Goal: Task Accomplishment & Management: Manage account settings

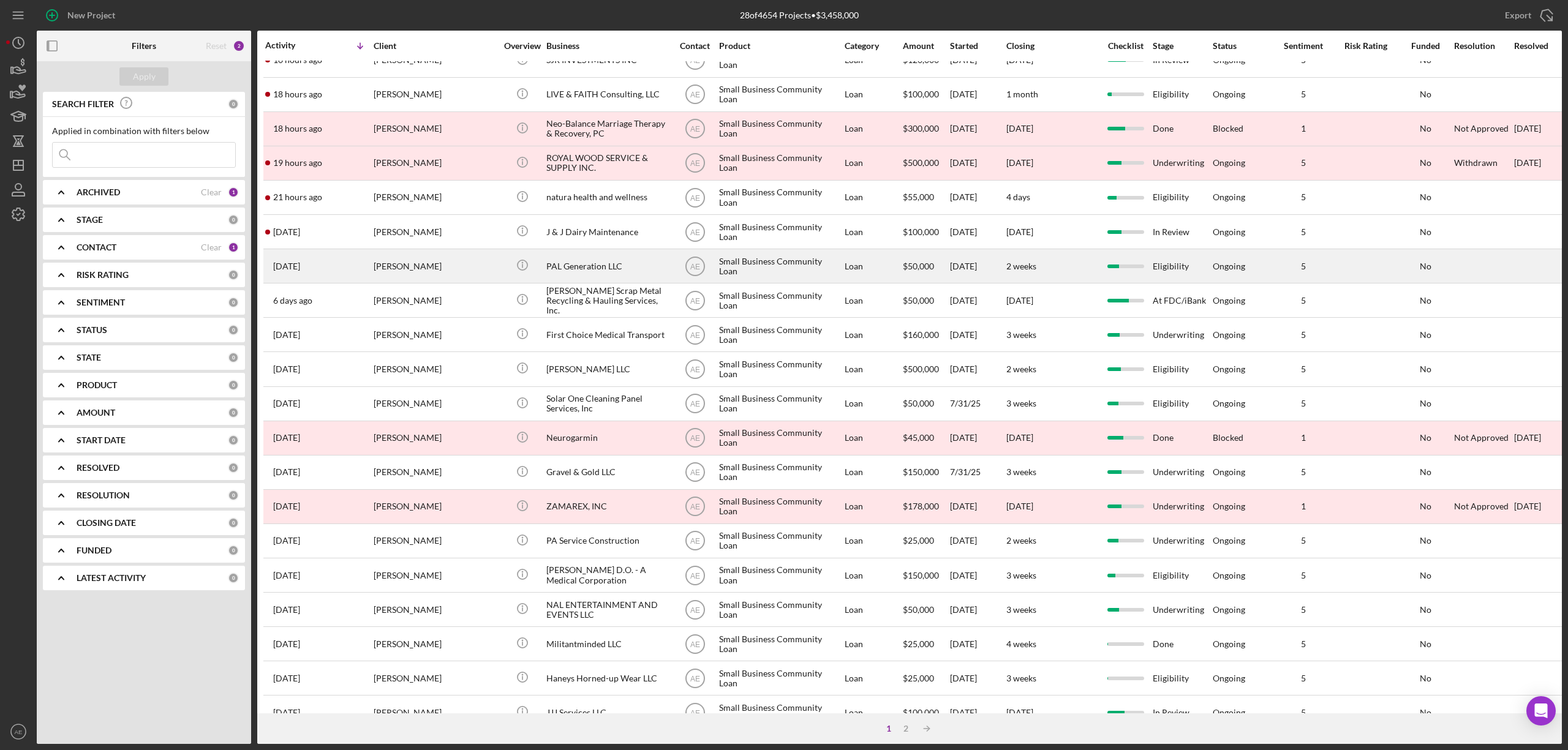
scroll to position [81, 0]
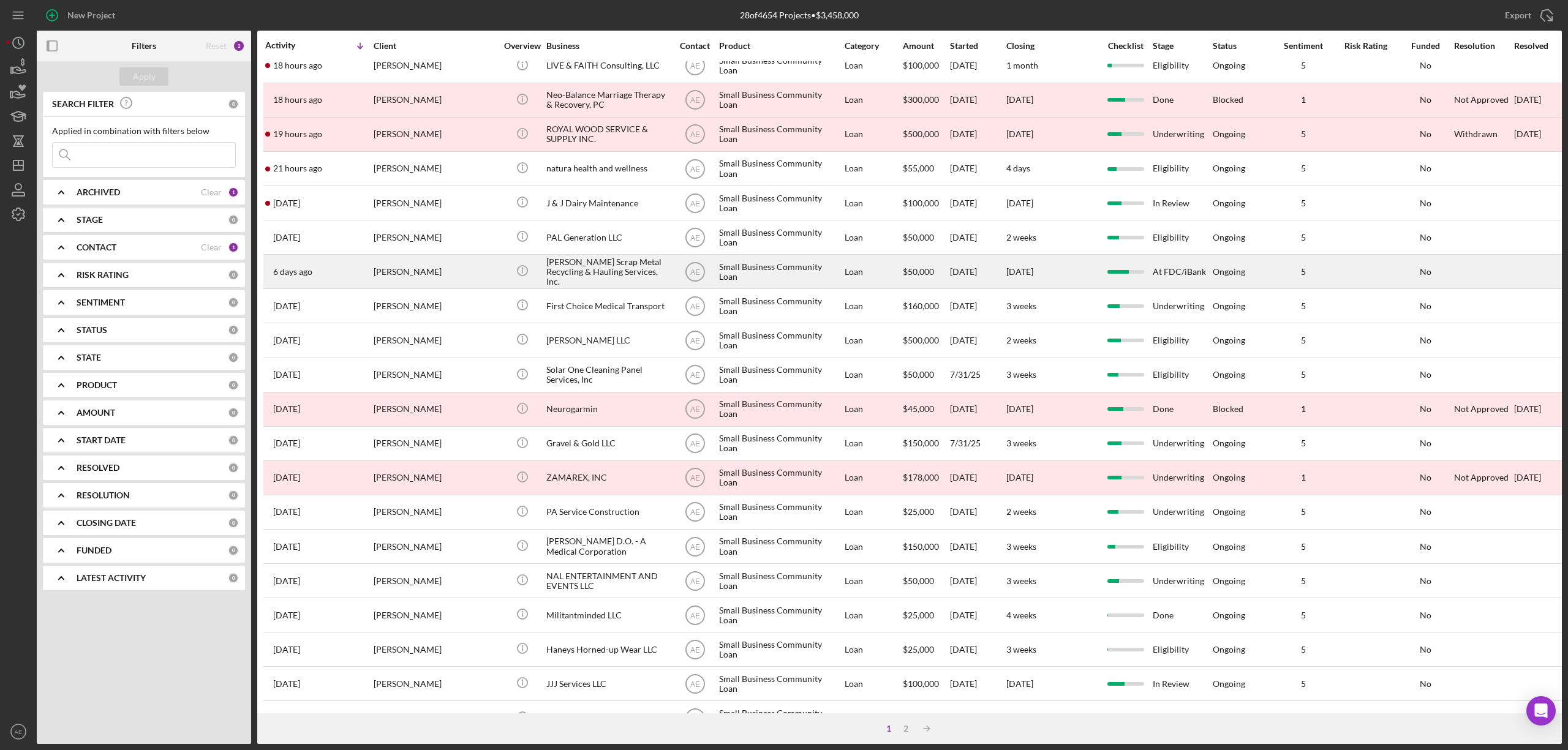
click at [583, 270] on div "[PERSON_NAME] Scrap Metal Recycling & Hauling Services, Inc." at bounding box center [608, 272] width 122 height 33
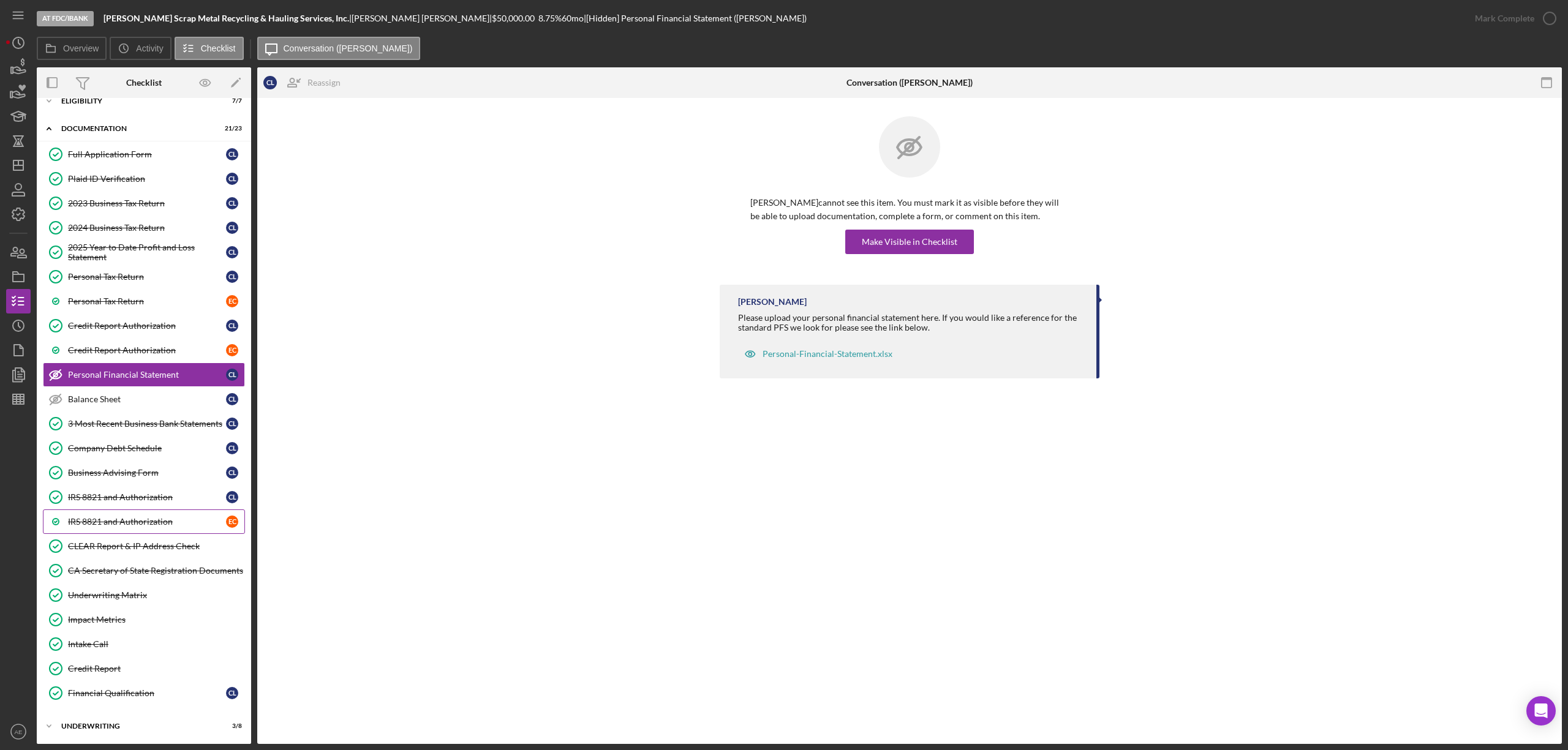
scroll to position [79, 0]
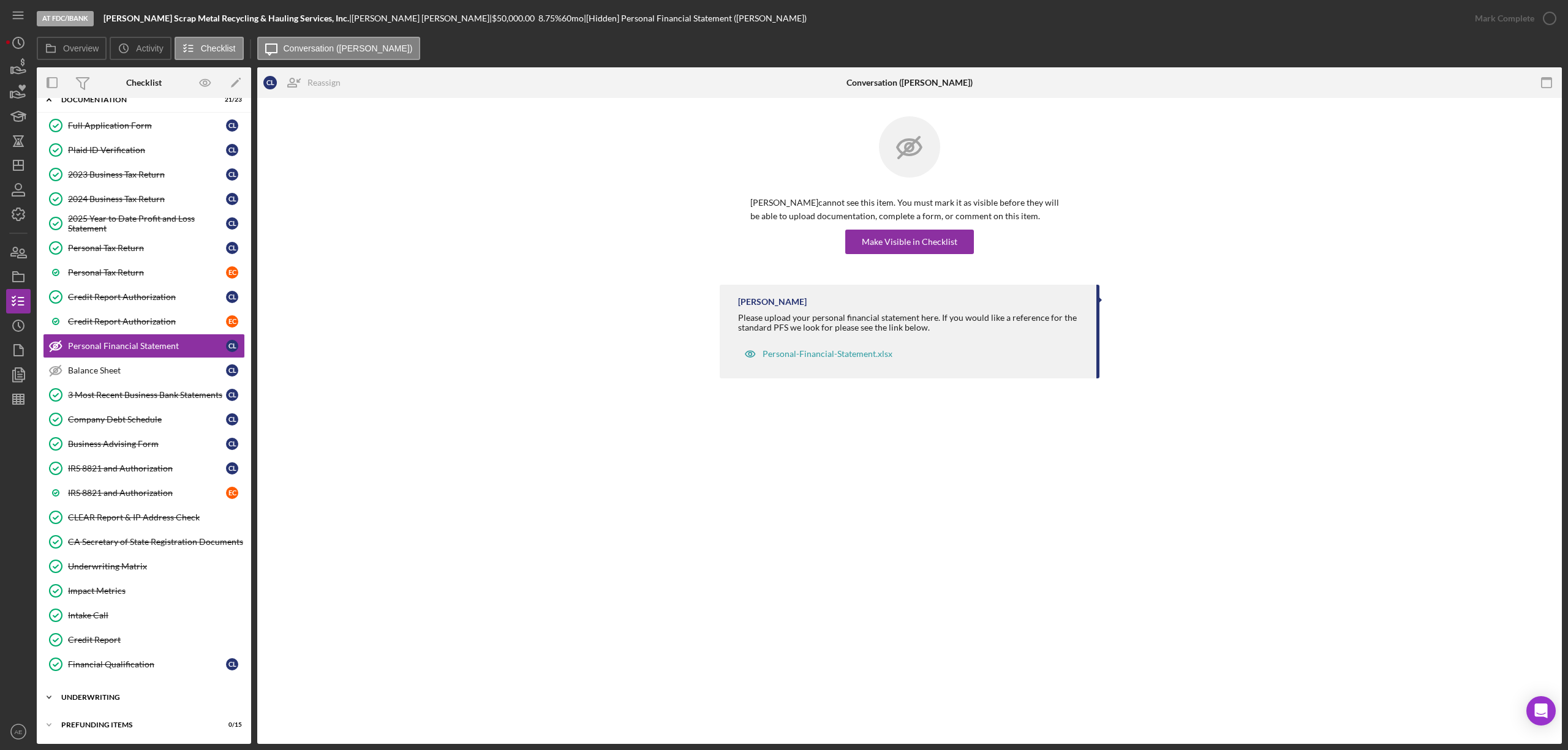
click at [115, 702] on div "Icon/Expander Underwriting 3 / 8" at bounding box center [143, 697] width 214 height 24
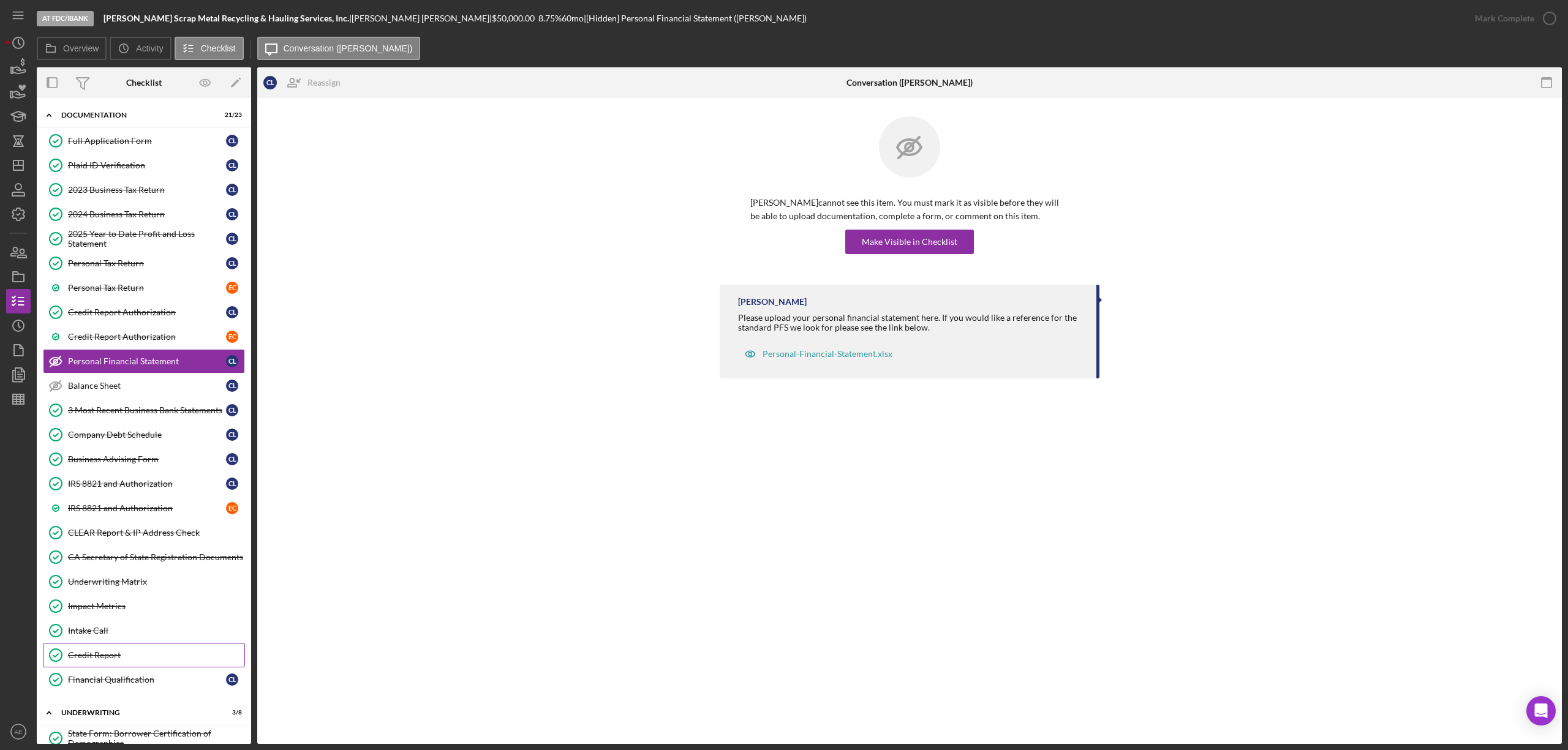
scroll to position [40, 0]
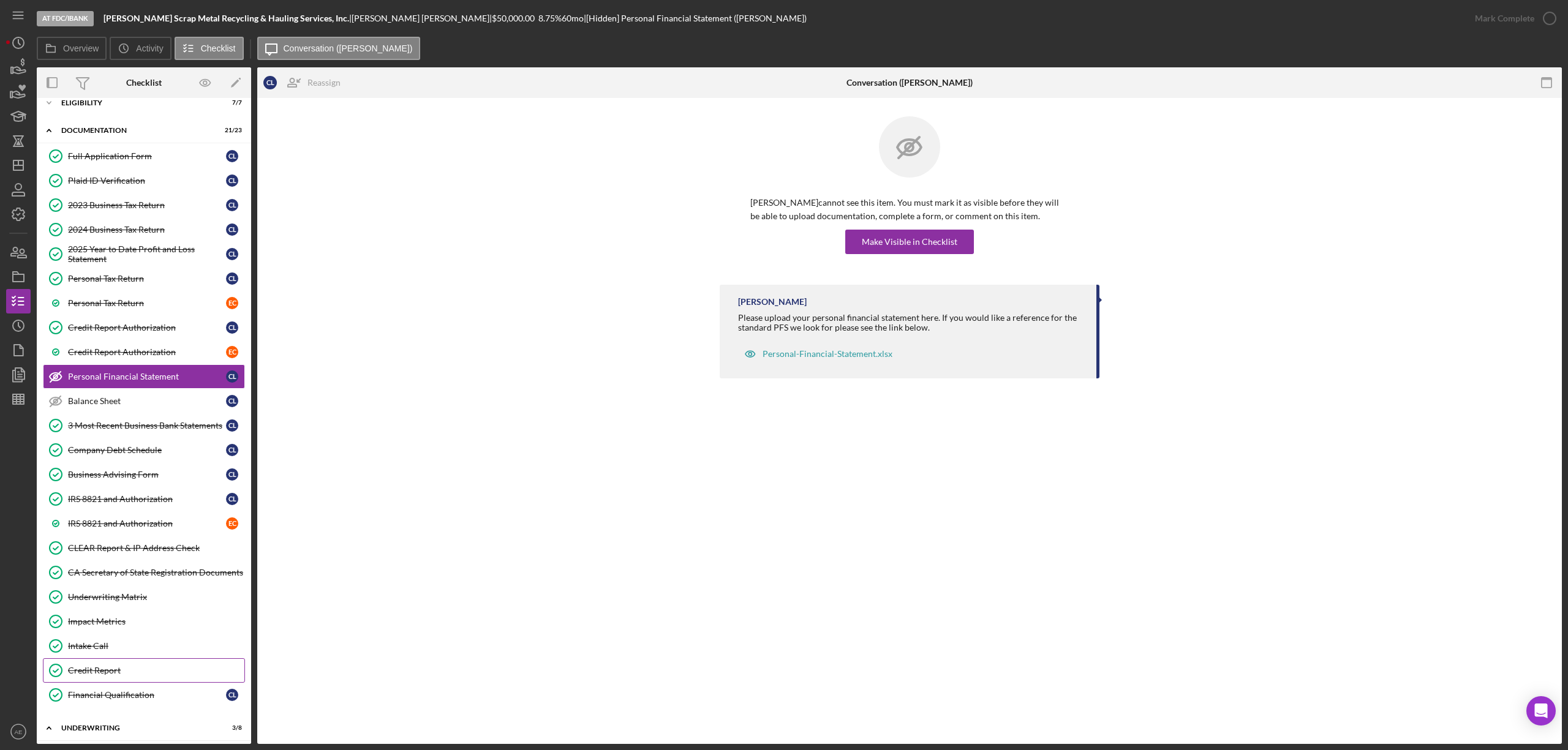
click at [149, 674] on div "Credit Report" at bounding box center [156, 670] width 177 height 10
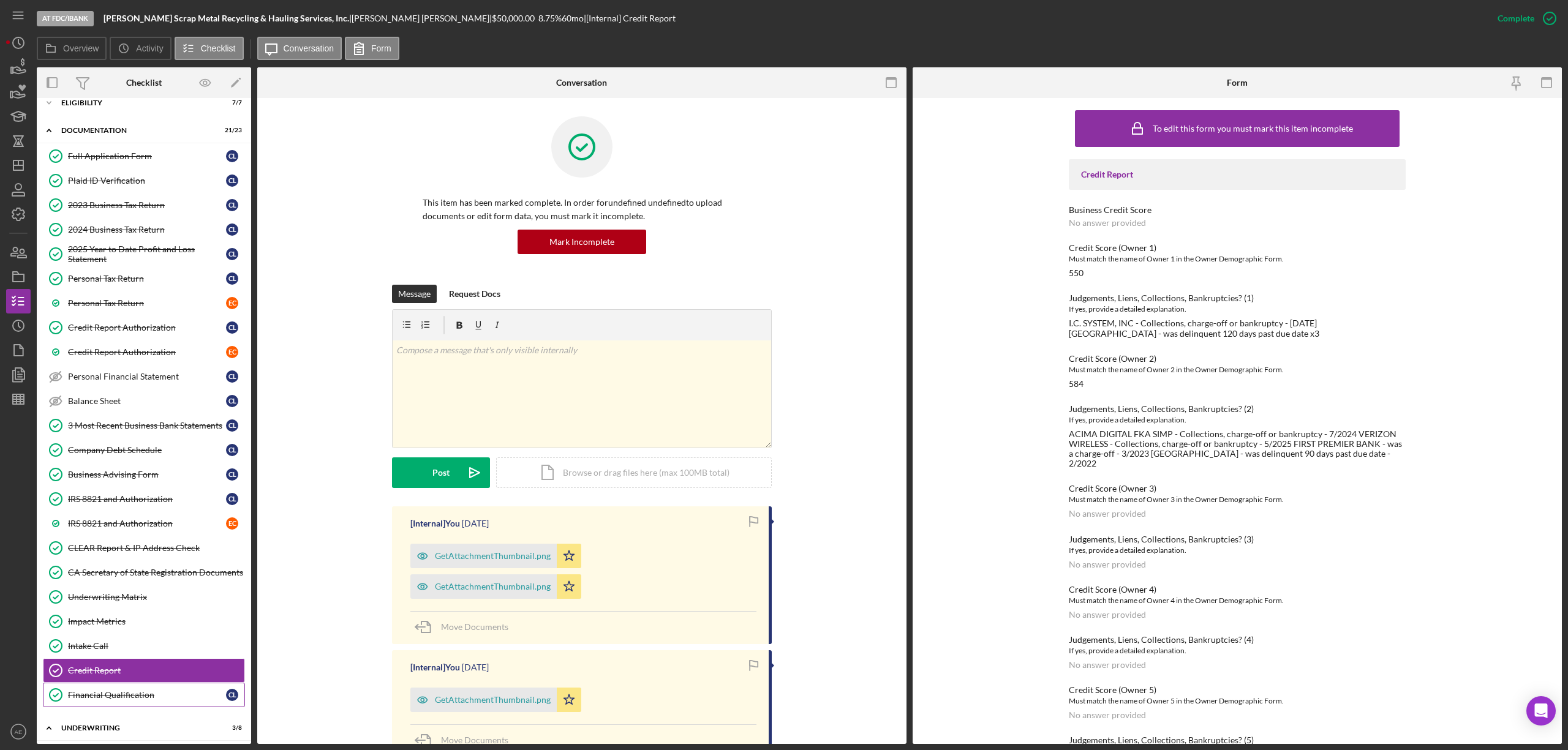
click at [156, 700] on div "Financial Qualification" at bounding box center [147, 695] width 158 height 10
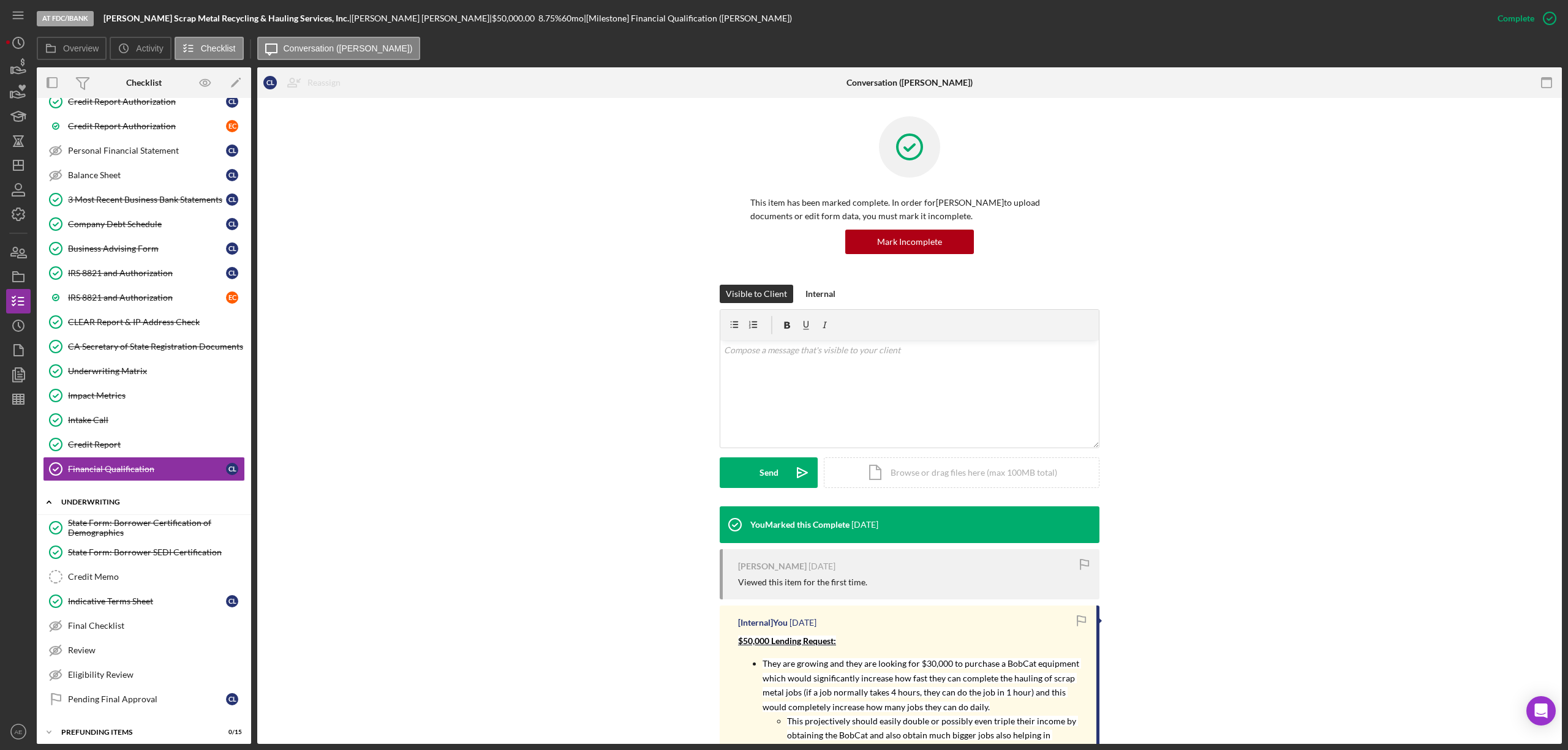
scroll to position [285, 0]
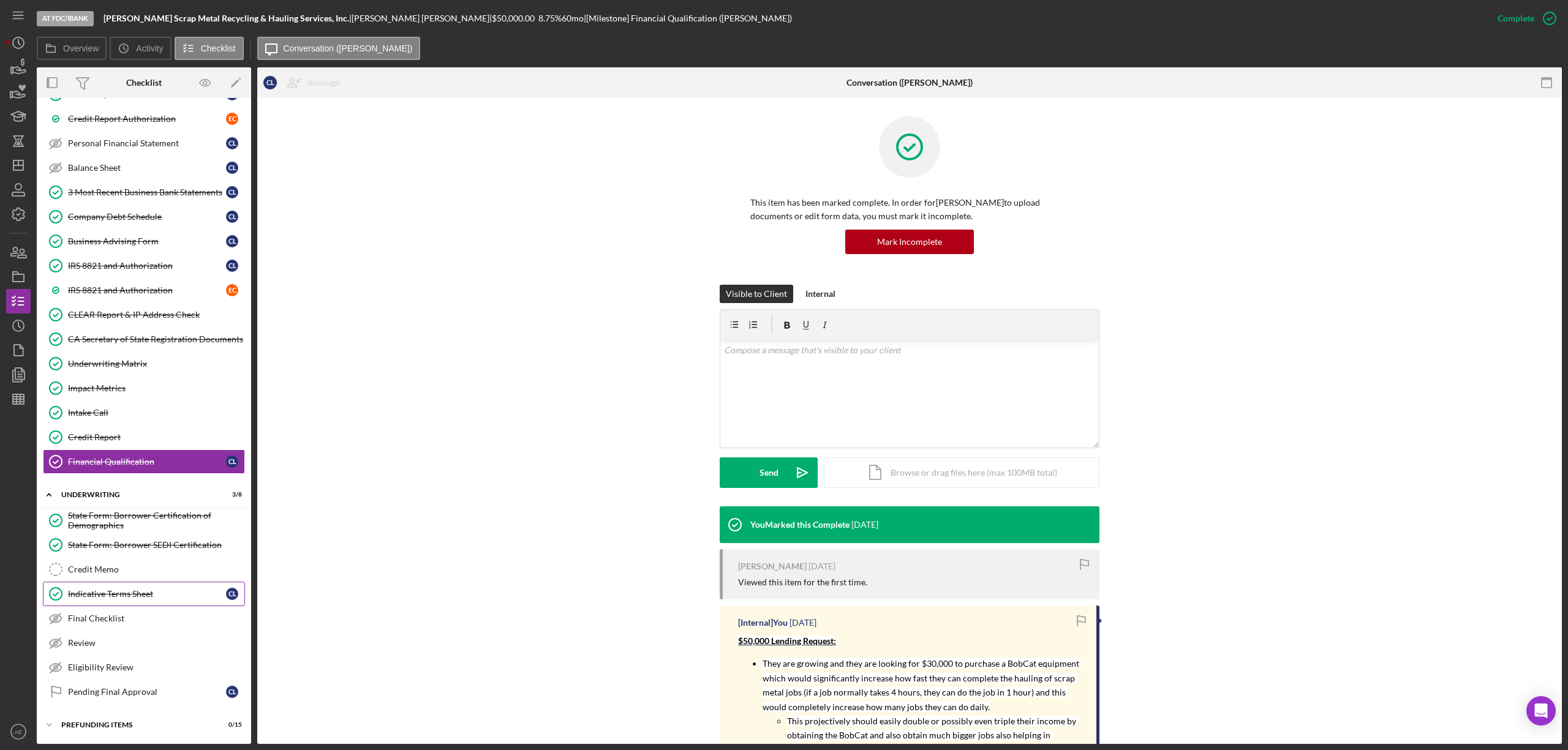
click at [123, 594] on div "Indicative Terms Sheet" at bounding box center [147, 594] width 158 height 10
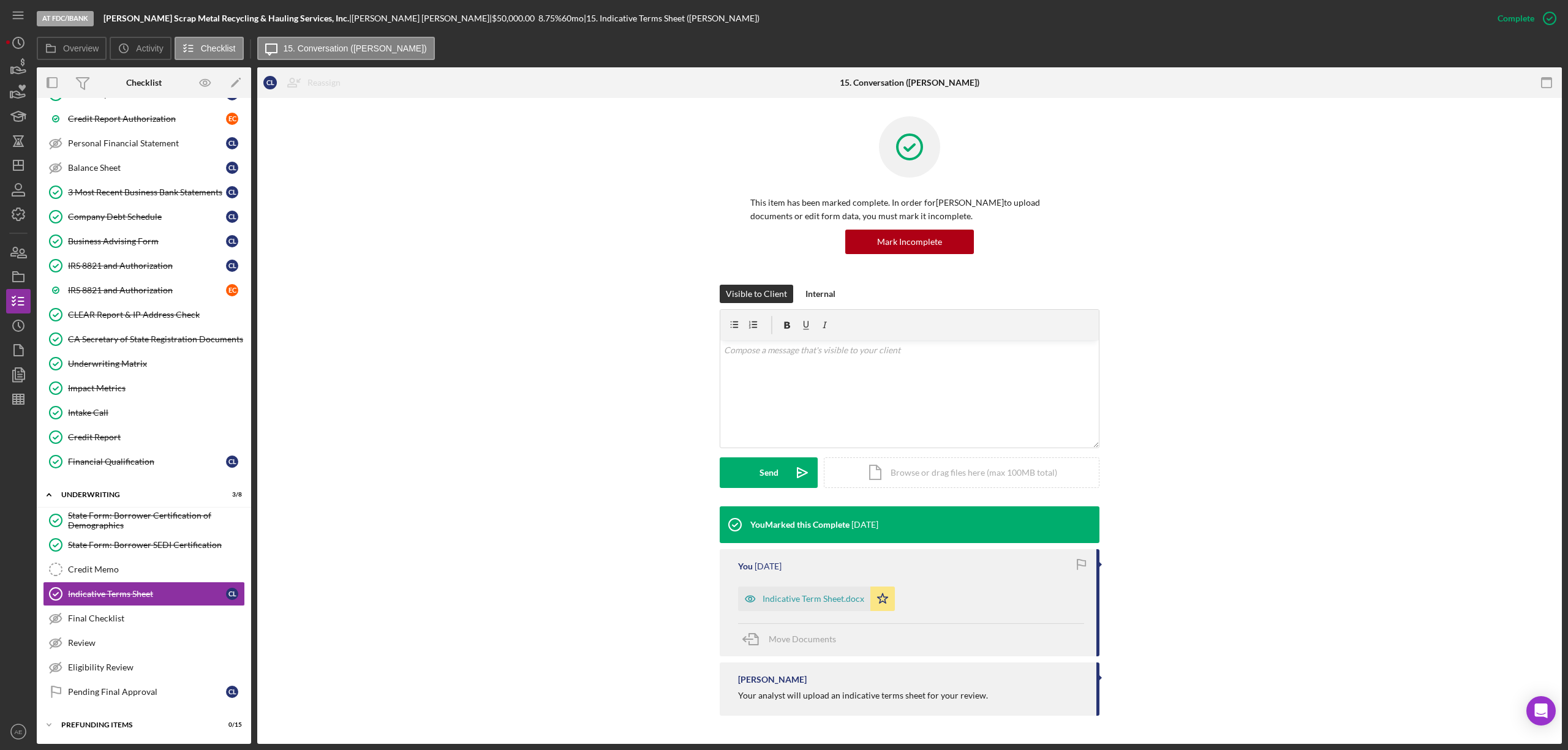
scroll to position [285, 0]
click at [781, 600] on div "Indicative Term Sheet.docx" at bounding box center [813, 599] width 102 height 10
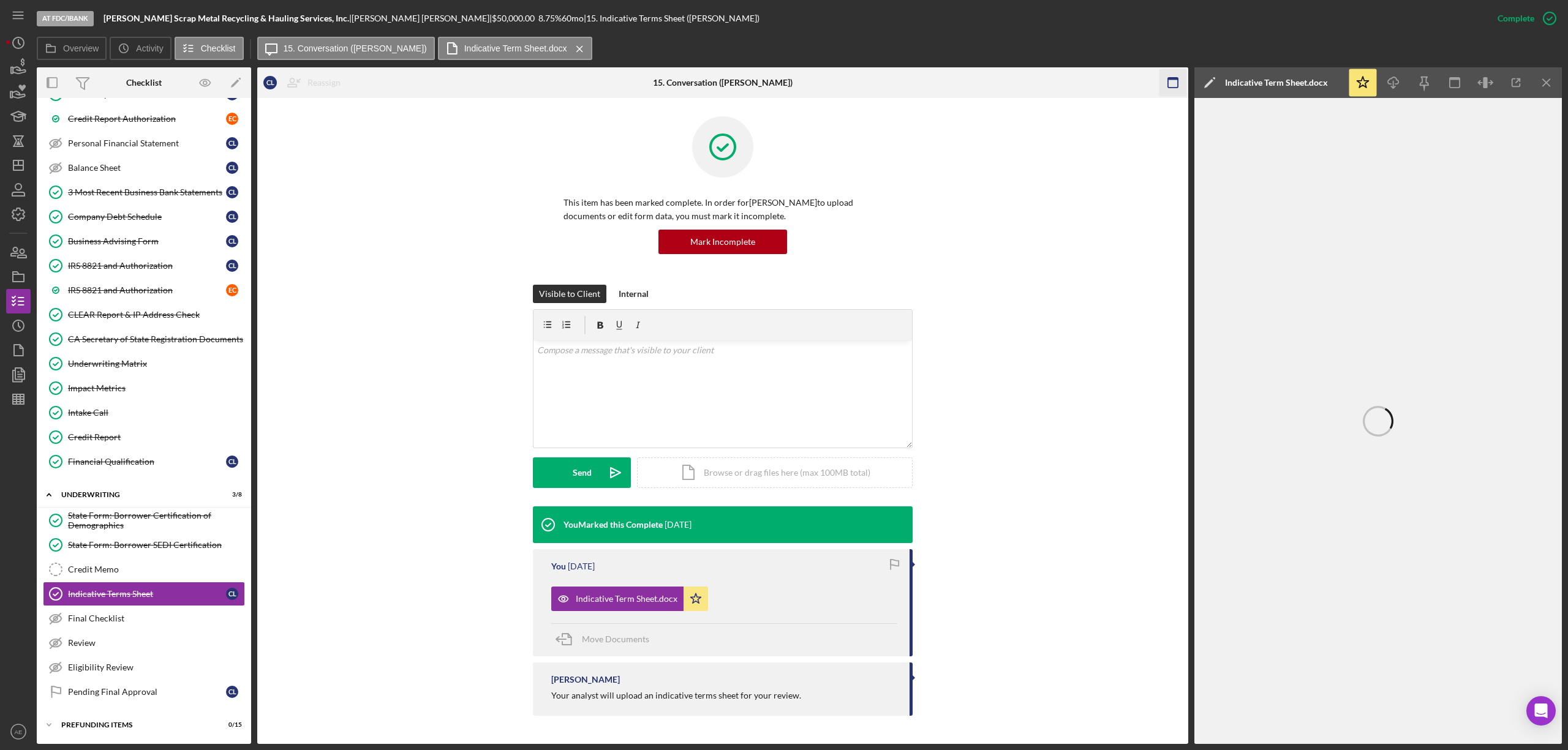
click at [1179, 81] on icon "button" at bounding box center [1173, 83] width 28 height 28
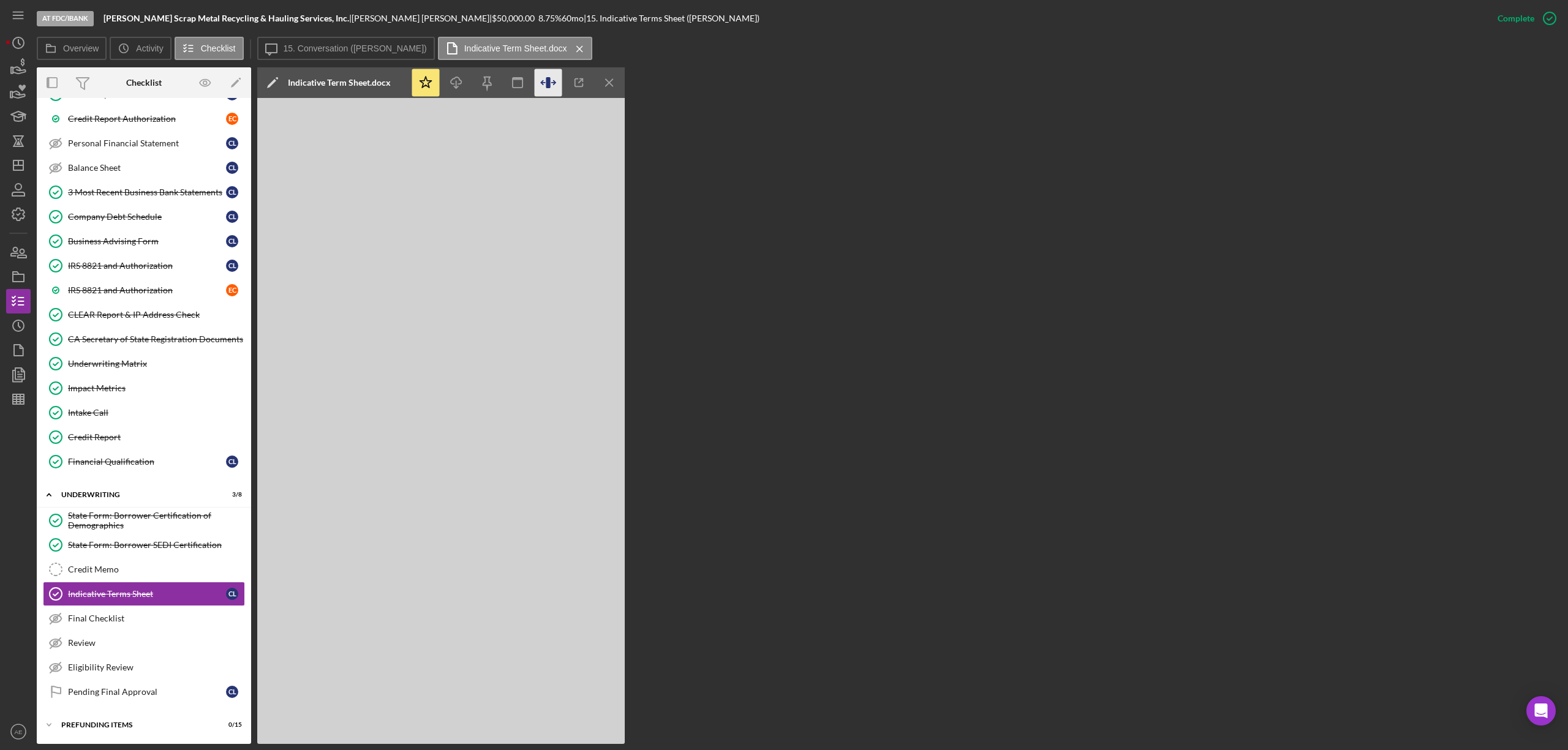
click at [554, 88] on icon "button" at bounding box center [548, 83] width 28 height 28
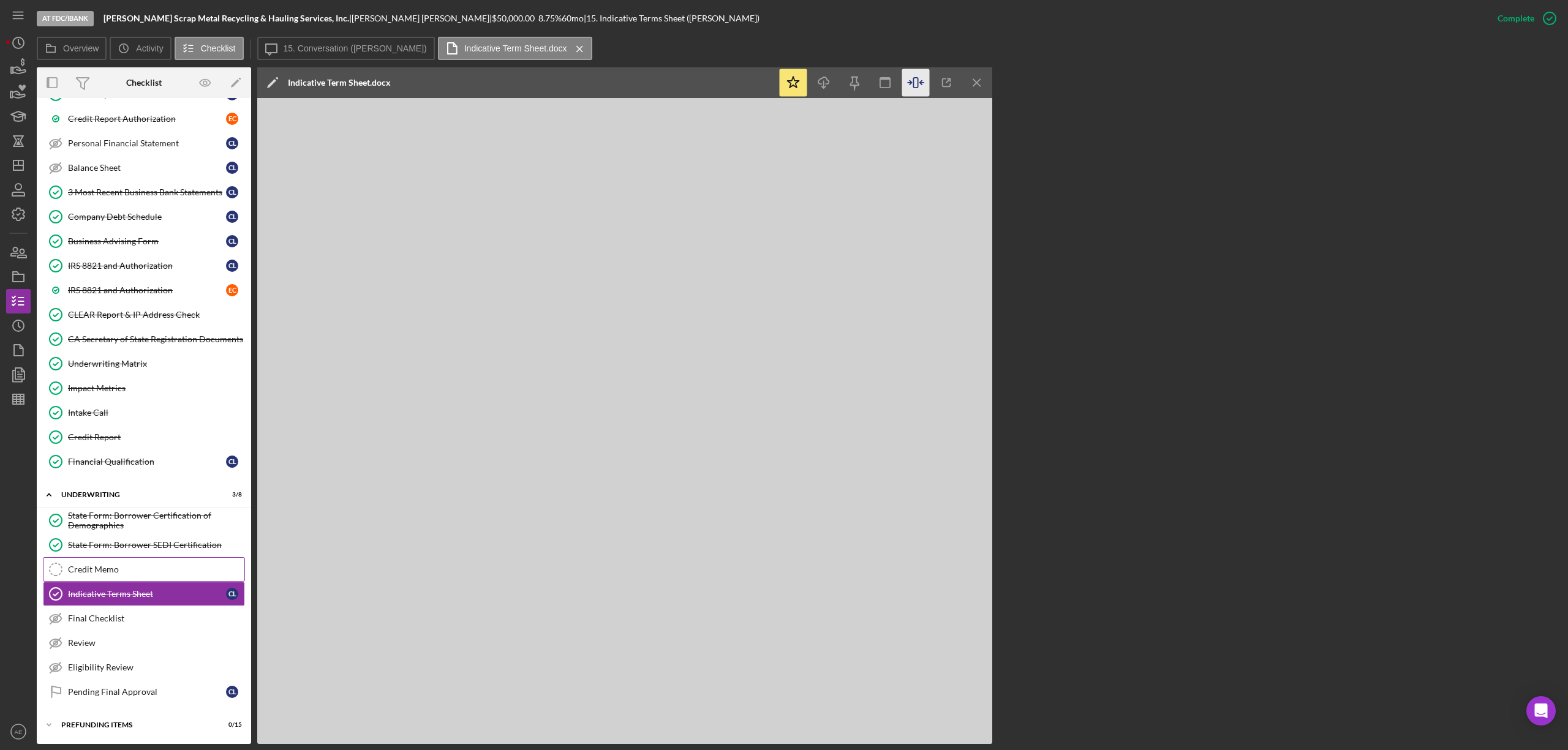
click at [111, 566] on div "Credit Memo" at bounding box center [156, 569] width 177 height 10
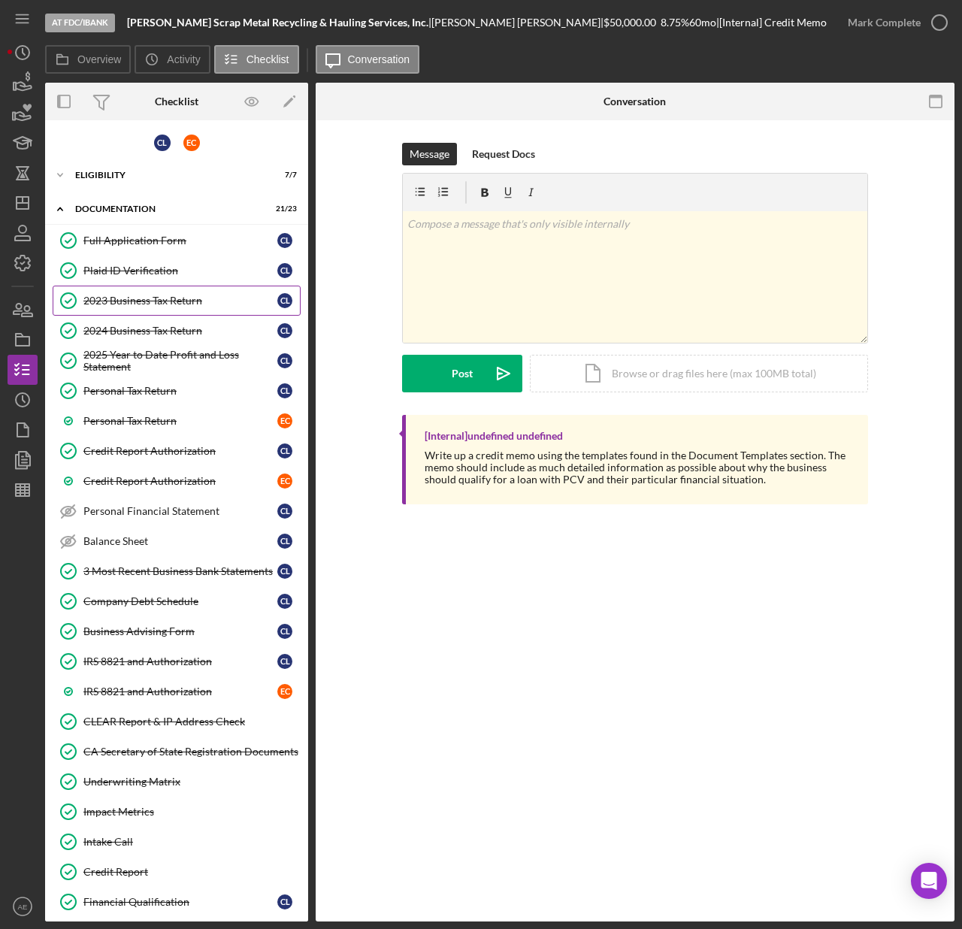
click at [152, 301] on div "2023 Business Tax Return" at bounding box center [180, 301] width 194 height 12
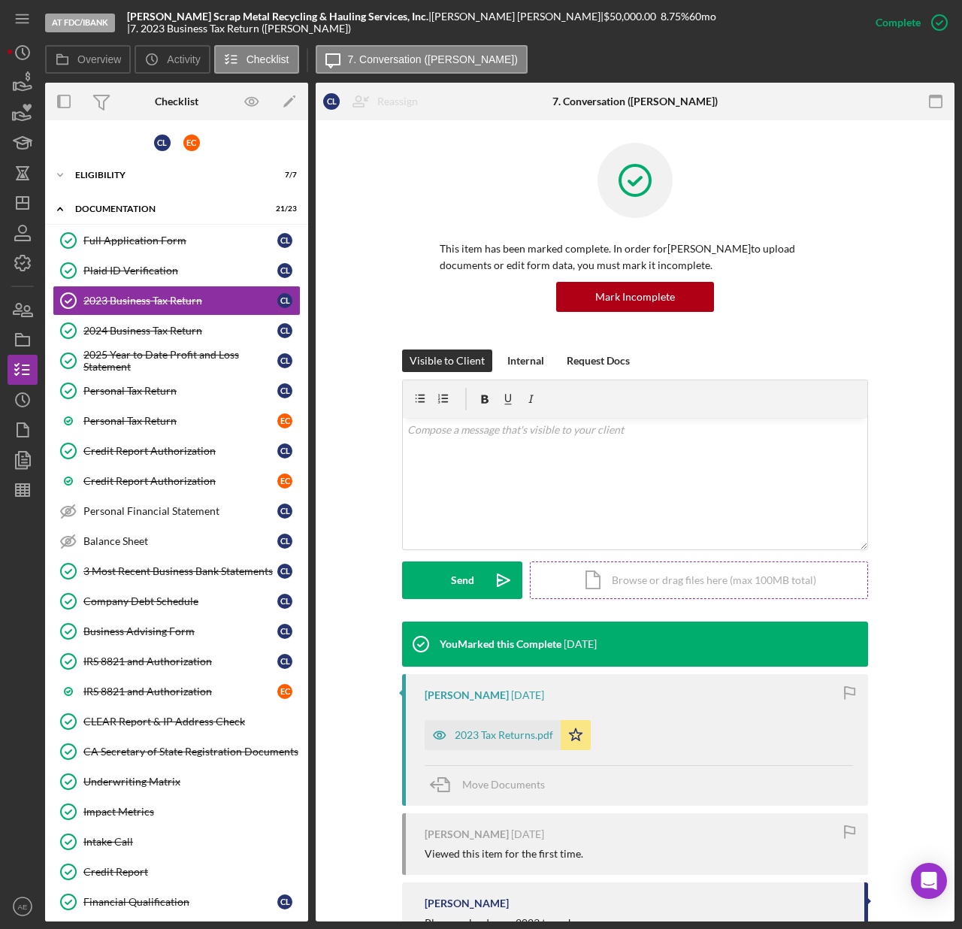
scroll to position [94, 0]
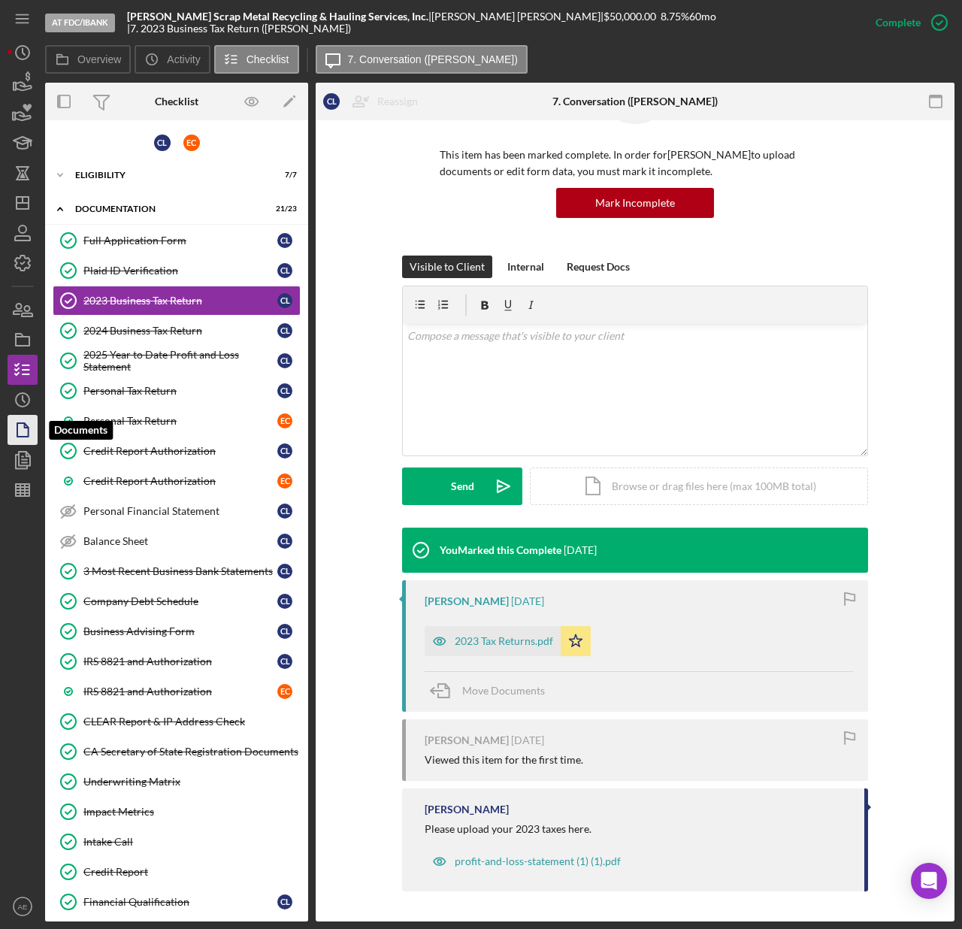
click at [17, 433] on polygon "button" at bounding box center [22, 430] width 11 height 14
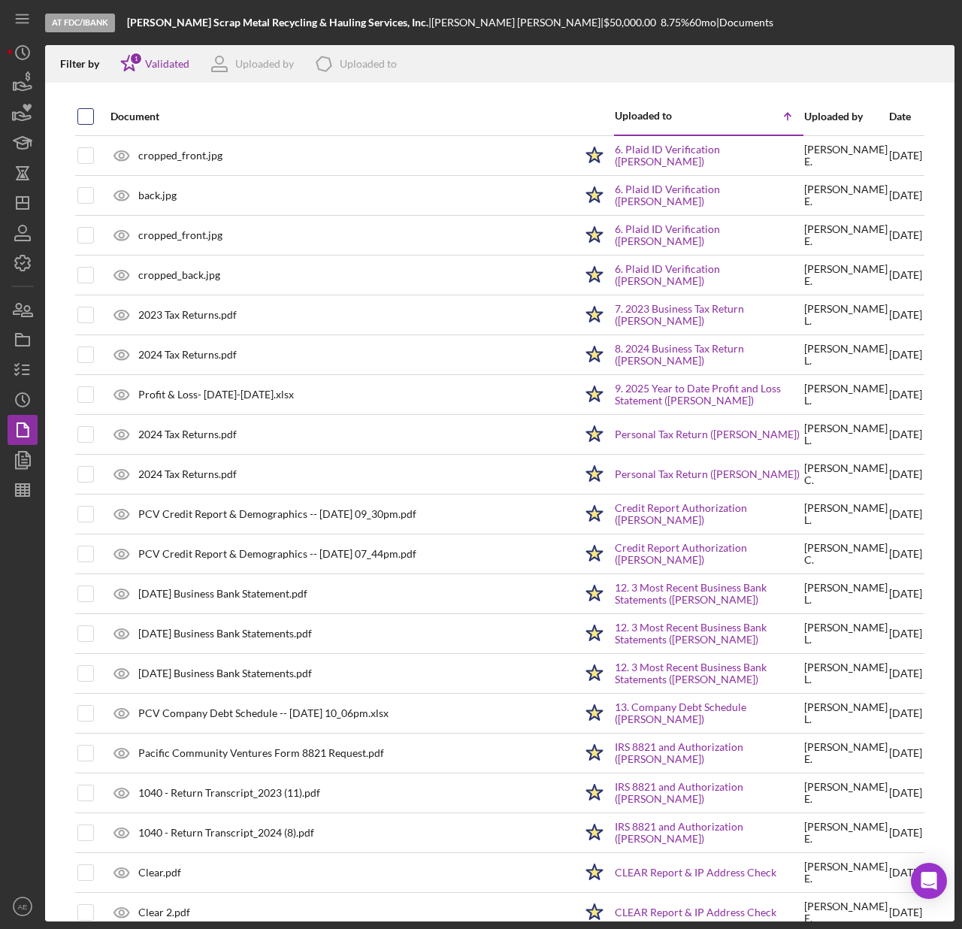
click at [85, 114] on input "checkbox" at bounding box center [85, 116] width 15 height 15
checkbox input "true"
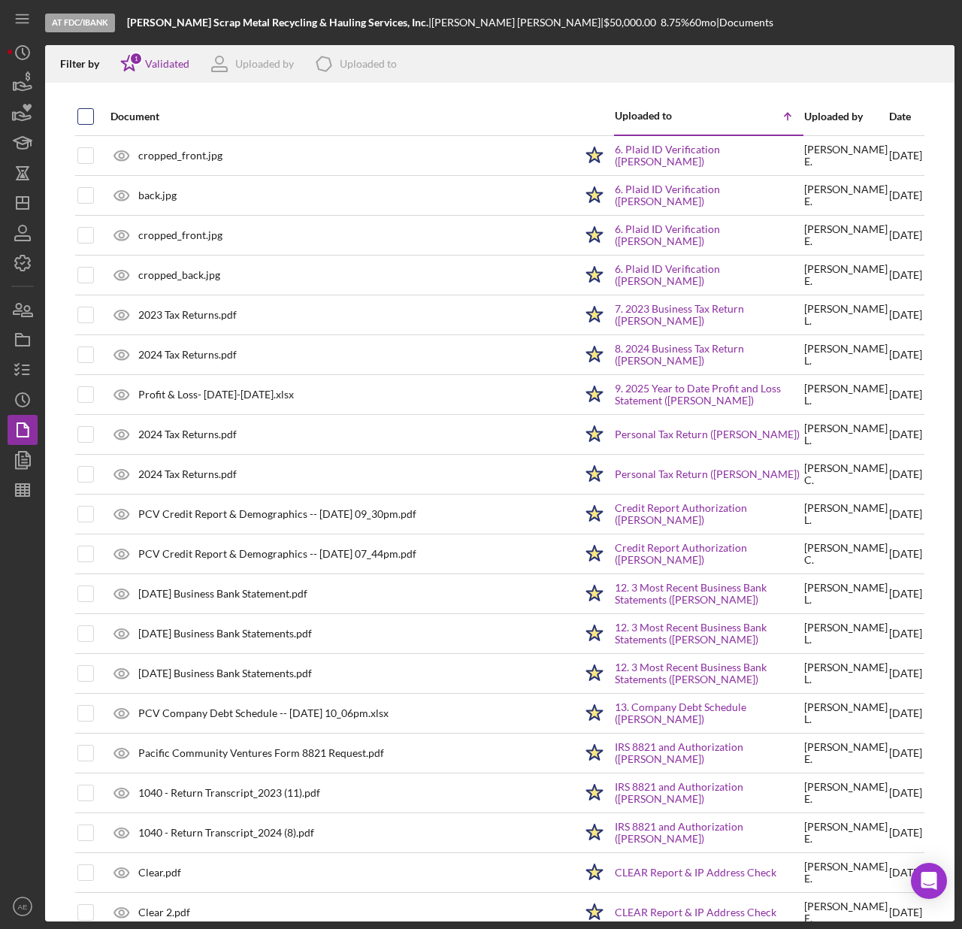
checkbox input "true"
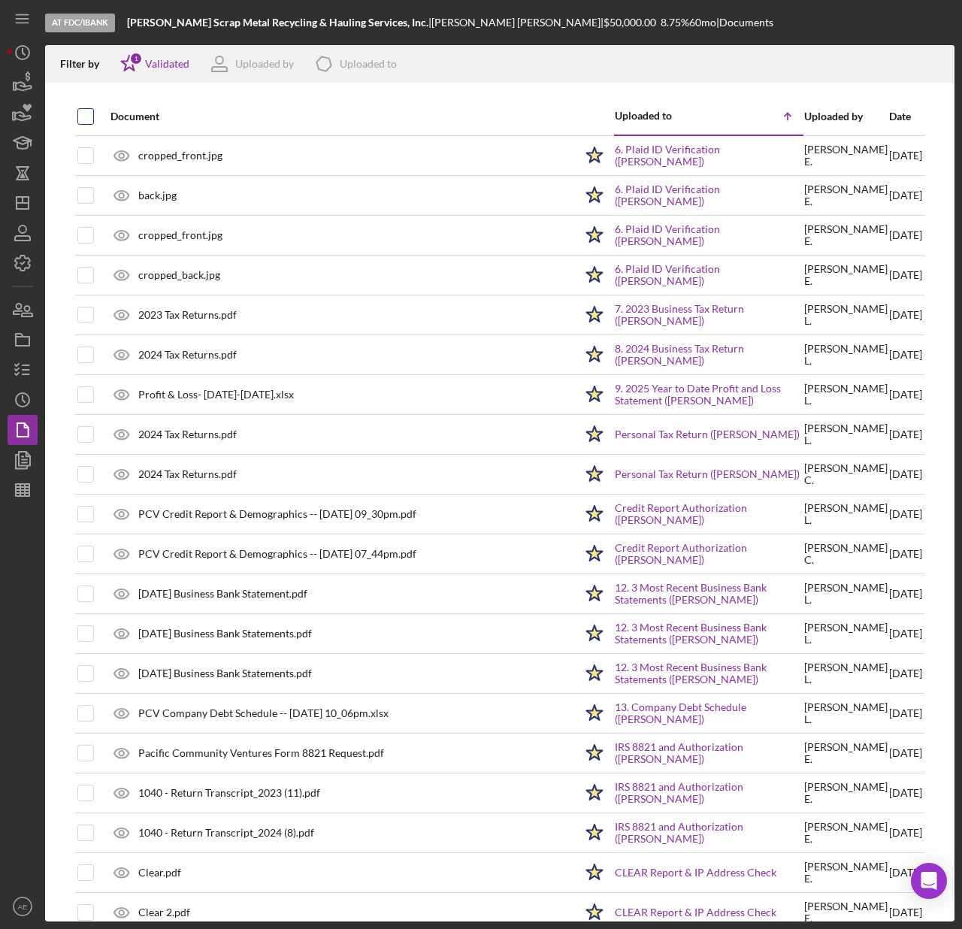
checkbox input "true"
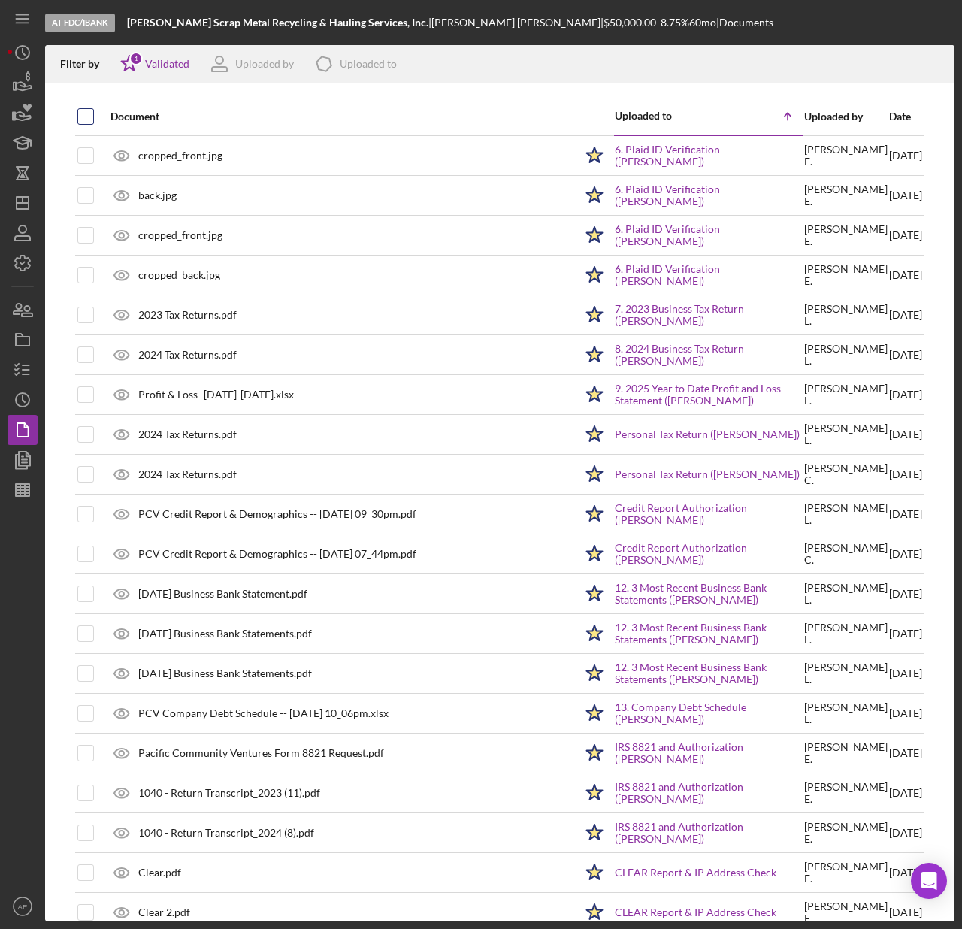
checkbox input "true"
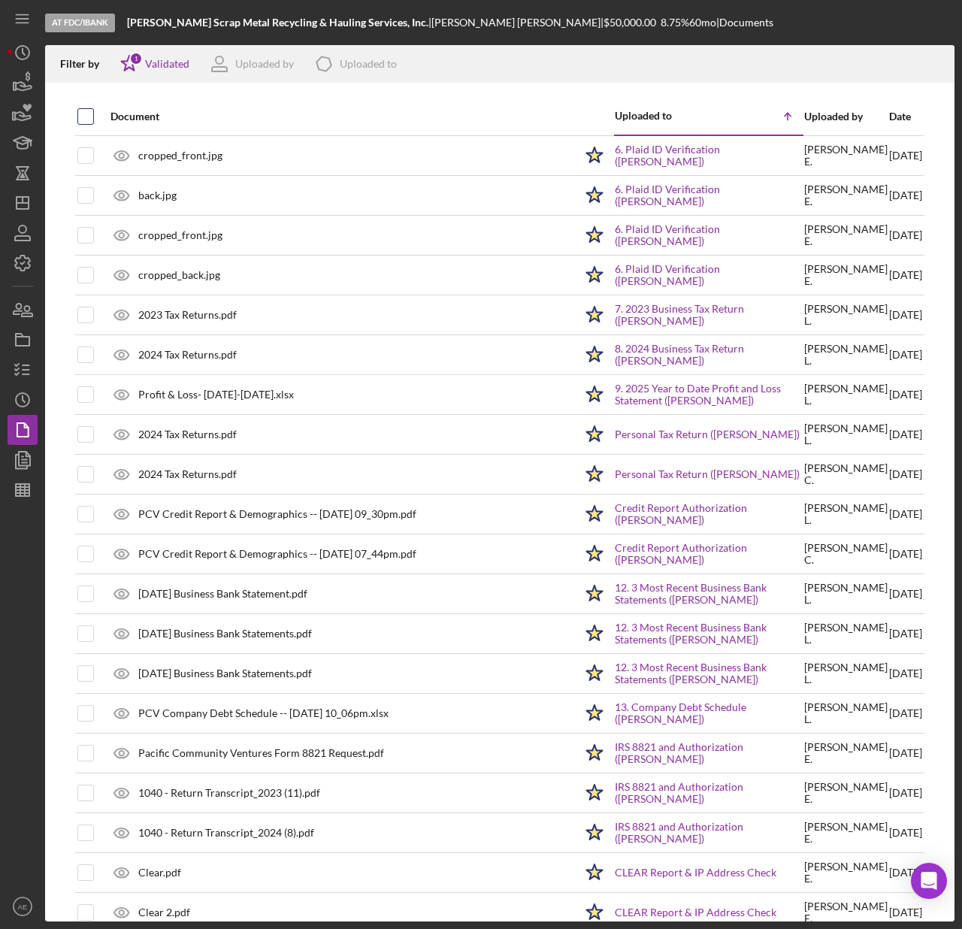
checkbox input "true"
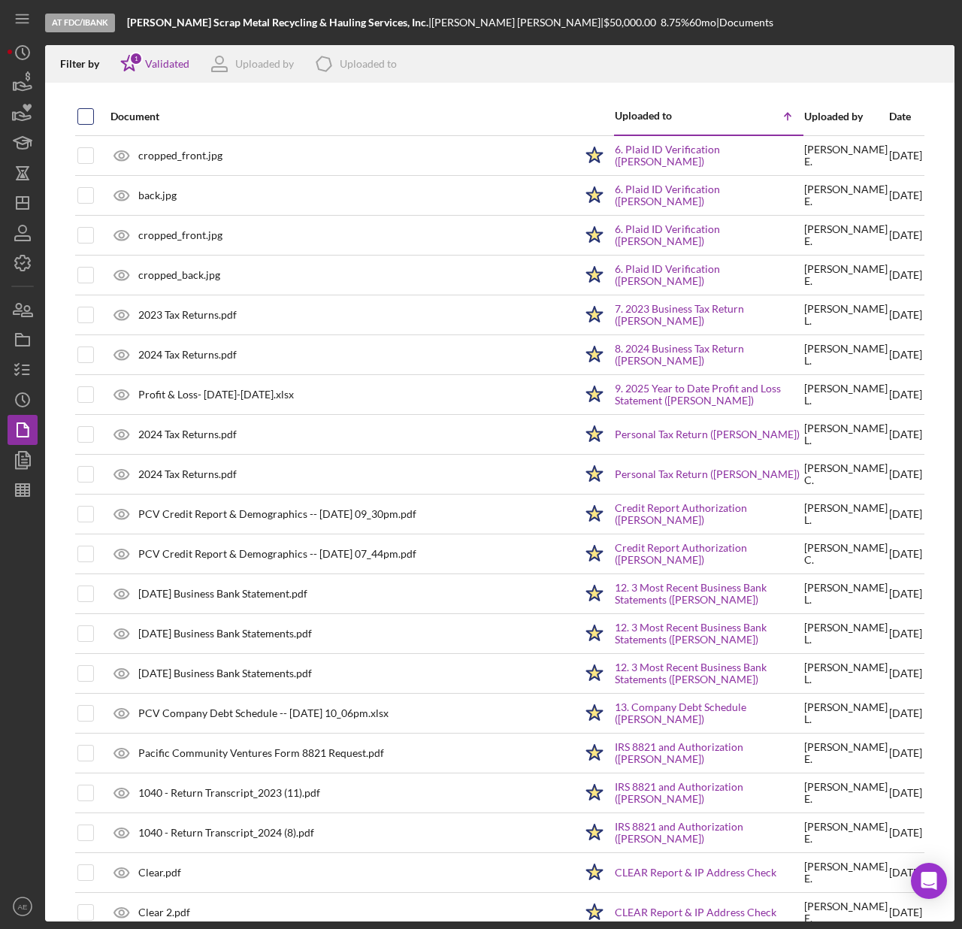
checkbox input "true"
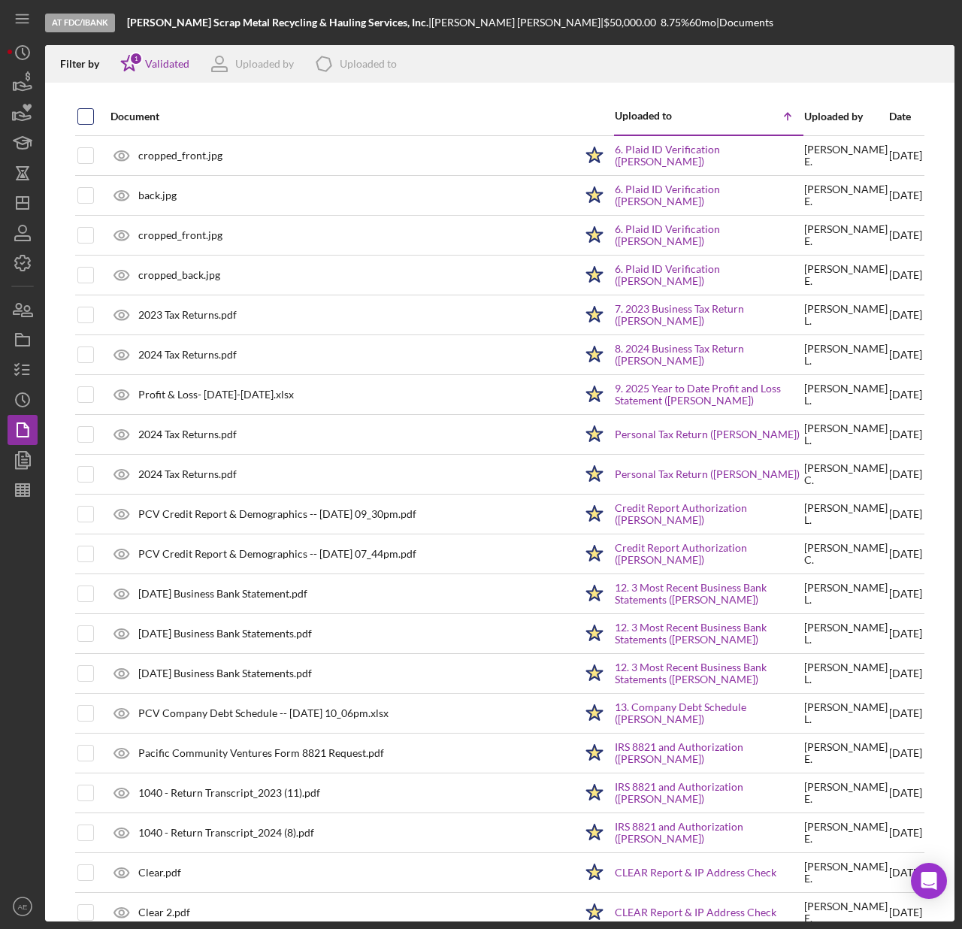
checkbox input "true"
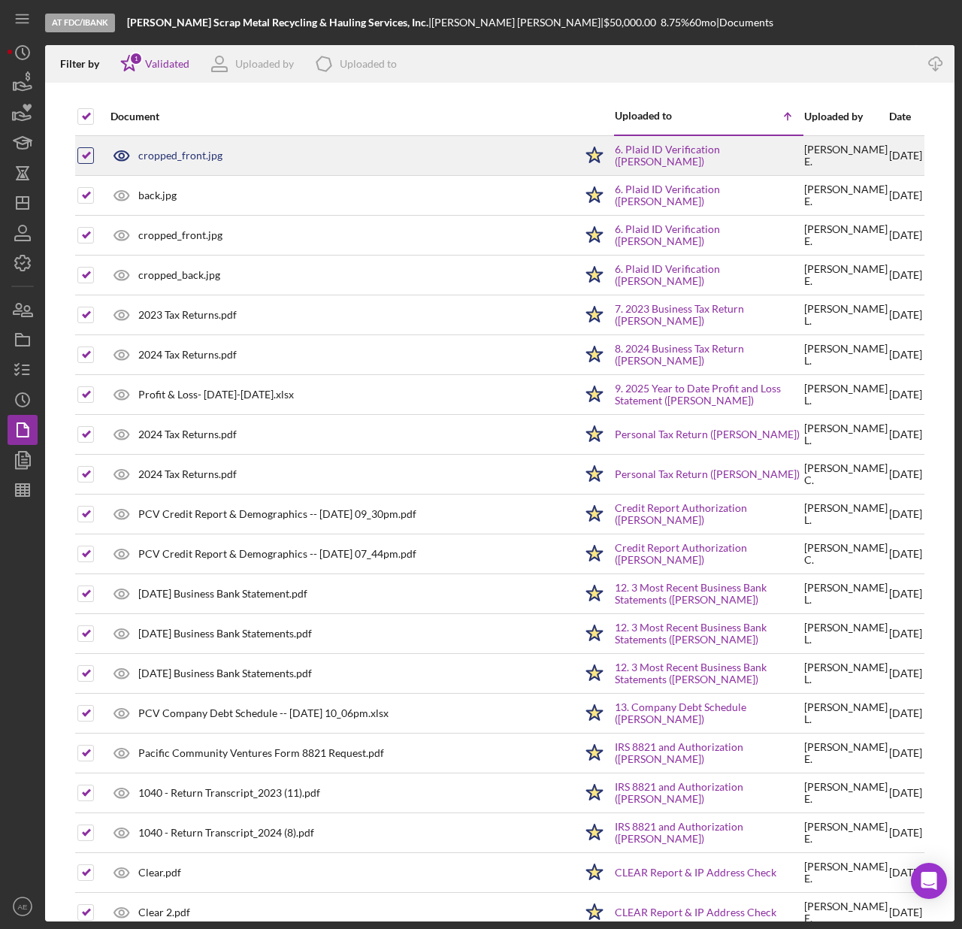
click at [82, 158] on input "checkbox" at bounding box center [85, 155] width 15 height 15
checkbox input "false"
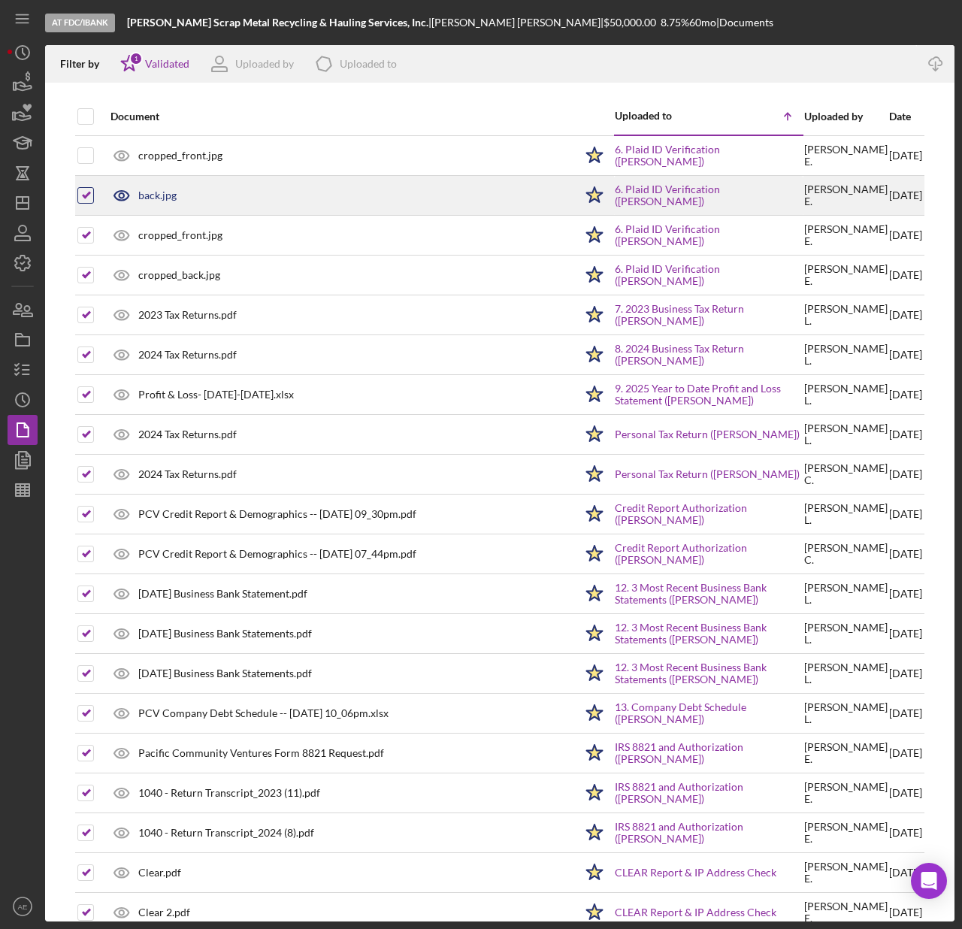
click at [84, 190] on input "checkbox" at bounding box center [85, 195] width 15 height 15
checkbox input "false"
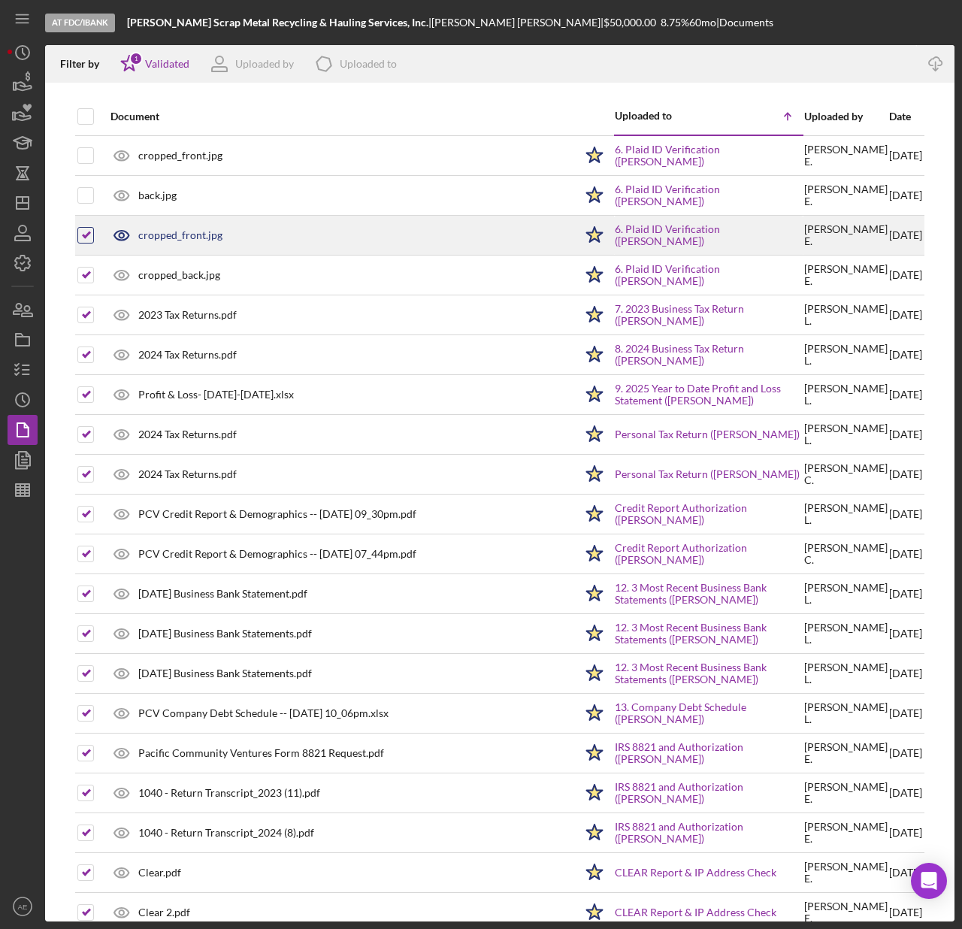
click at [87, 227] on div at bounding box center [85, 235] width 17 height 17
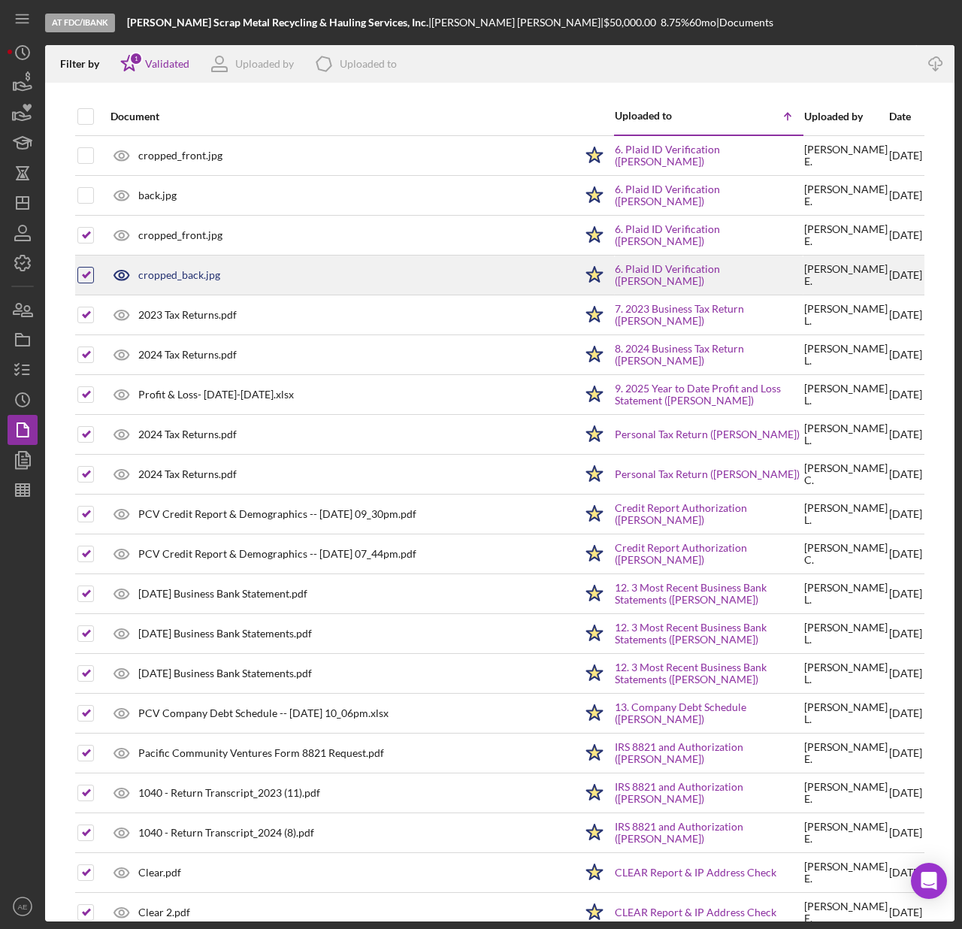
click at [87, 272] on input "checkbox" at bounding box center [85, 275] width 15 height 15
checkbox input "false"
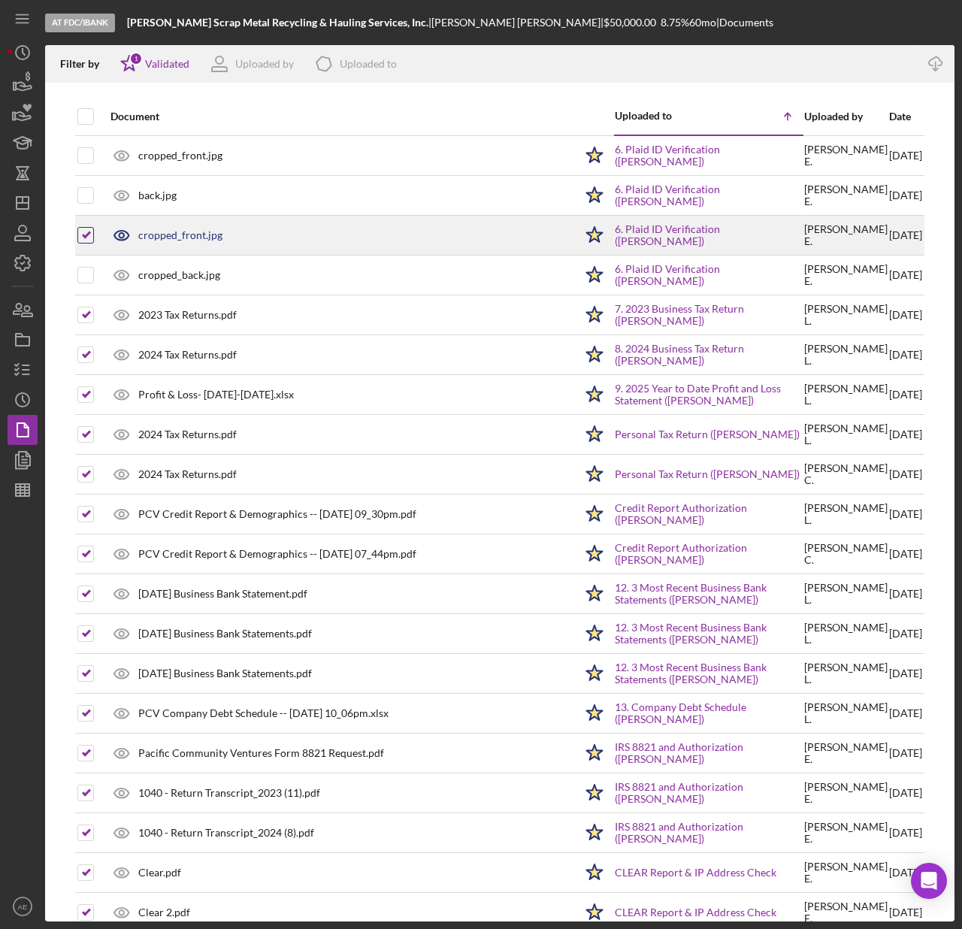
click at [77, 232] on div at bounding box center [85, 235] width 17 height 17
click at [85, 238] on input "checkbox" at bounding box center [85, 235] width 15 height 15
checkbox input "false"
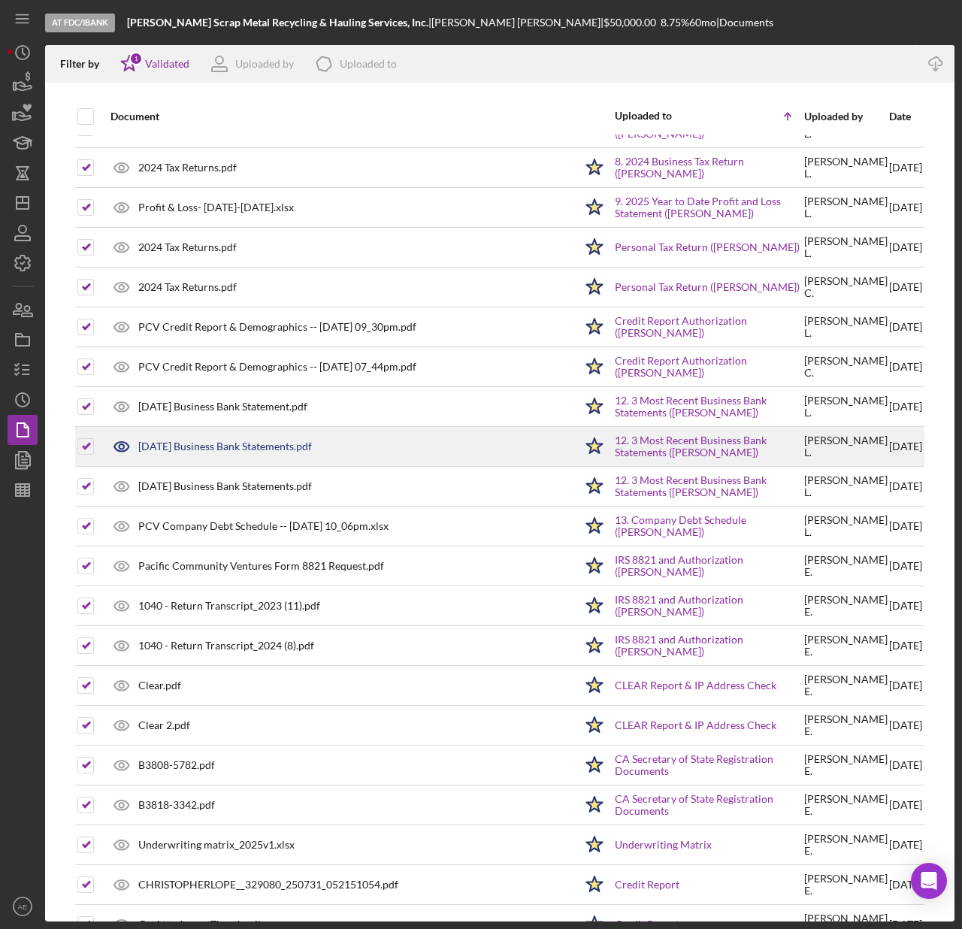
scroll to position [301, 0]
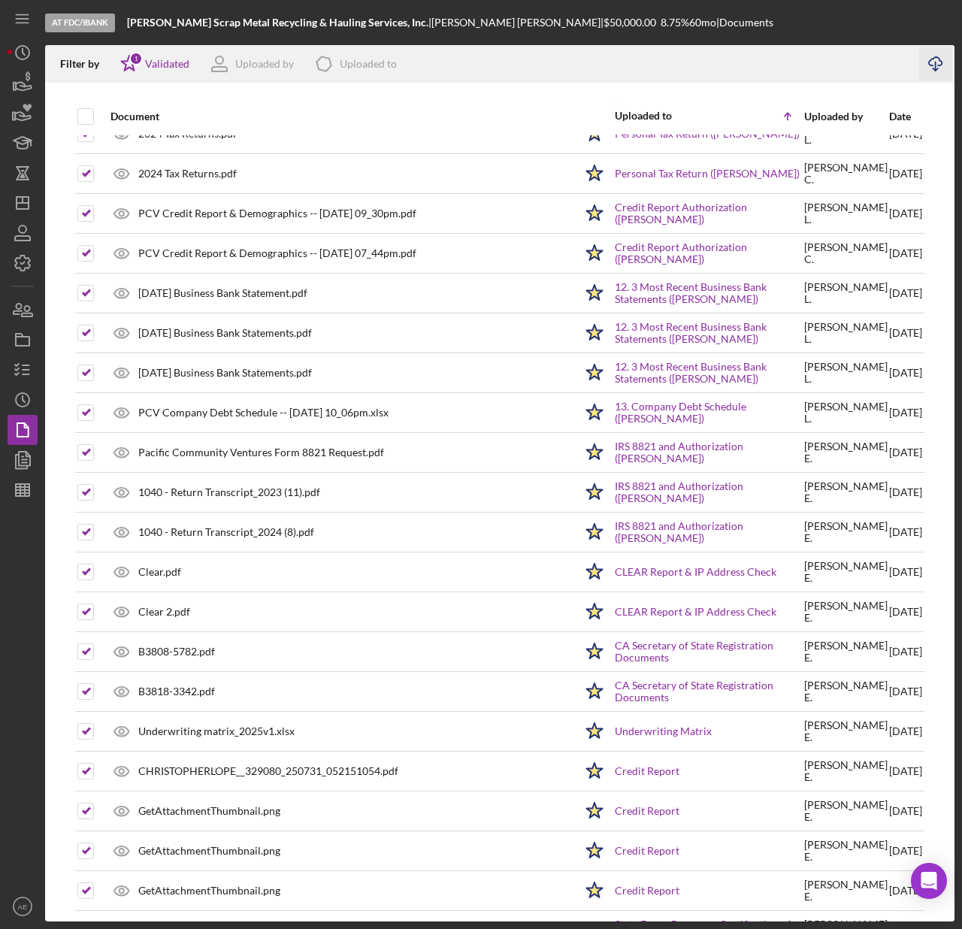
click at [936, 69] on line "button" at bounding box center [936, 66] width 0 height 8
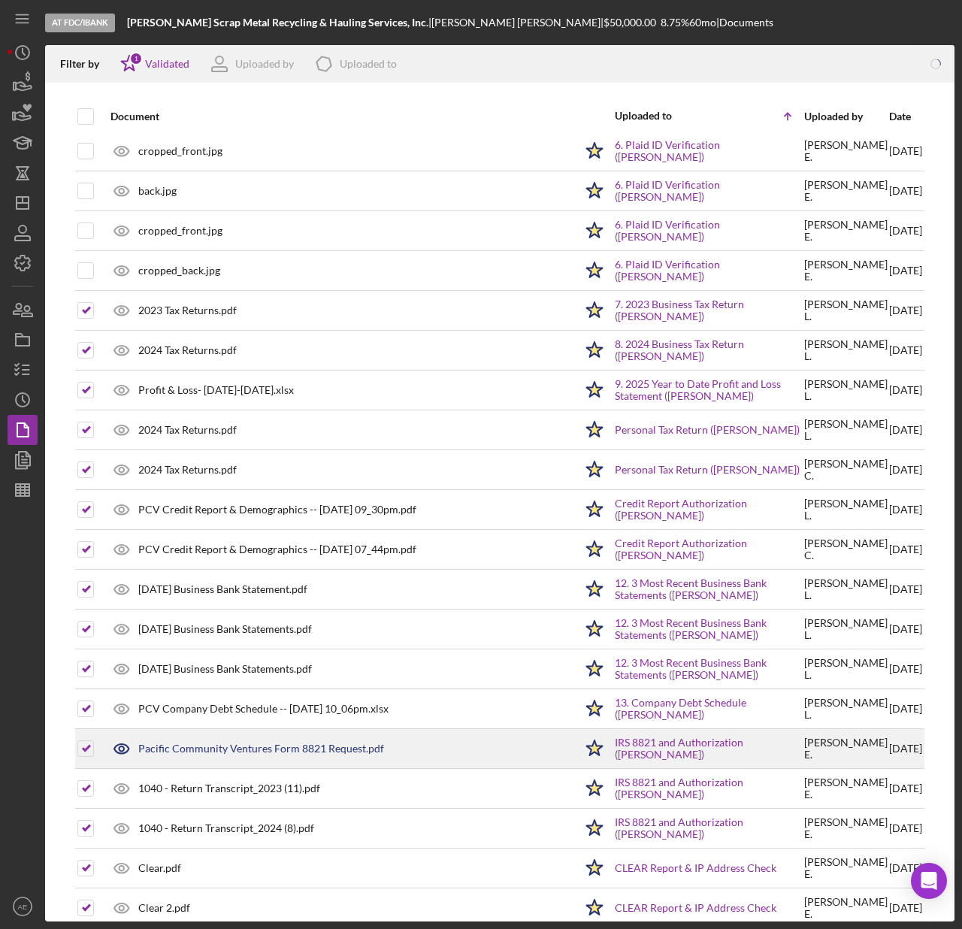
scroll to position [0, 0]
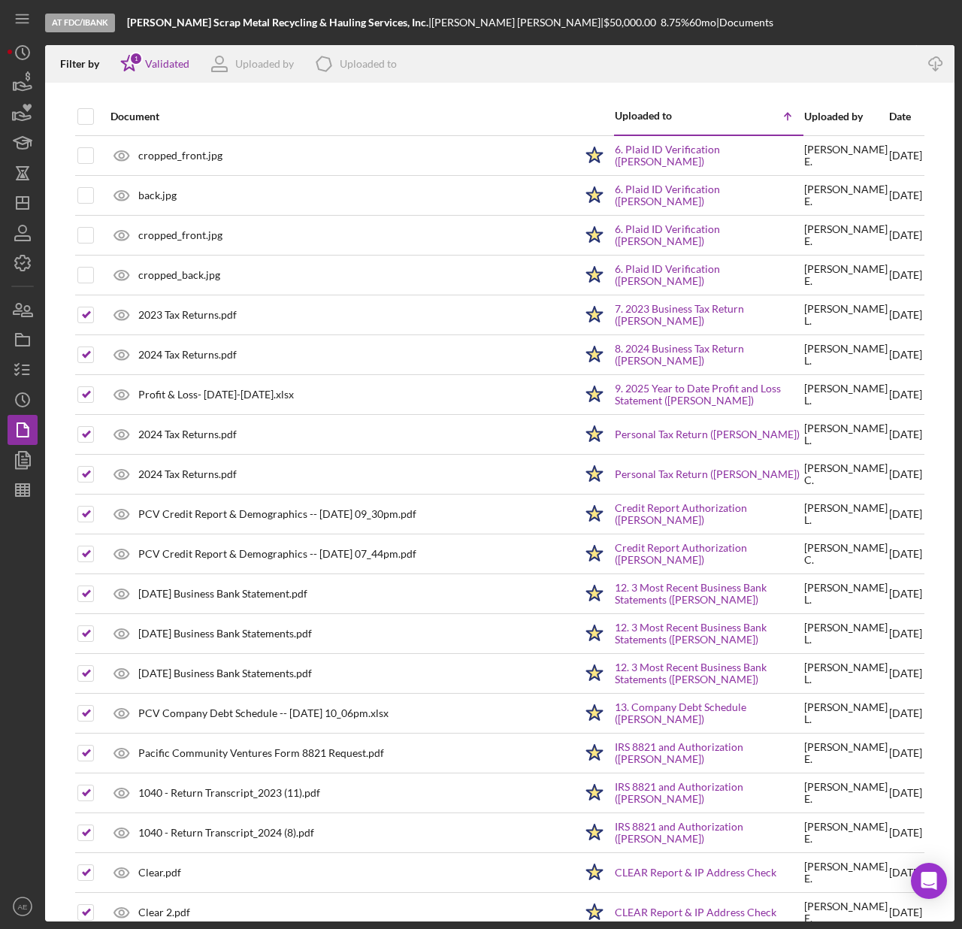
drag, startPoint x: 177, startPoint y: 314, endPoint x: 494, endPoint y: 218, distance: 330.6
click at [177, 314] on div "2023 Tax Returns.pdf" at bounding box center [187, 315] width 98 height 12
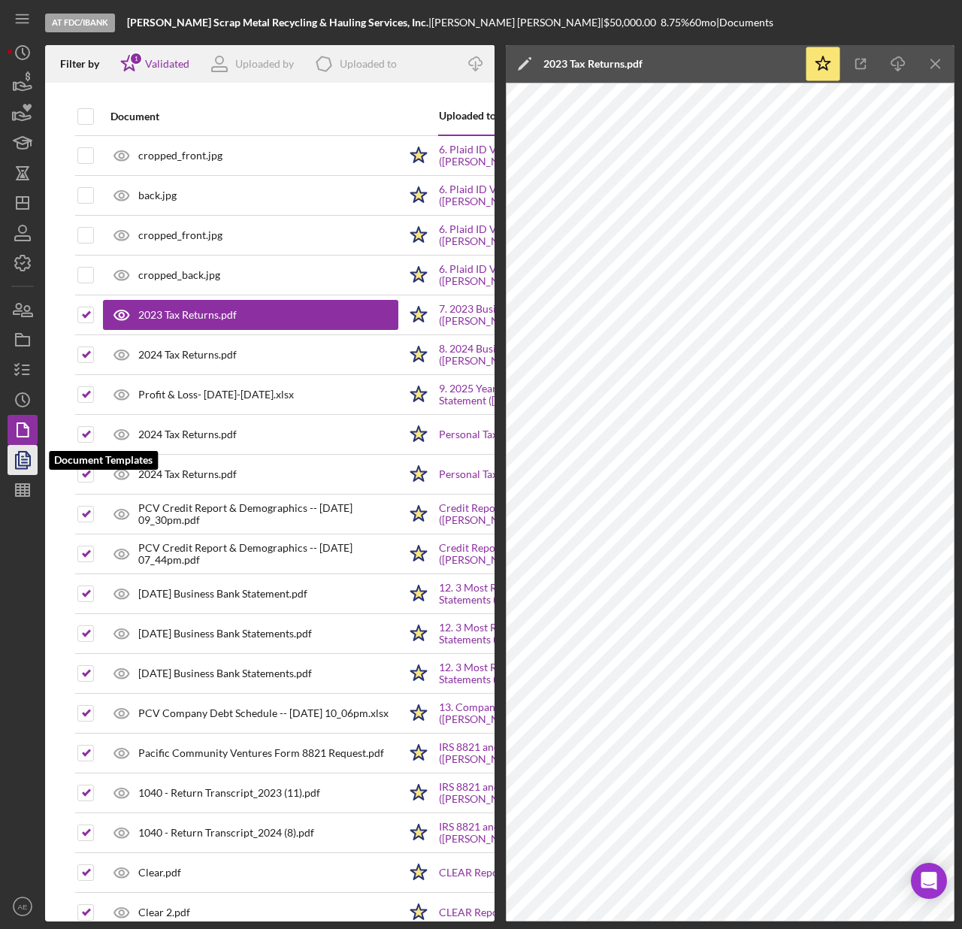
click at [27, 459] on icon "button" at bounding box center [24, 460] width 5 height 6
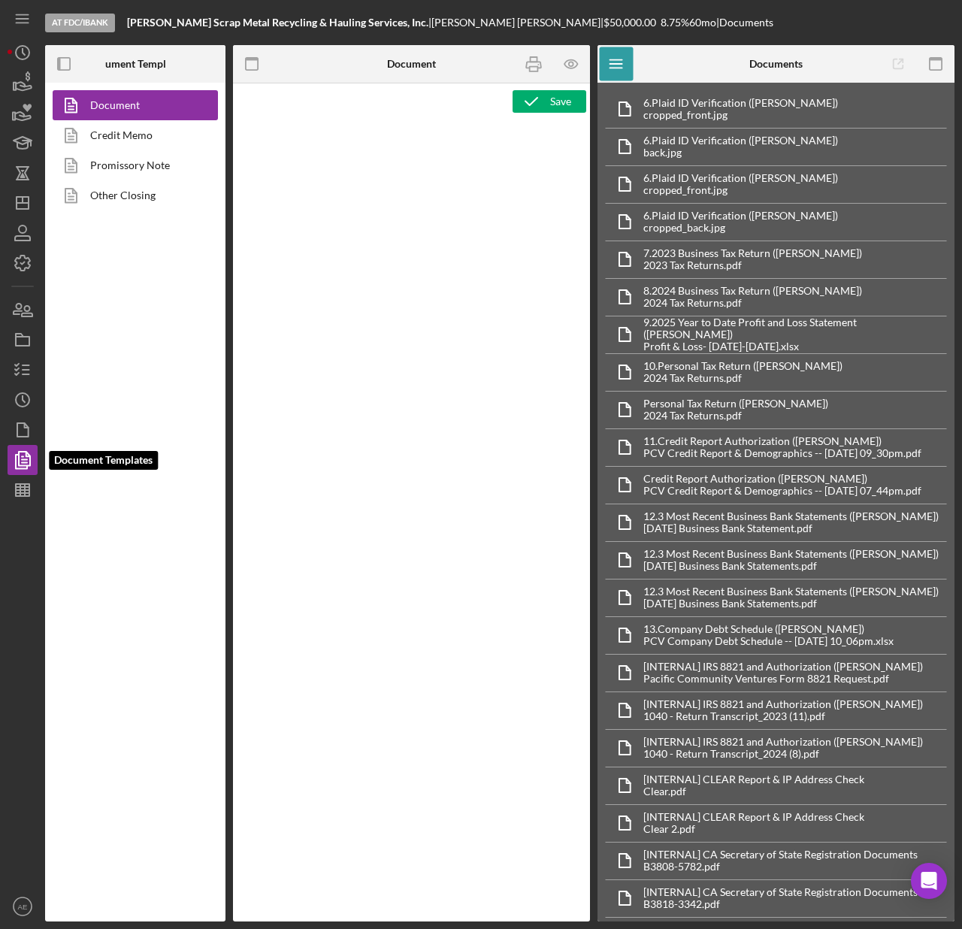
type textarea "<h1 style="text-align: center;">Full Application Form</h1> <h2 style="text-alig…"
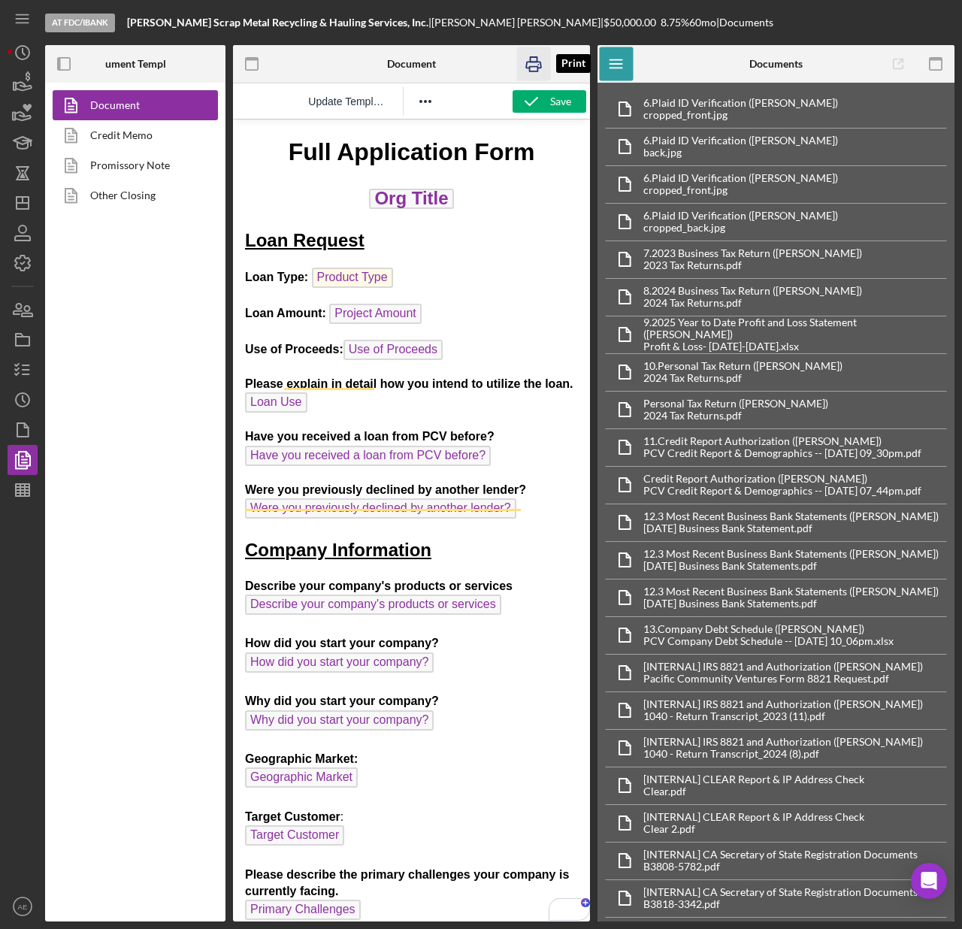
click at [532, 65] on icon "button" at bounding box center [534, 64] width 34 height 34
click at [127, 166] on link "Promissory Note" at bounding box center [132, 165] width 158 height 30
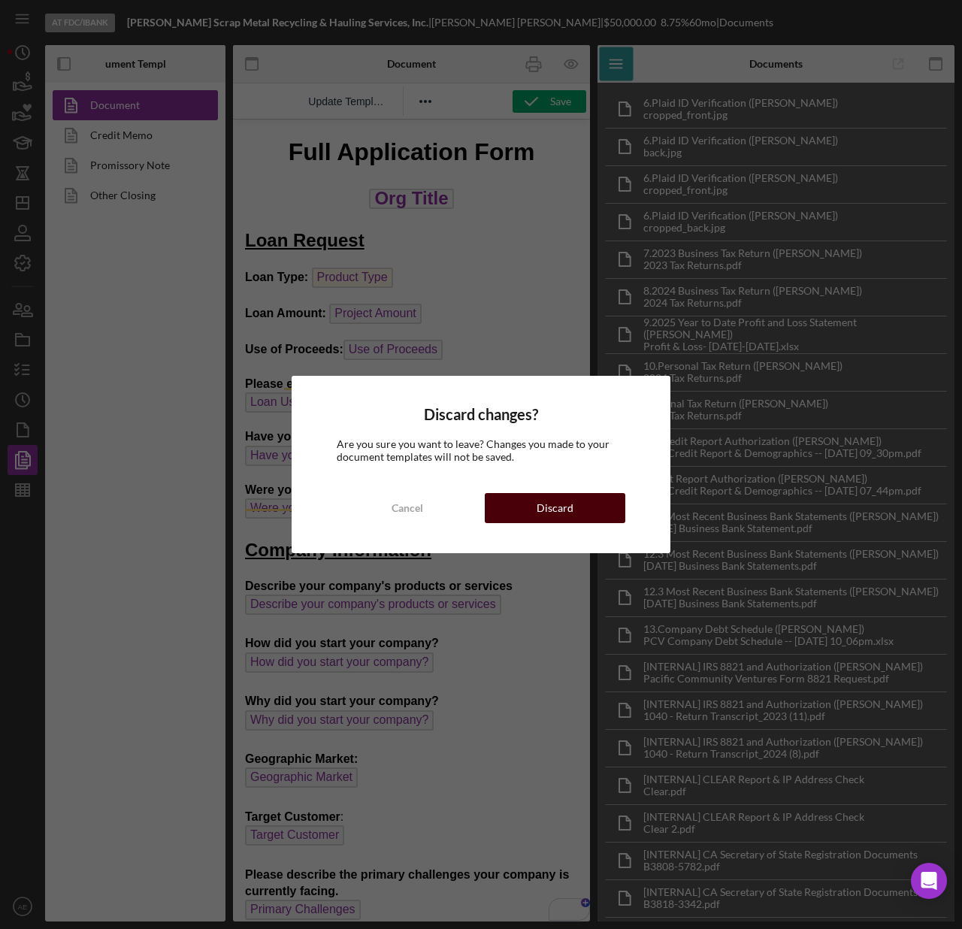
click at [574, 506] on button "Discard" at bounding box center [555, 508] width 141 height 30
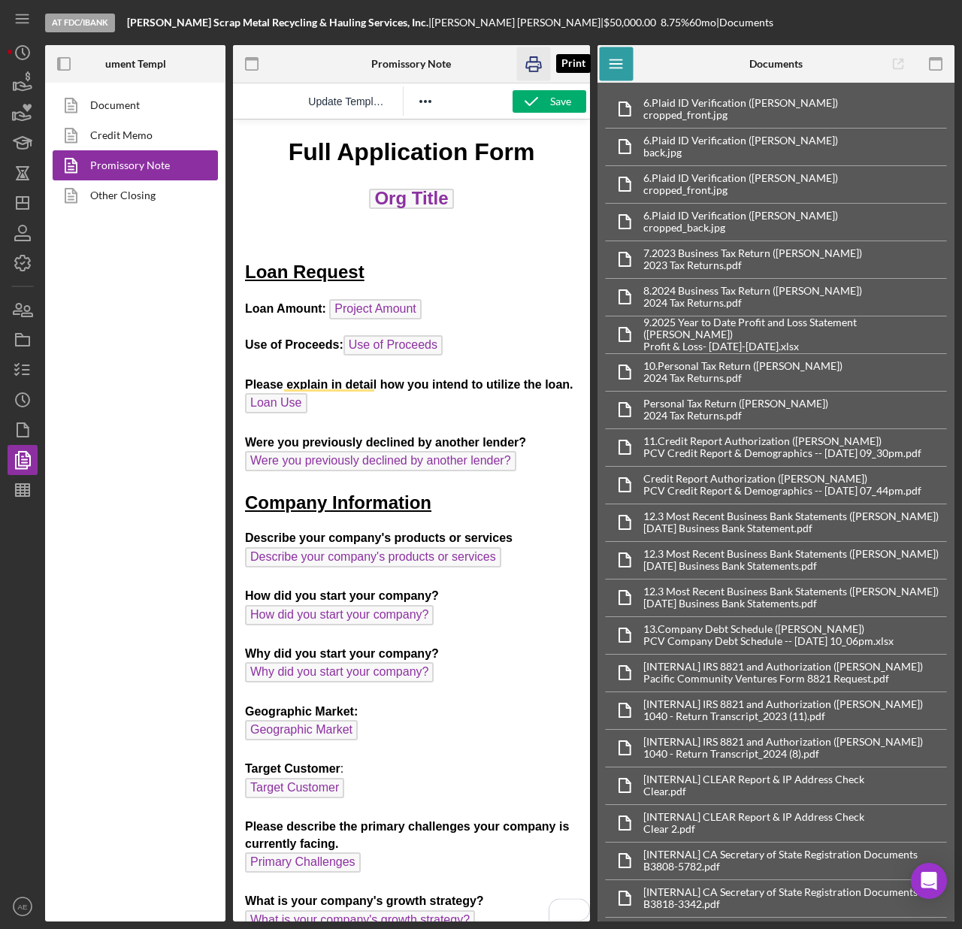
click at [530, 70] on rect "button" at bounding box center [534, 69] width 8 height 5
click at [104, 202] on link "Other Closing" at bounding box center [132, 195] width 158 height 30
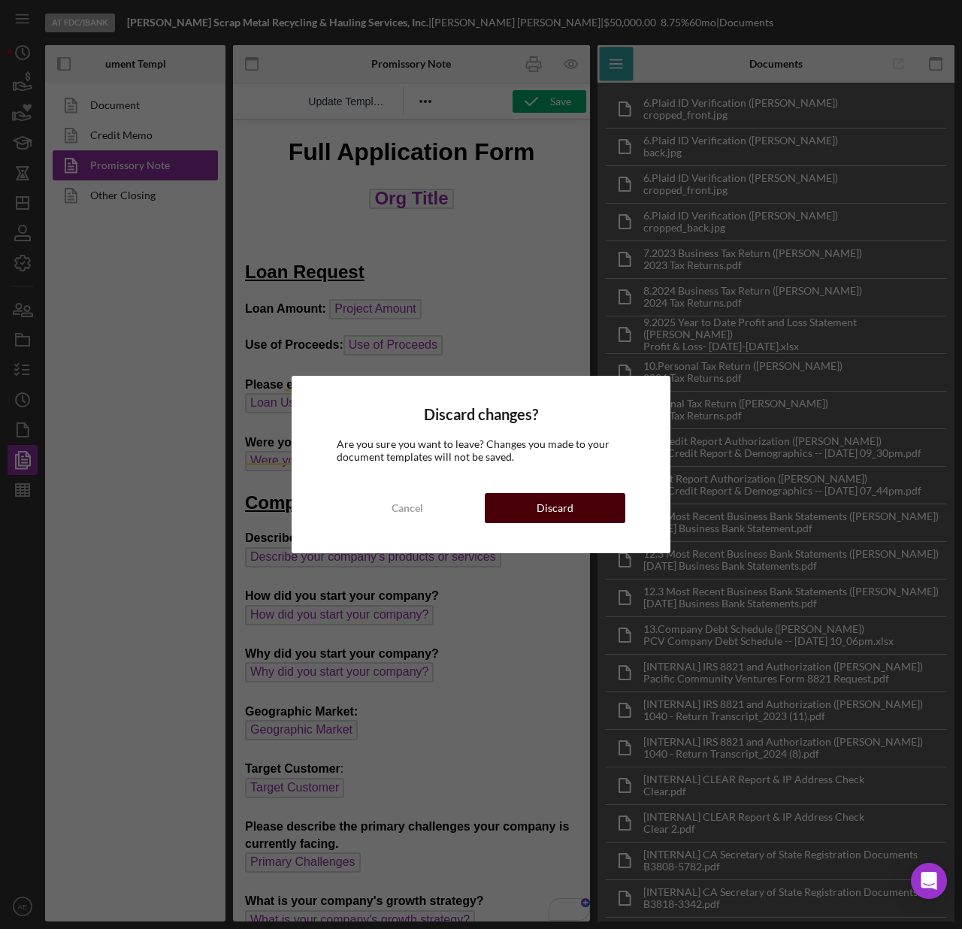
click at [539, 502] on div "Discard" at bounding box center [555, 508] width 37 height 30
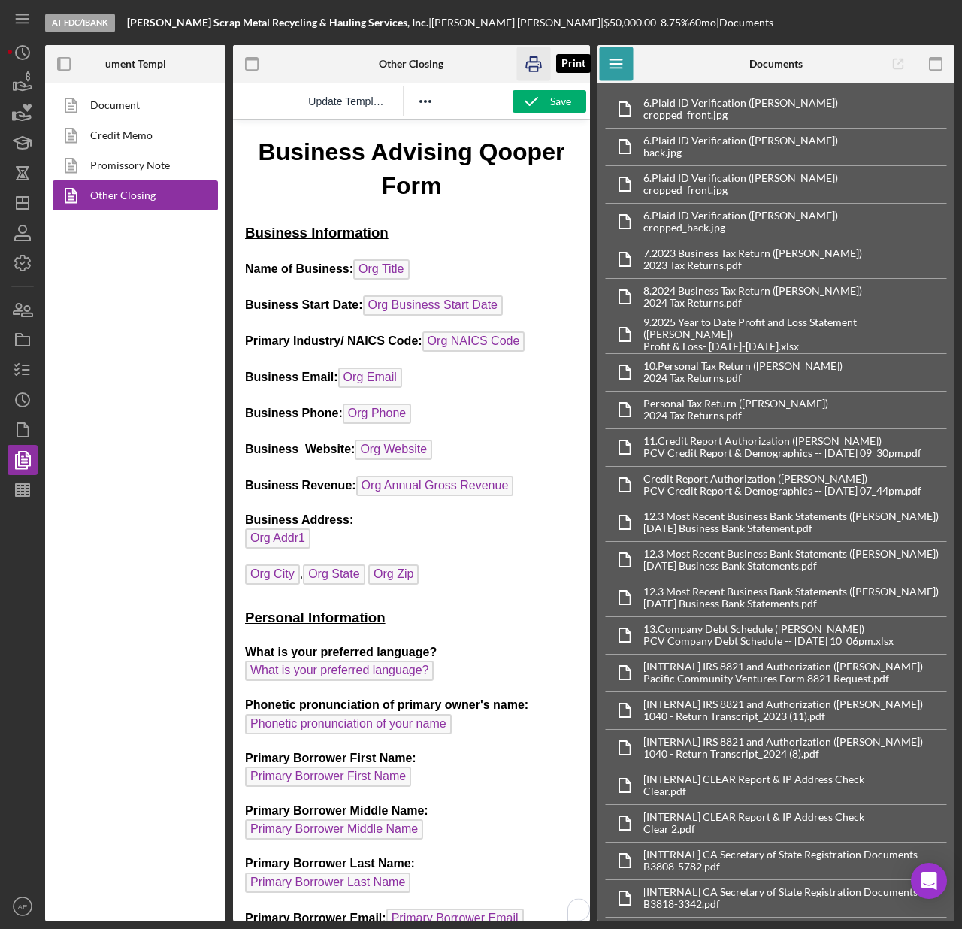
click at [530, 67] on rect "button" at bounding box center [534, 69] width 8 height 5
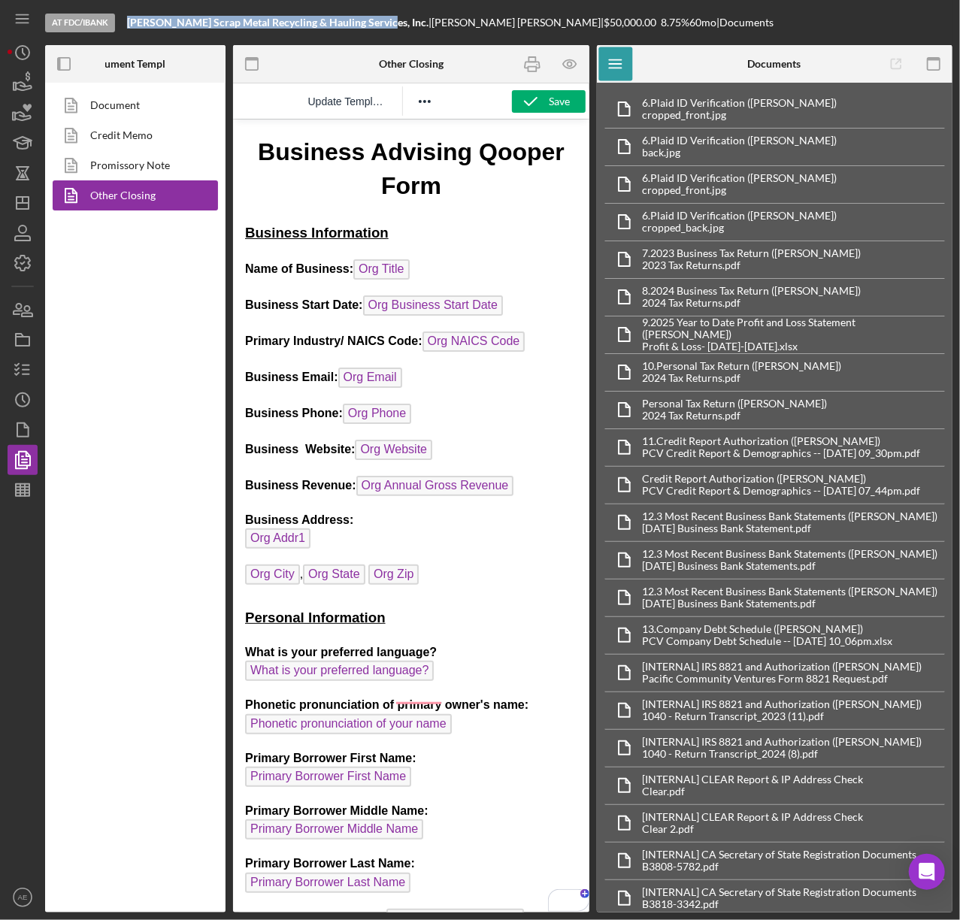
drag, startPoint x: 129, startPoint y: 22, endPoint x: 371, endPoint y: 23, distance: 242.1
click at [371, 23] on b "[PERSON_NAME] Scrap Metal Recycling & Hauling Services, Inc." at bounding box center [278, 22] width 302 height 13
copy b "[PERSON_NAME] Scrap Metal Recycling & Hauling Services, Inc."
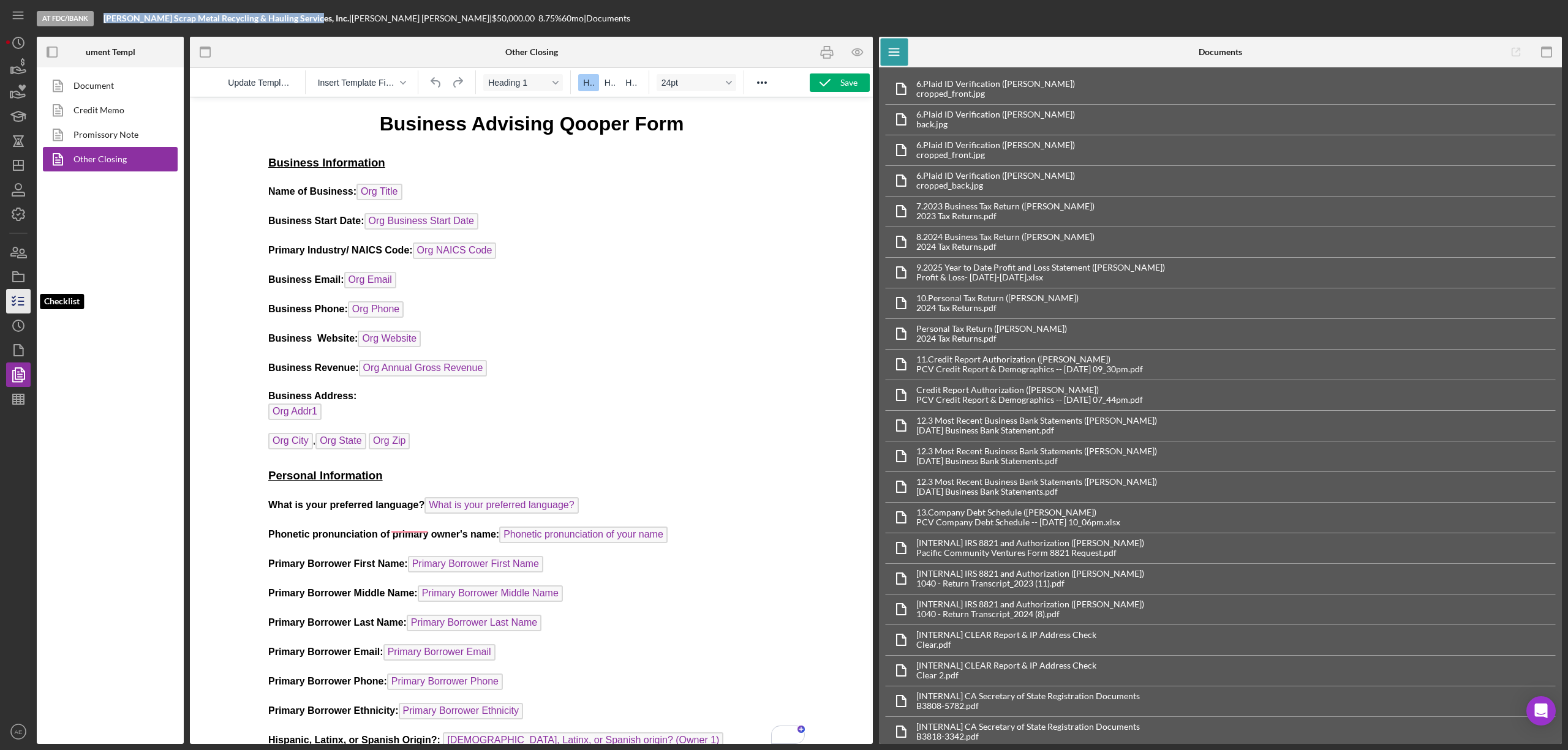
click at [28, 297] on icon "button" at bounding box center [19, 301] width 31 height 31
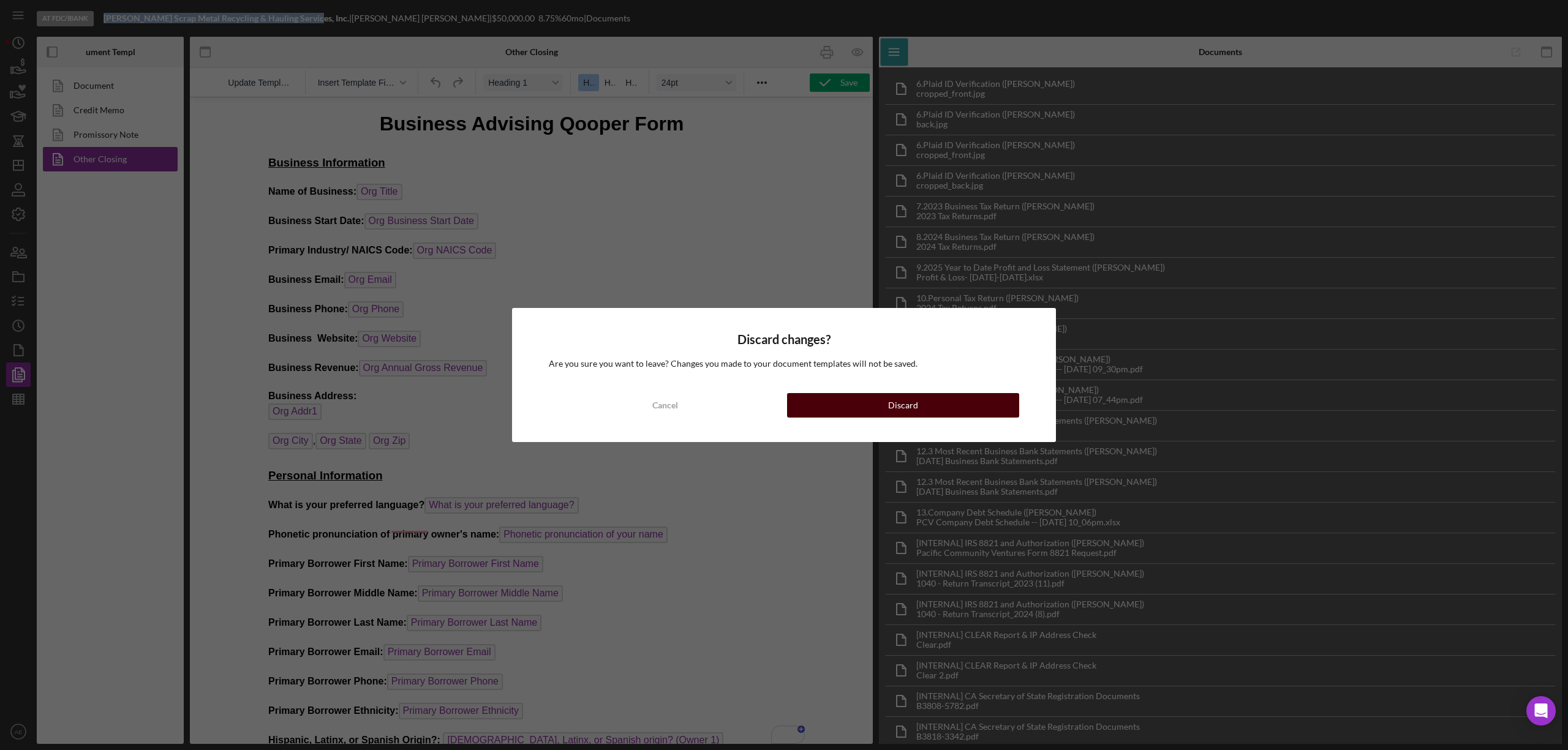
click at [863, 403] on button "Discard" at bounding box center [903, 406] width 232 height 24
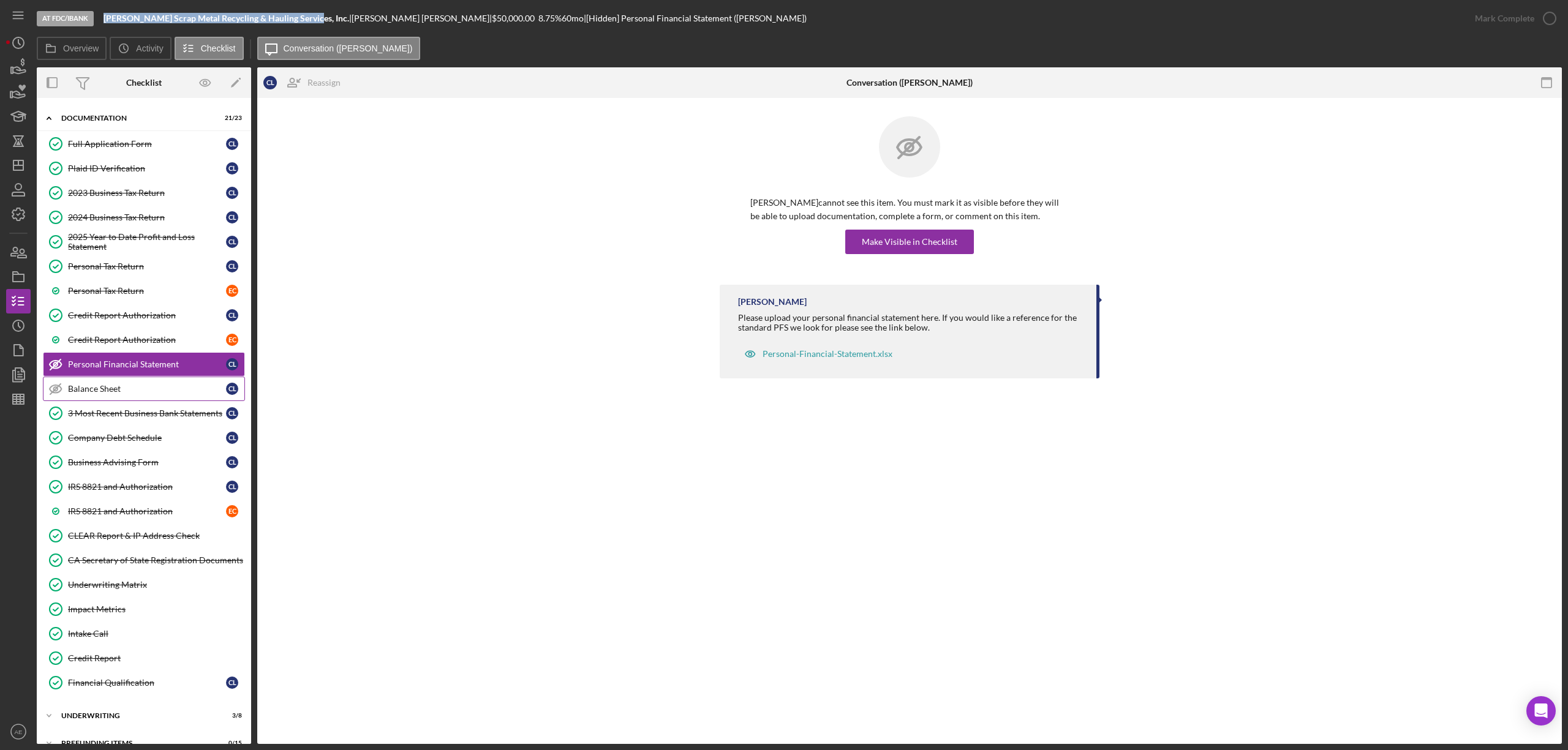
scroll to position [79, 0]
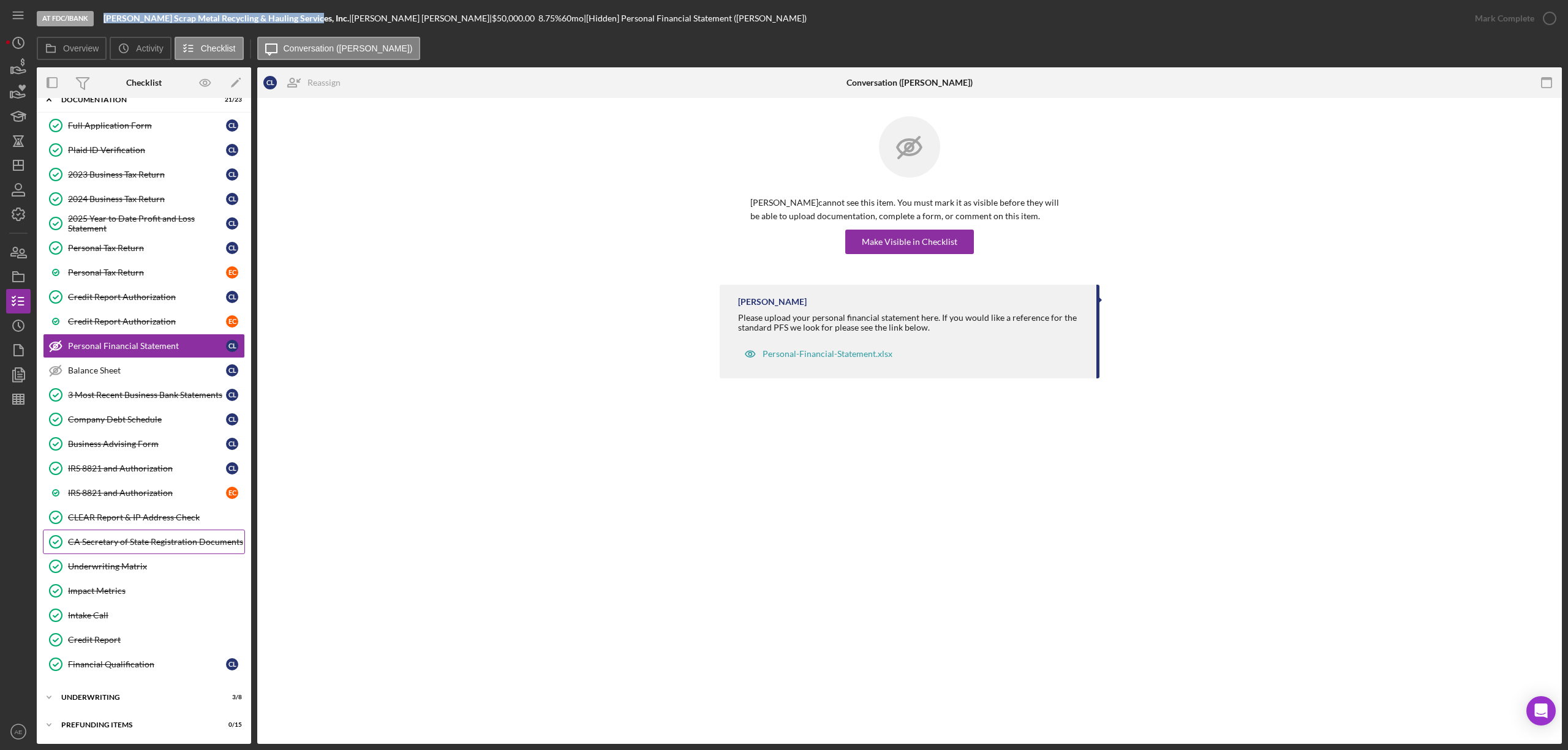
click at [155, 544] on div "CA Secretary of State Registration Documents" at bounding box center [156, 542] width 177 height 10
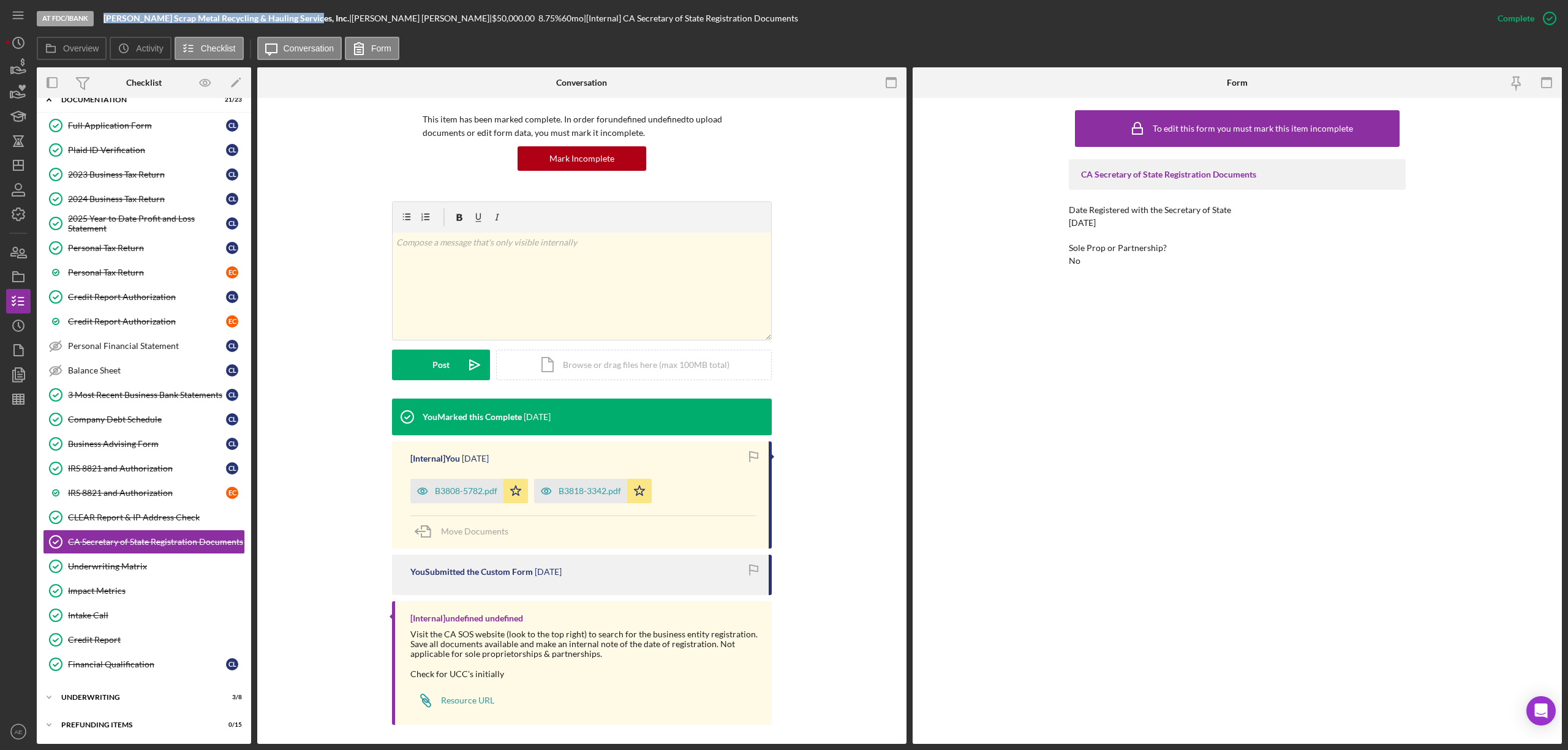
scroll to position [89, 0]
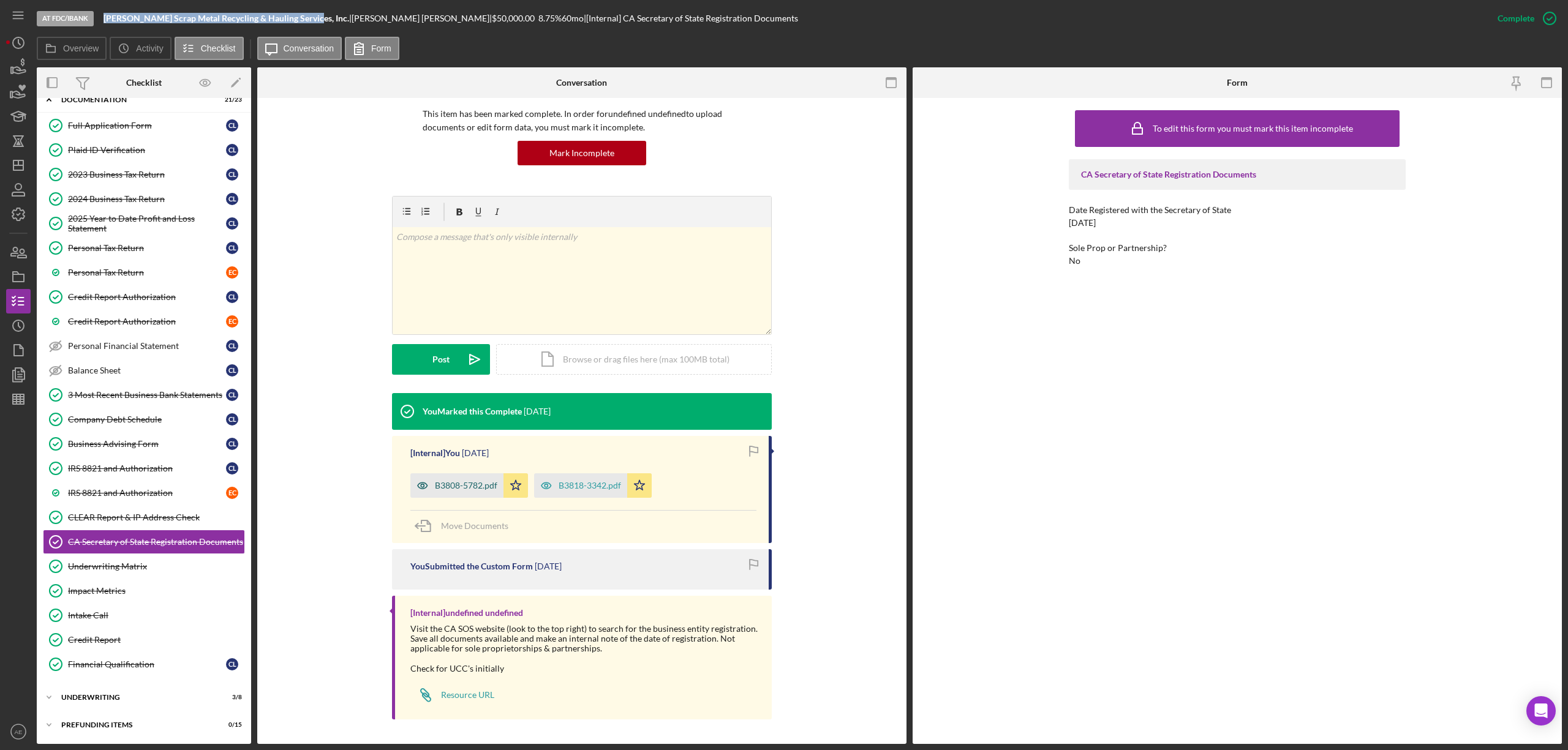
click at [412, 493] on icon "button" at bounding box center [423, 485] width 24 height 24
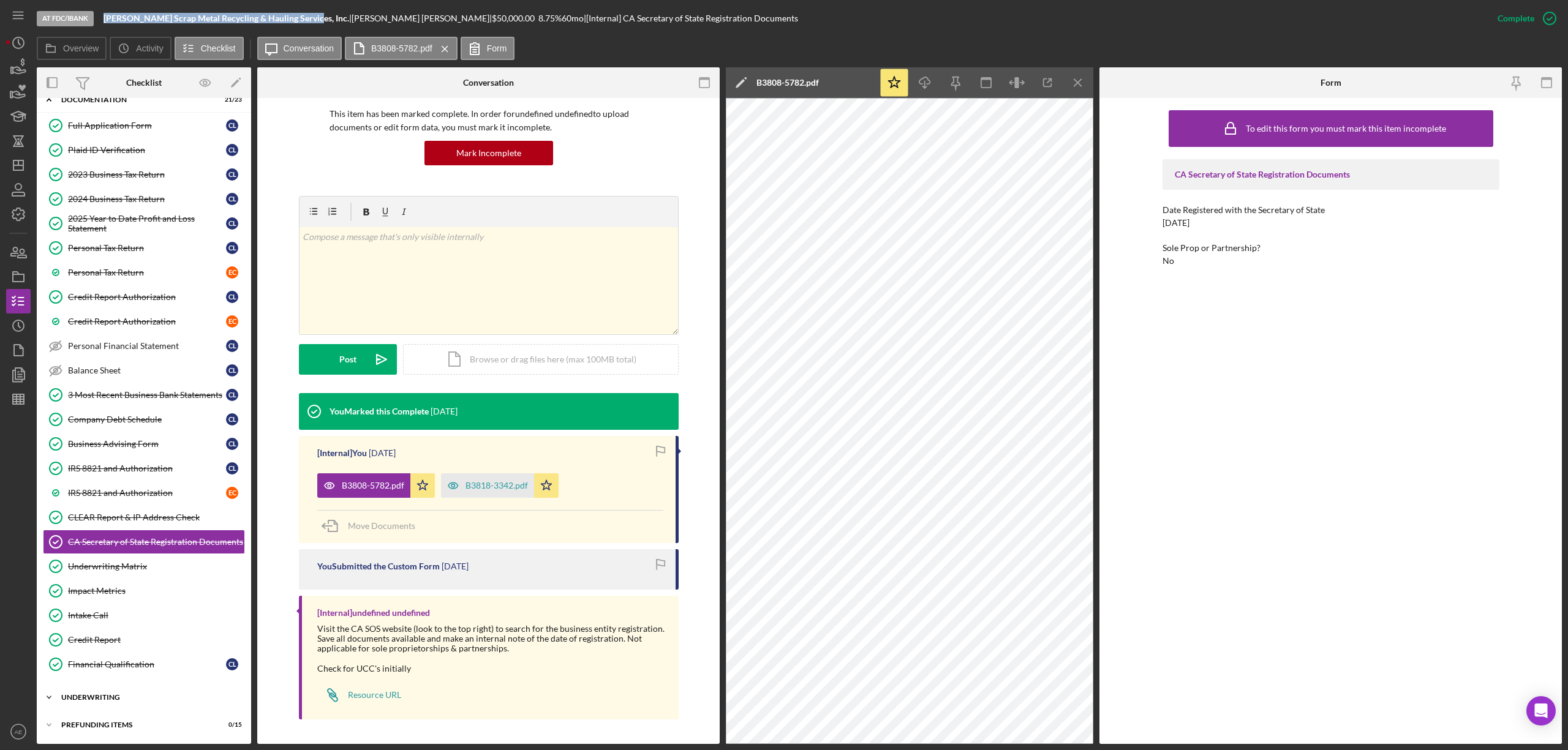
click at [107, 699] on div "Underwriting" at bounding box center [148, 697] width 174 height 7
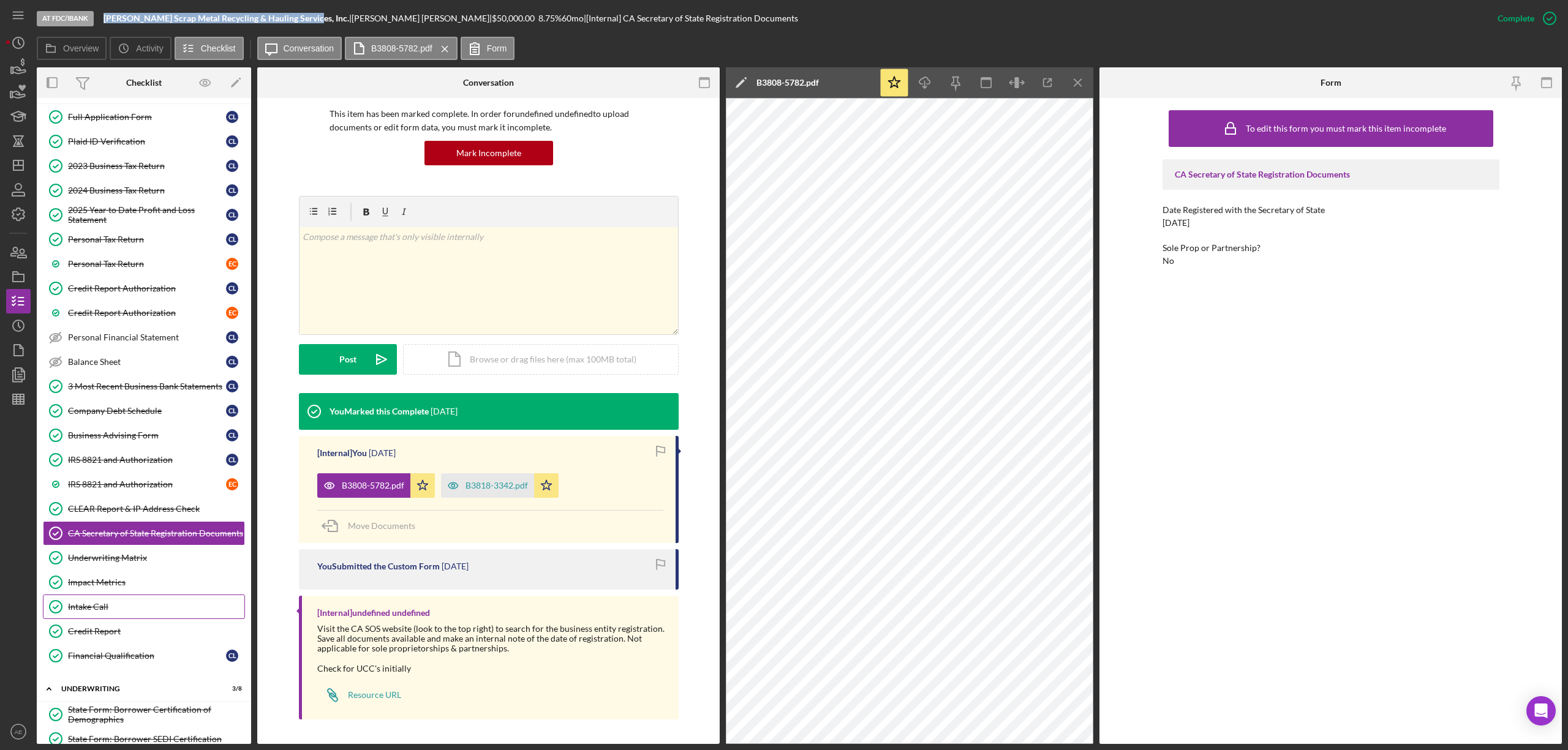
scroll to position [285, 0]
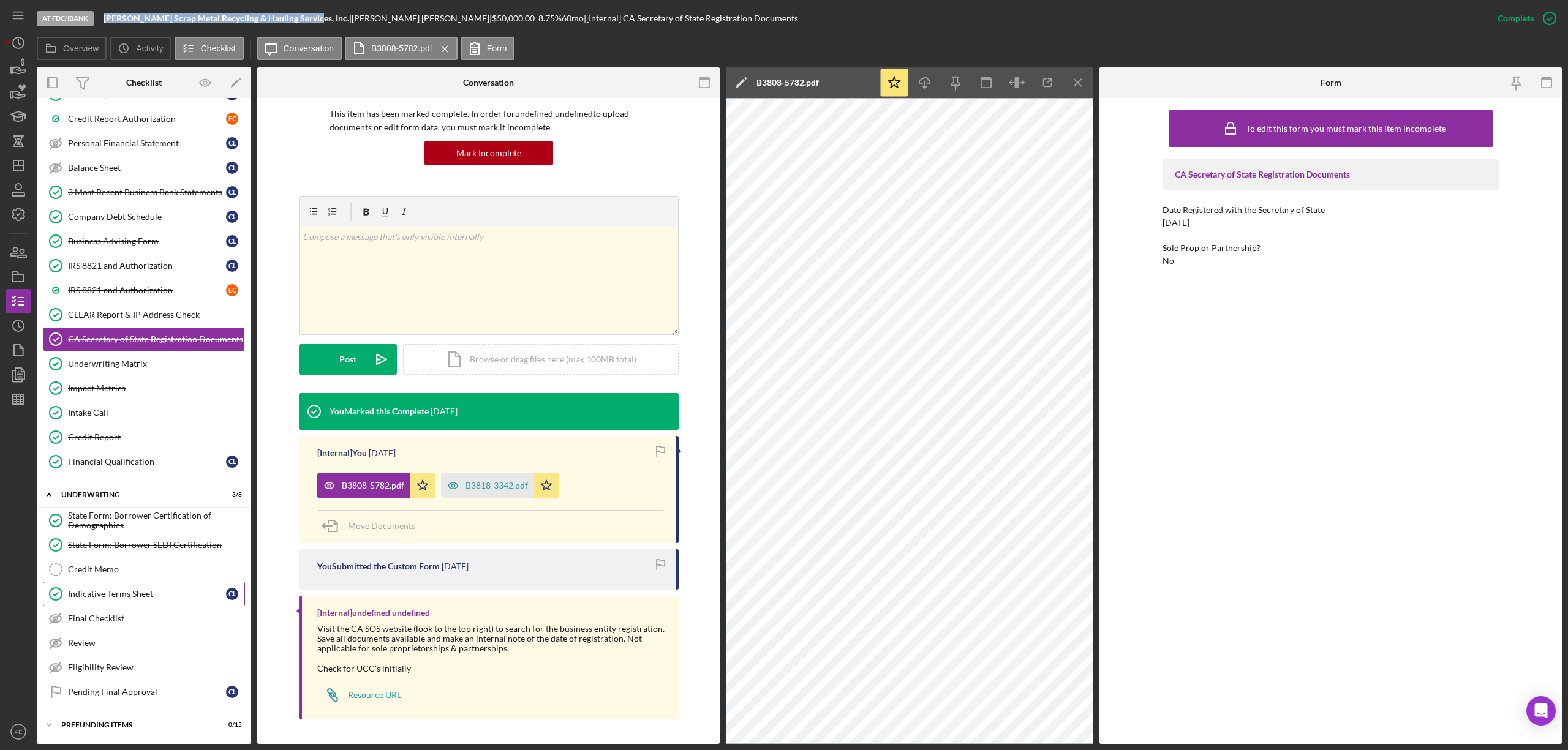
drag, startPoint x: 114, startPoint y: 564, endPoint x: 102, endPoint y: 583, distance: 22.5
click at [114, 564] on div "Credit Memo" at bounding box center [156, 569] width 177 height 10
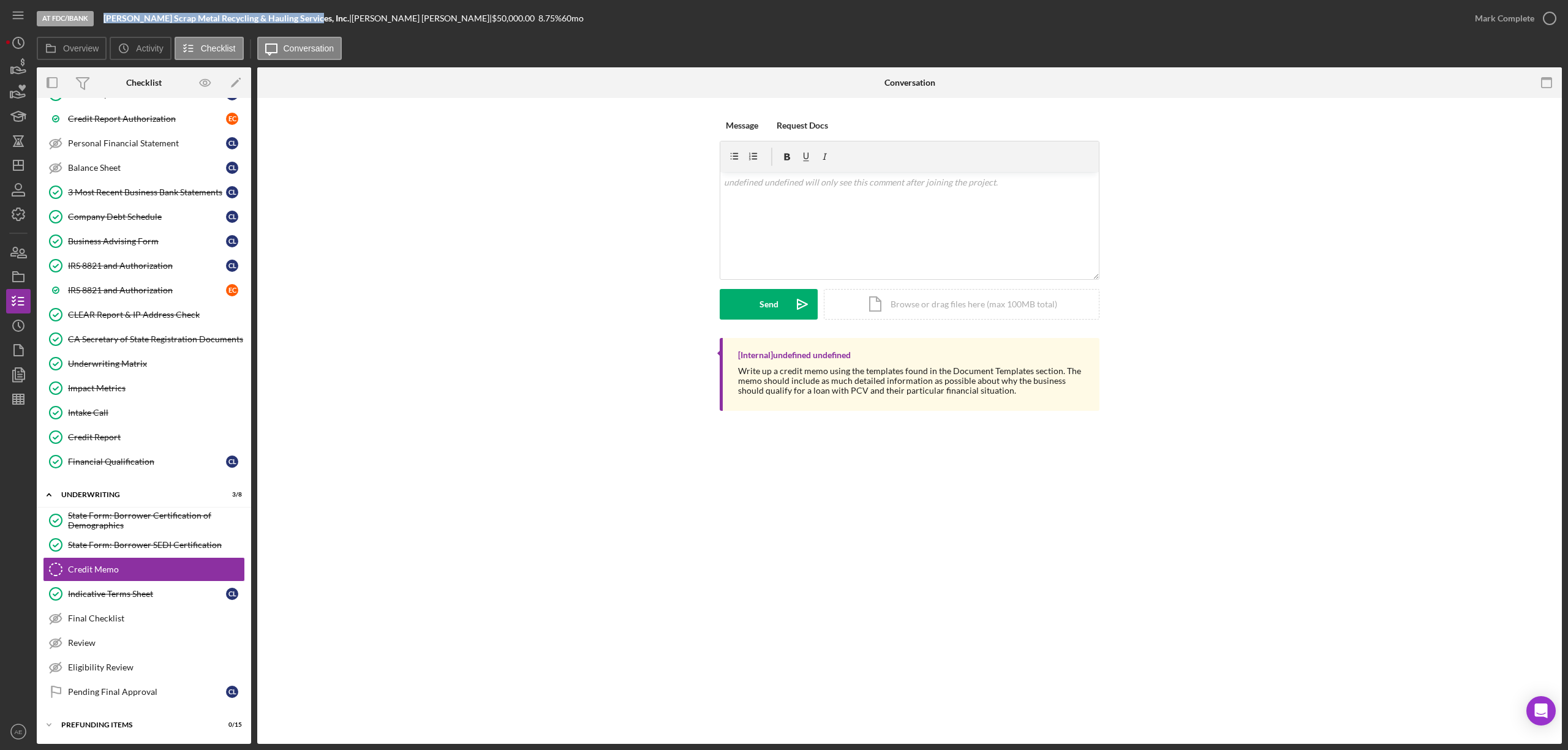
scroll to position [285, 0]
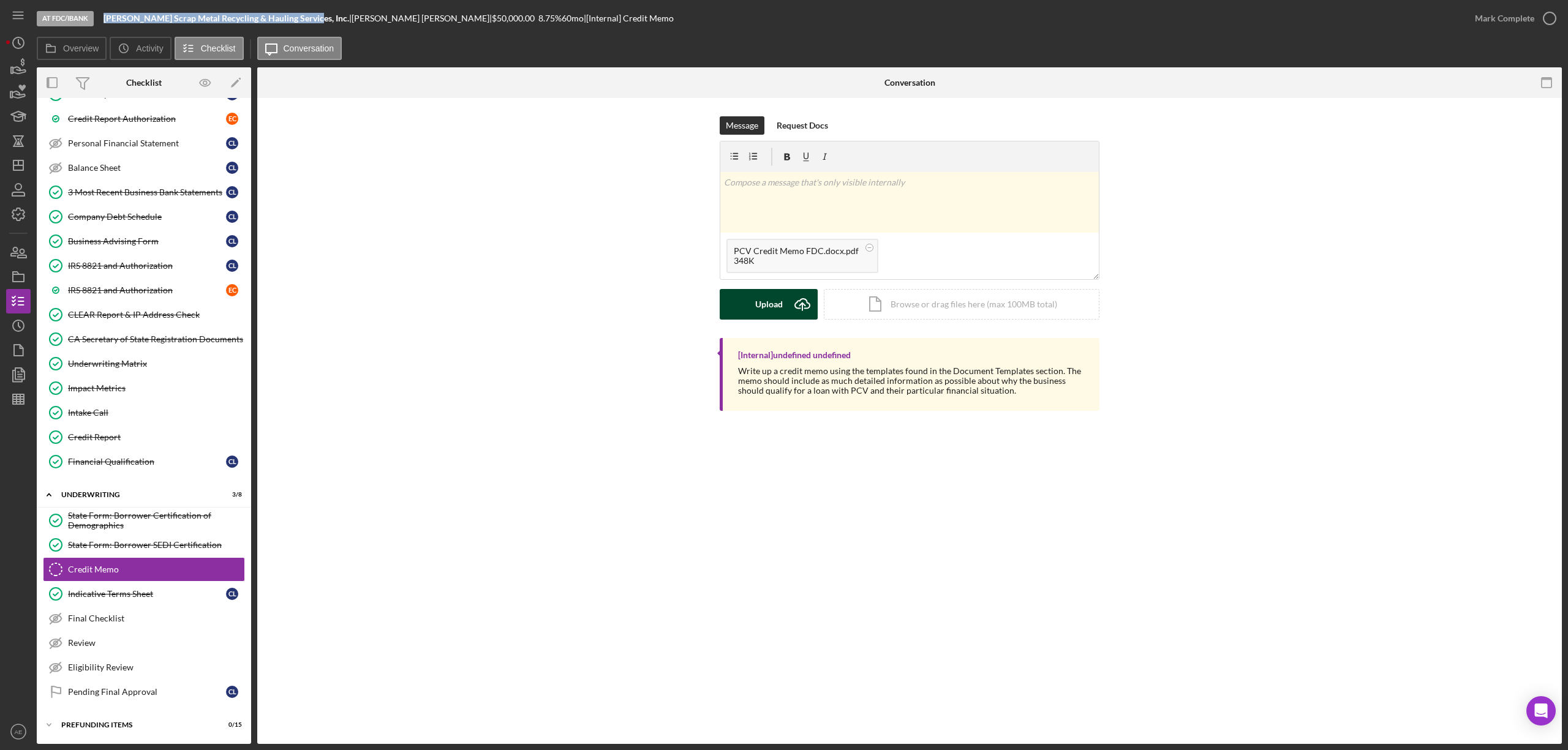
click at [778, 301] on div "Upload" at bounding box center [769, 305] width 28 height 31
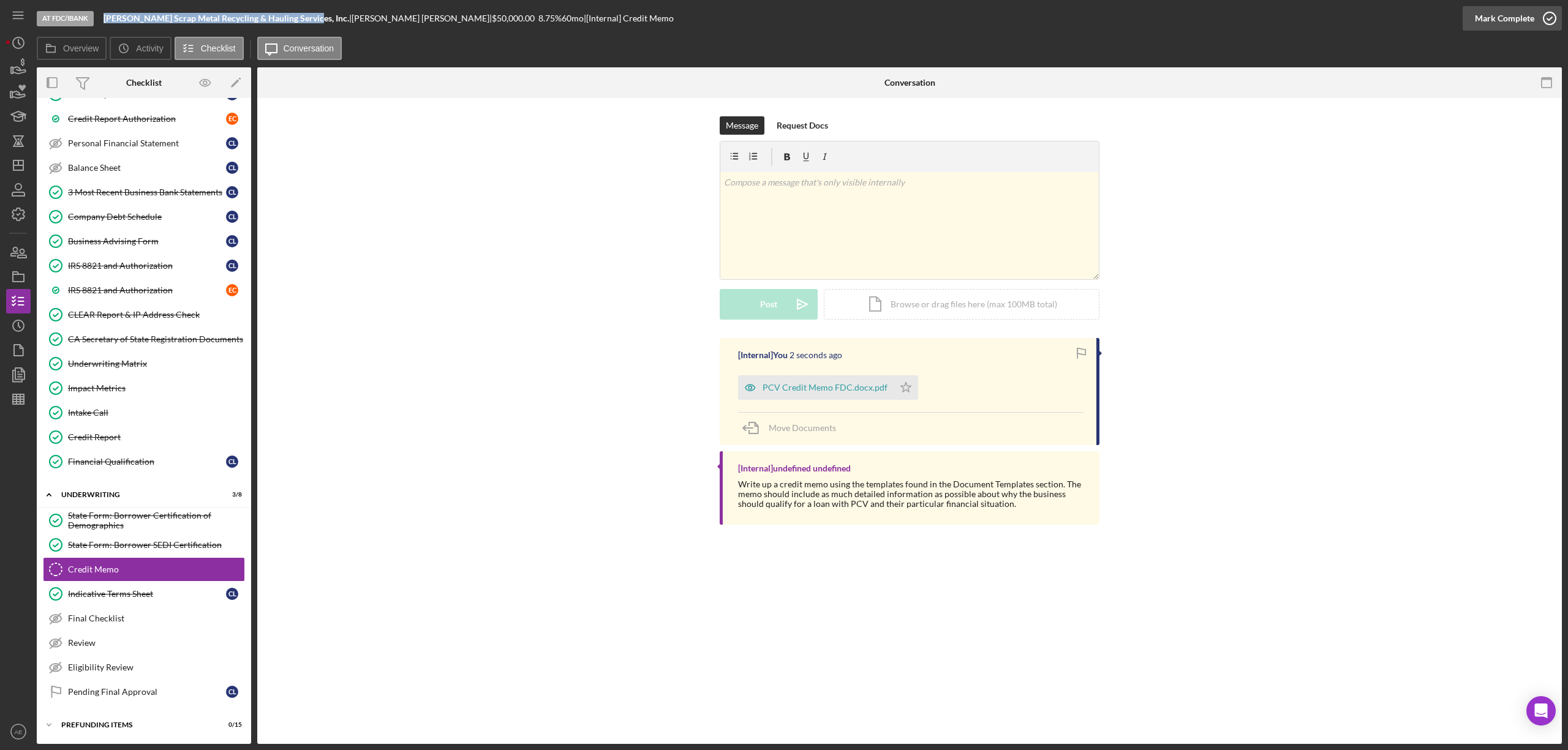
click at [1490, 24] on div "Mark Complete" at bounding box center [1504, 19] width 59 height 24
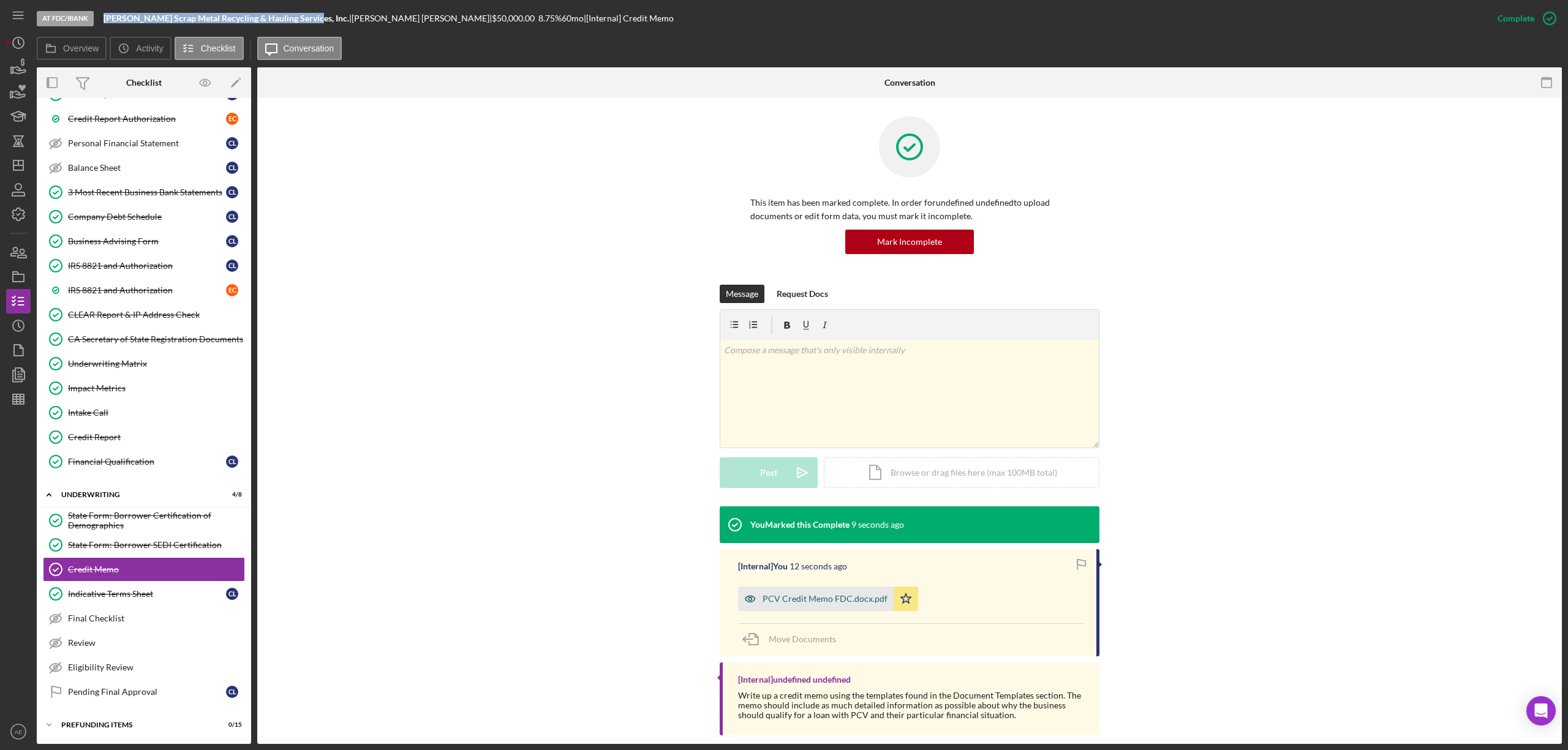
drag, startPoint x: 753, startPoint y: 599, endPoint x: 738, endPoint y: 598, distance: 15.0
click at [753, 599] on icon "button" at bounding box center [750, 599] width 24 height 24
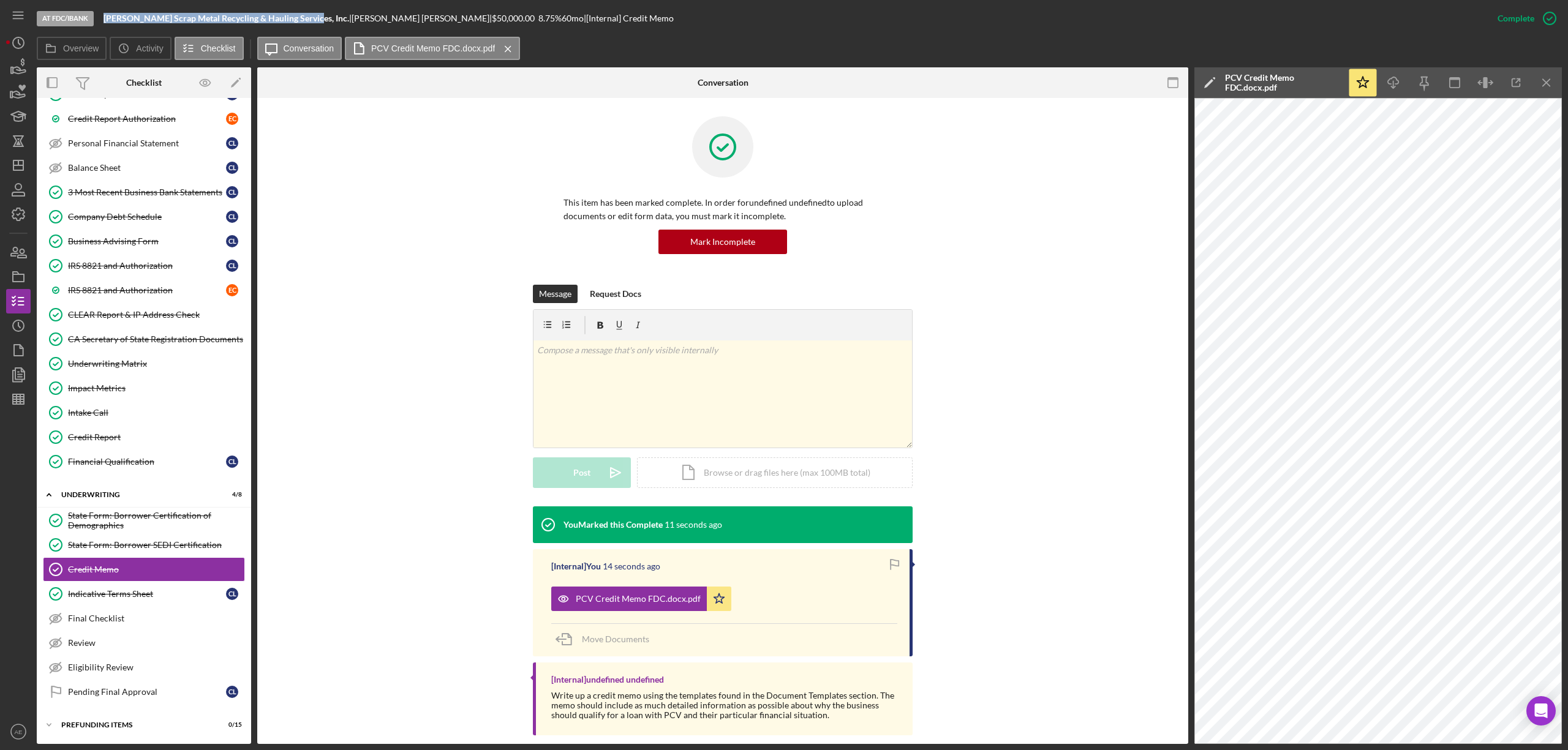
drag, startPoint x: 1166, startPoint y: 86, endPoint x: 1157, endPoint y: 103, distance: 19.2
click at [1165, 86] on icon "button" at bounding box center [1173, 83] width 28 height 28
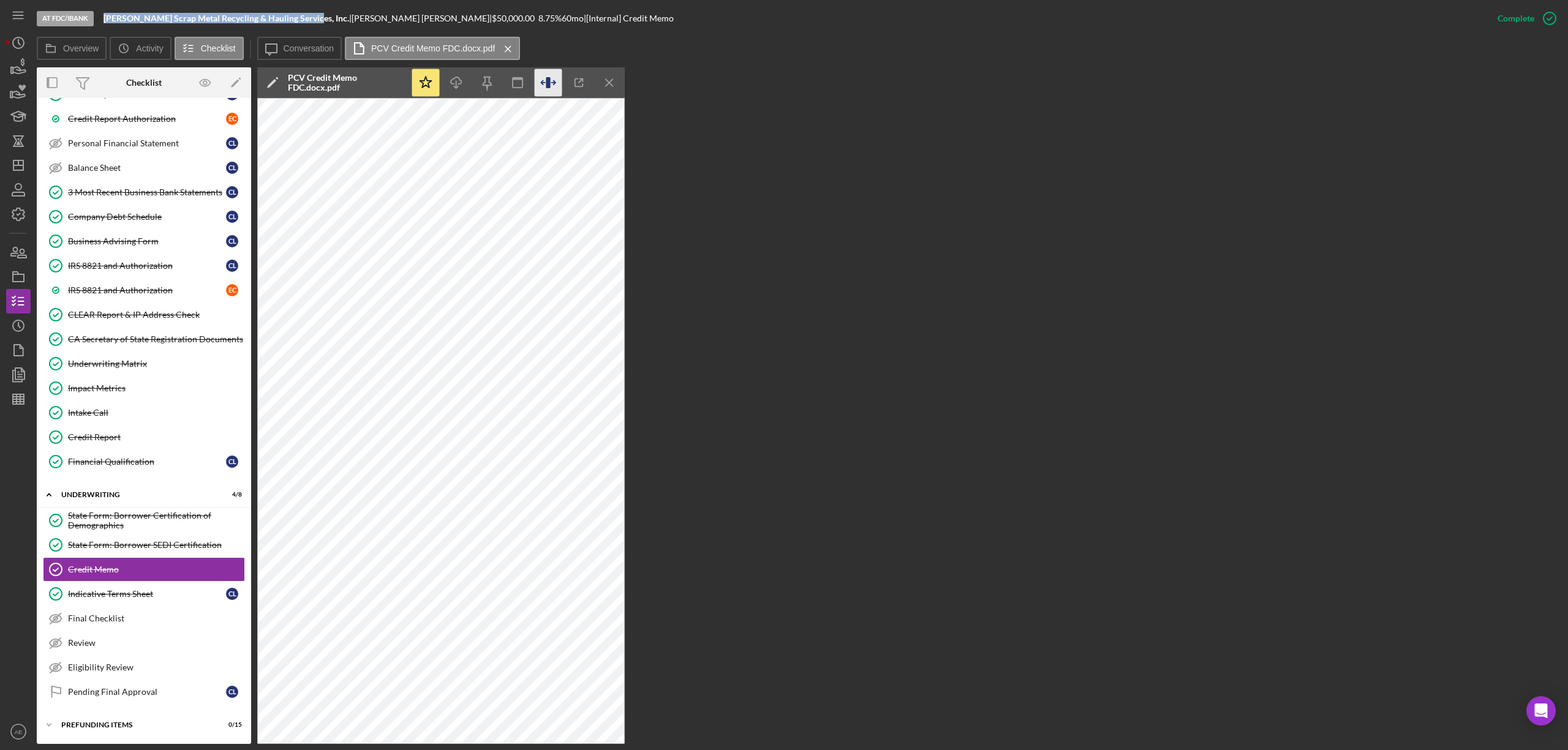
click at [547, 81] on icon "button" at bounding box center [548, 83] width 28 height 28
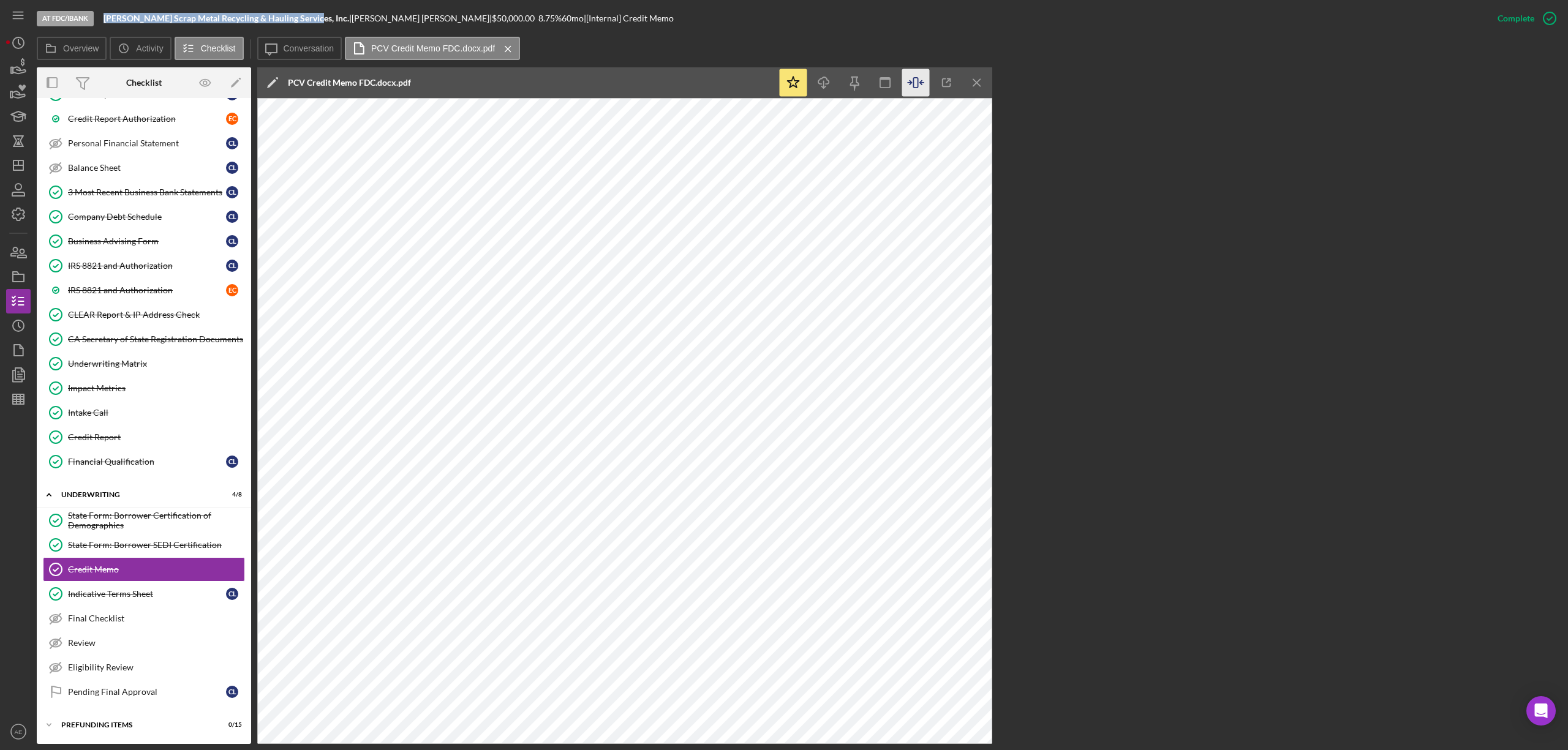
drag, startPoint x: 979, startPoint y: 85, endPoint x: 963, endPoint y: 104, distance: 24.8
click at [979, 85] on line "button" at bounding box center [977, 82] width 7 height 7
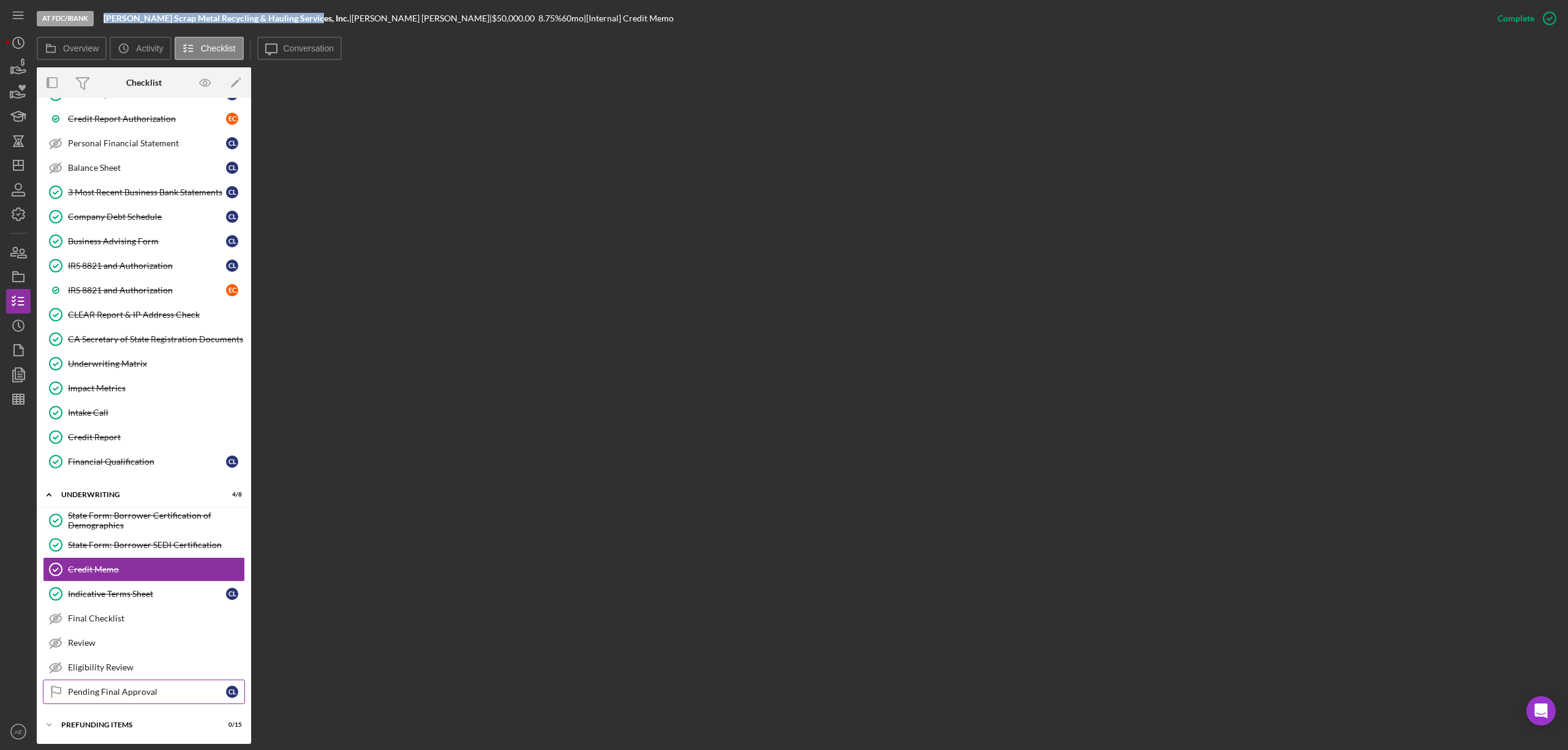
click at [131, 693] on div "Pending Final Approval" at bounding box center [147, 692] width 158 height 10
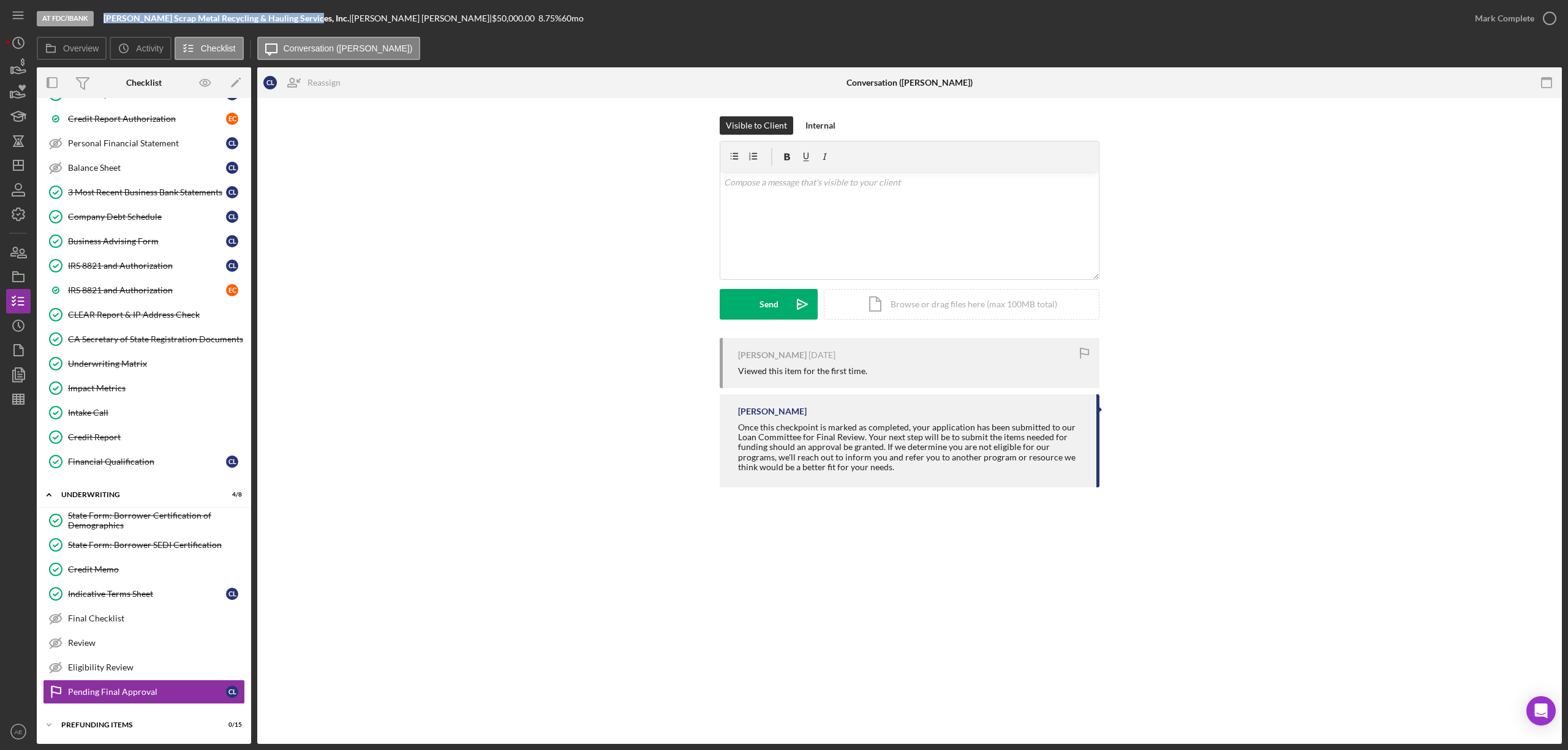
scroll to position [285, 0]
click at [1486, 20] on div "Mark Complete" at bounding box center [1504, 19] width 59 height 24
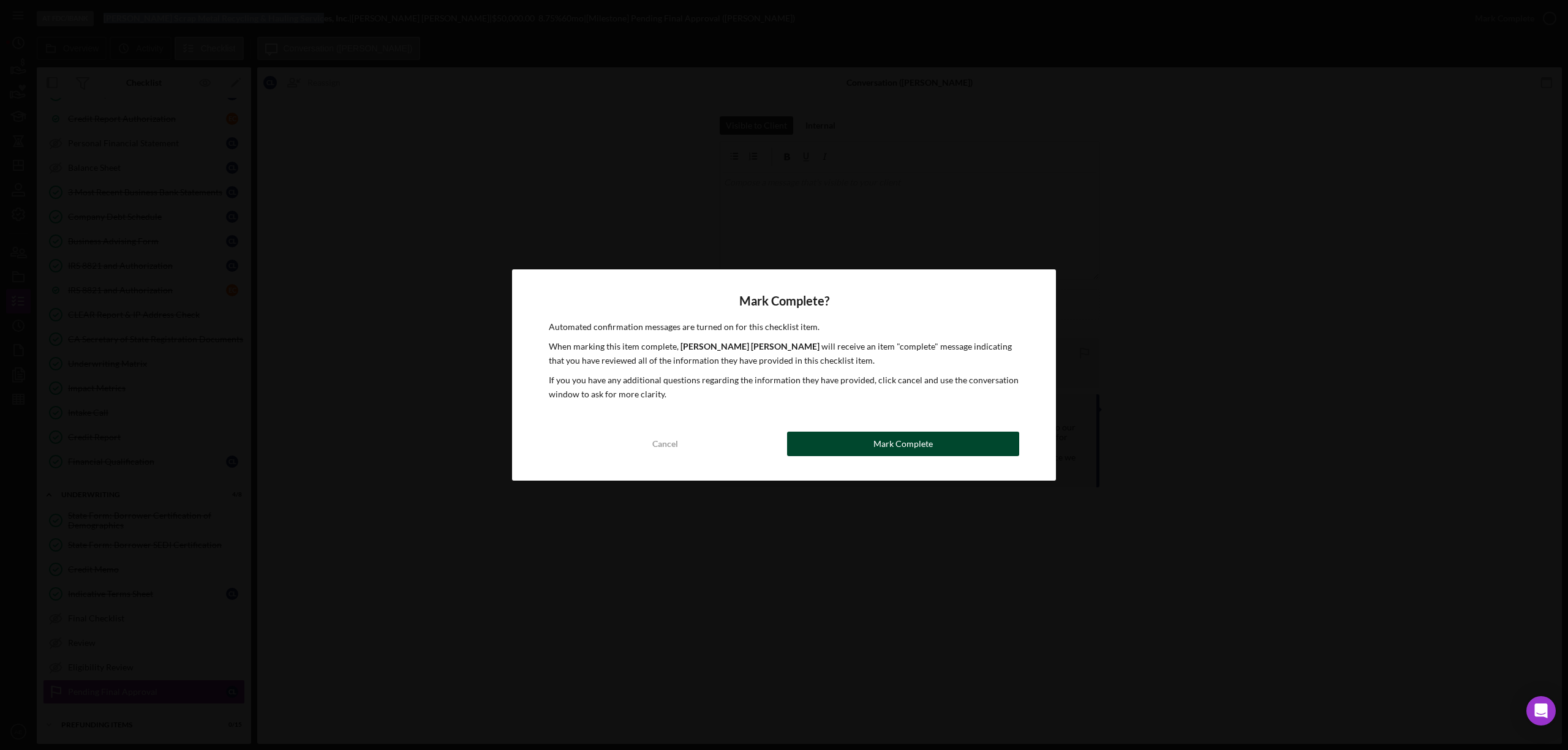
click at [904, 434] on div "Mark Complete" at bounding box center [903, 444] width 59 height 24
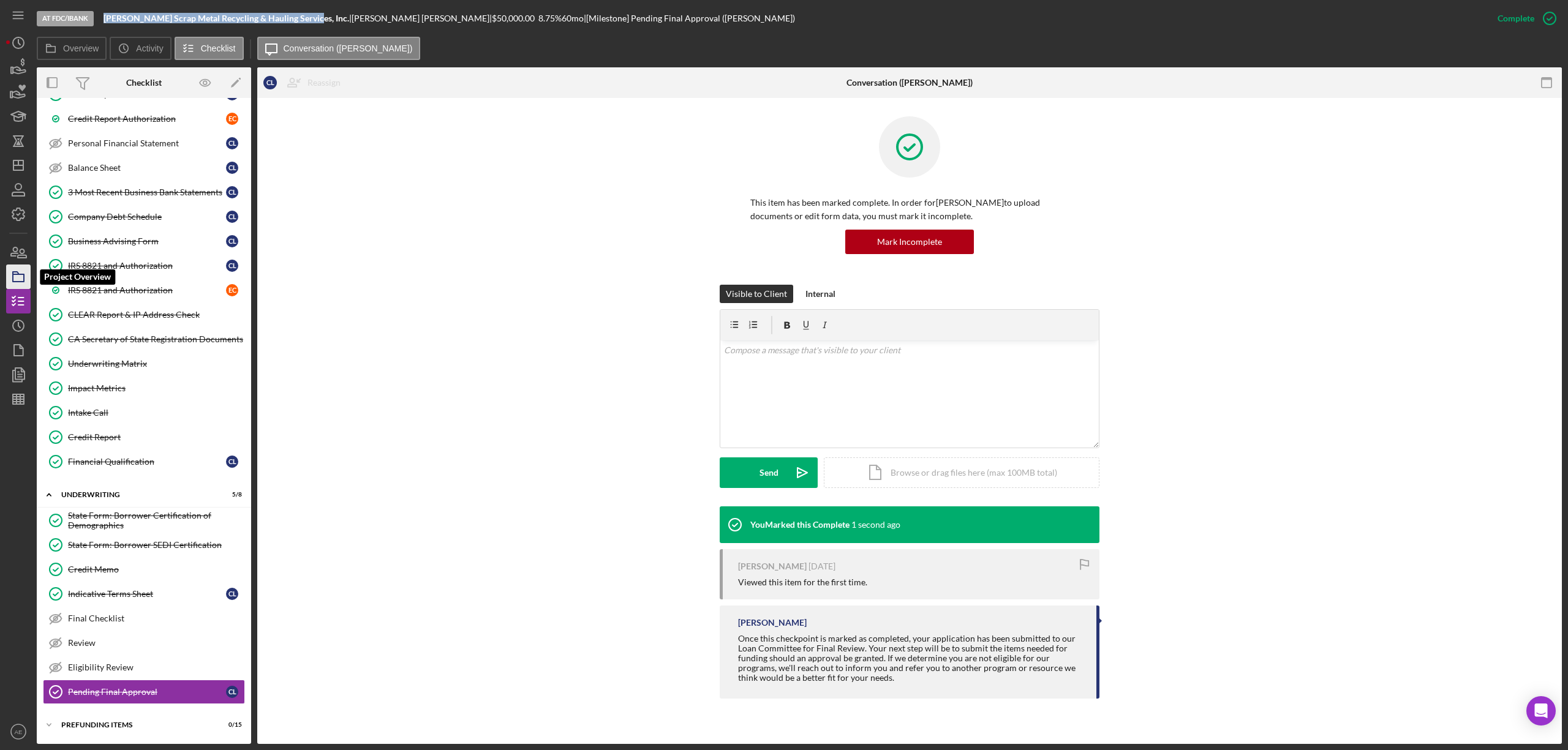
click at [17, 280] on icon "button" at bounding box center [19, 277] width 31 height 31
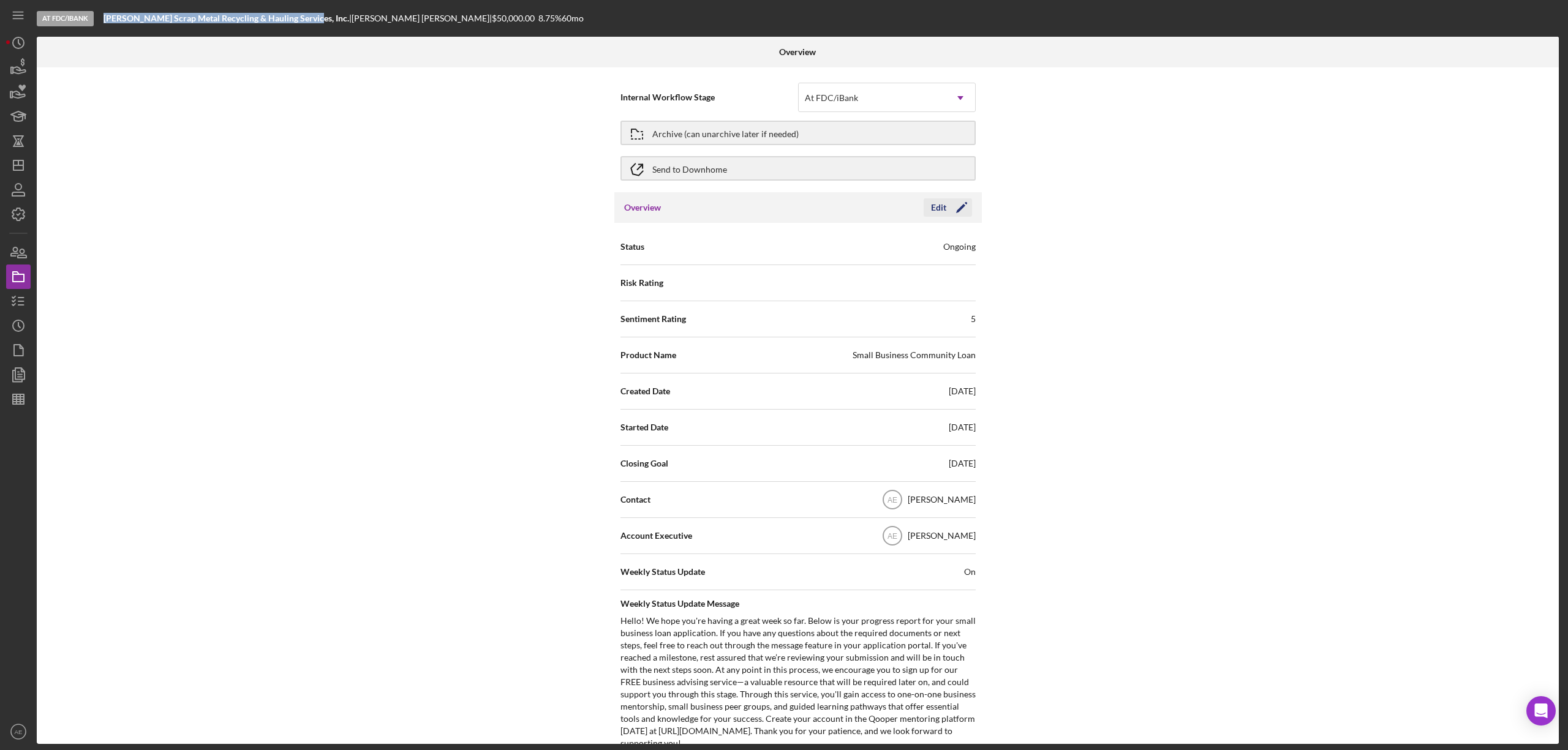
click at [941, 206] on div "Edit" at bounding box center [938, 208] width 15 height 19
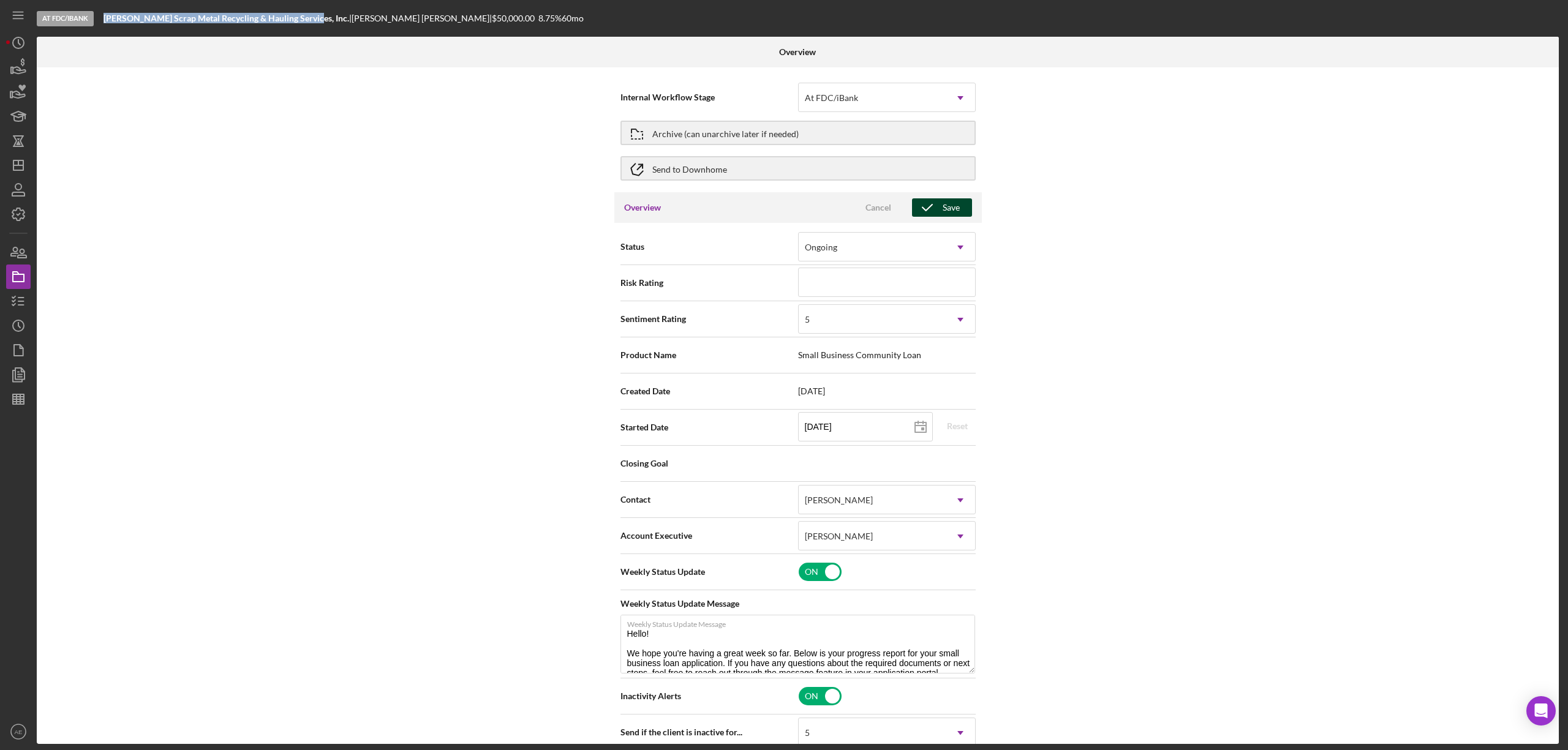
click at [922, 199] on icon "button" at bounding box center [928, 208] width 31 height 31
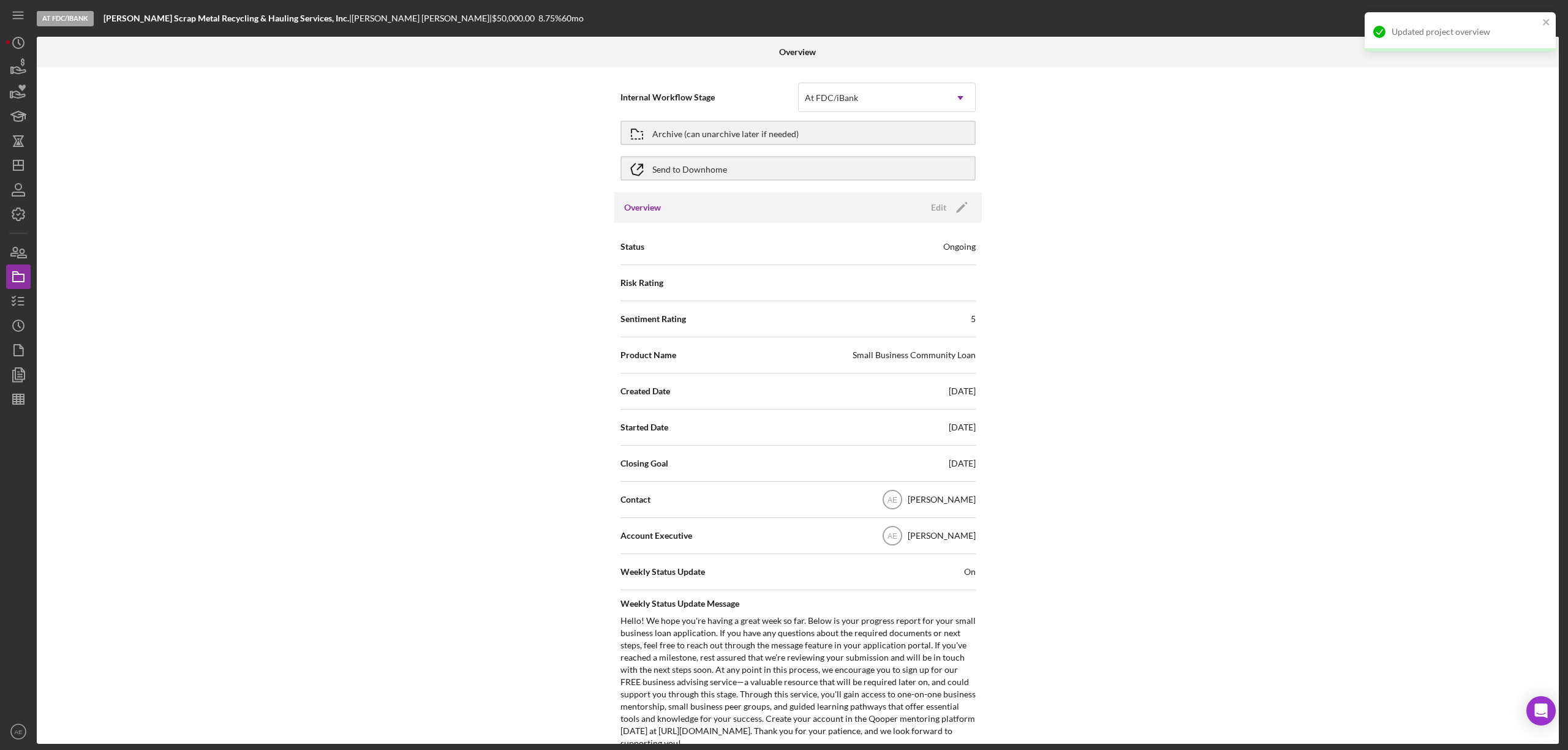
click at [954, 197] on div "Overview Edit Icon/Edit" at bounding box center [797, 208] width 367 height 31
click at [947, 209] on icon "Icon/Edit" at bounding box center [962, 208] width 31 height 31
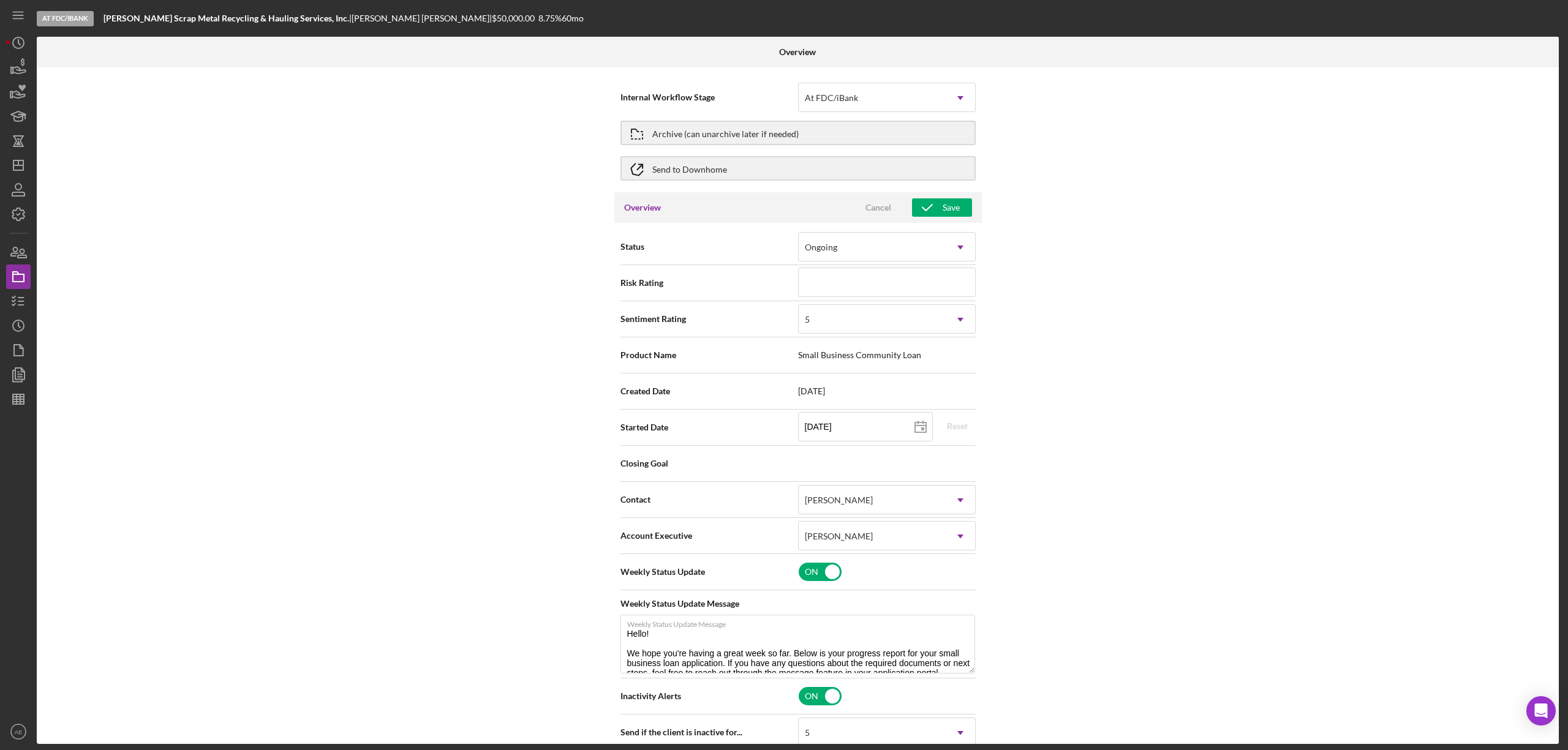
scroll to position [81, 0]
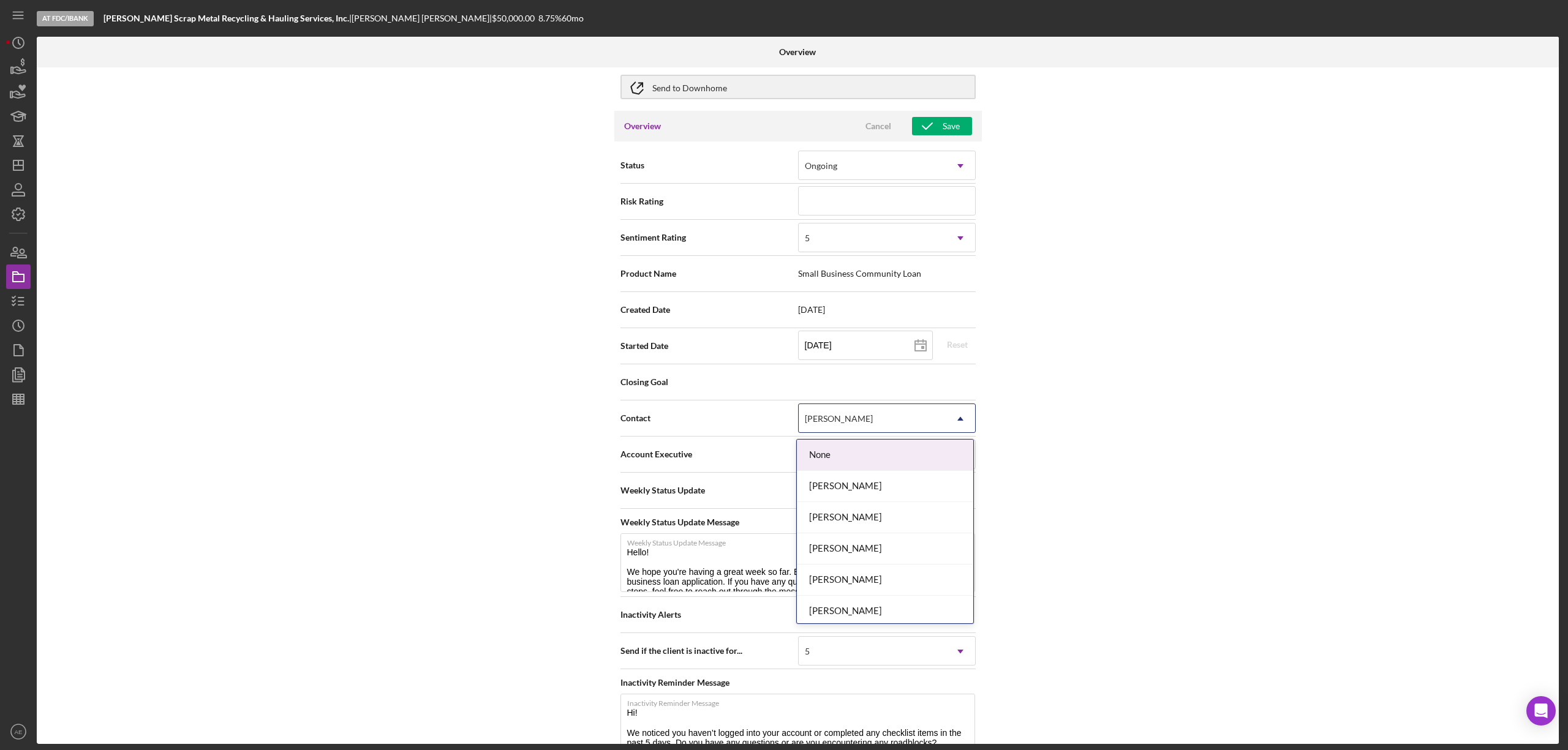
click at [856, 423] on div "[PERSON_NAME]" at bounding box center [838, 419] width 68 height 10
click at [860, 578] on div "[PERSON_NAME]" at bounding box center [885, 580] width 177 height 31
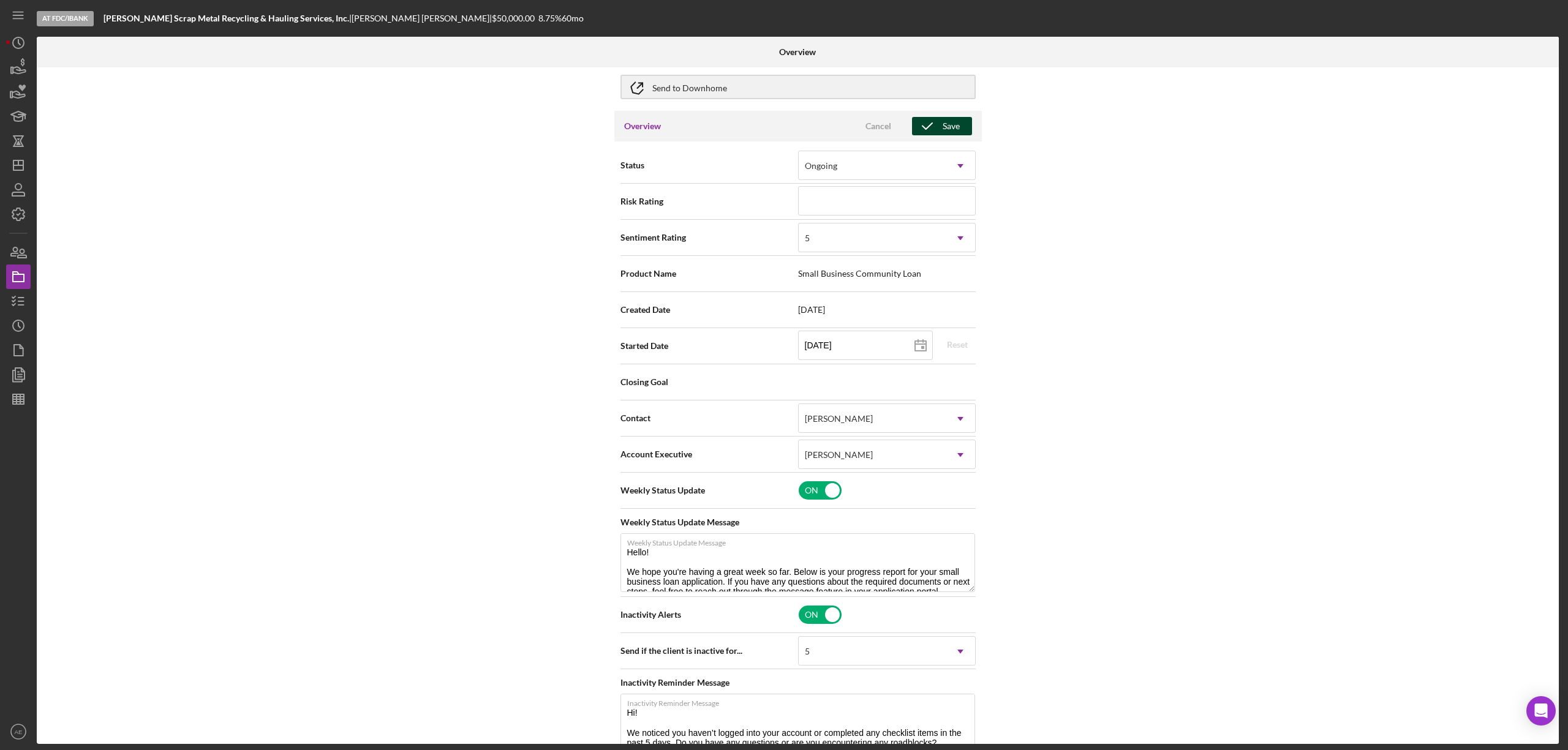
click at [942, 125] on div "Save" at bounding box center [951, 126] width 17 height 19
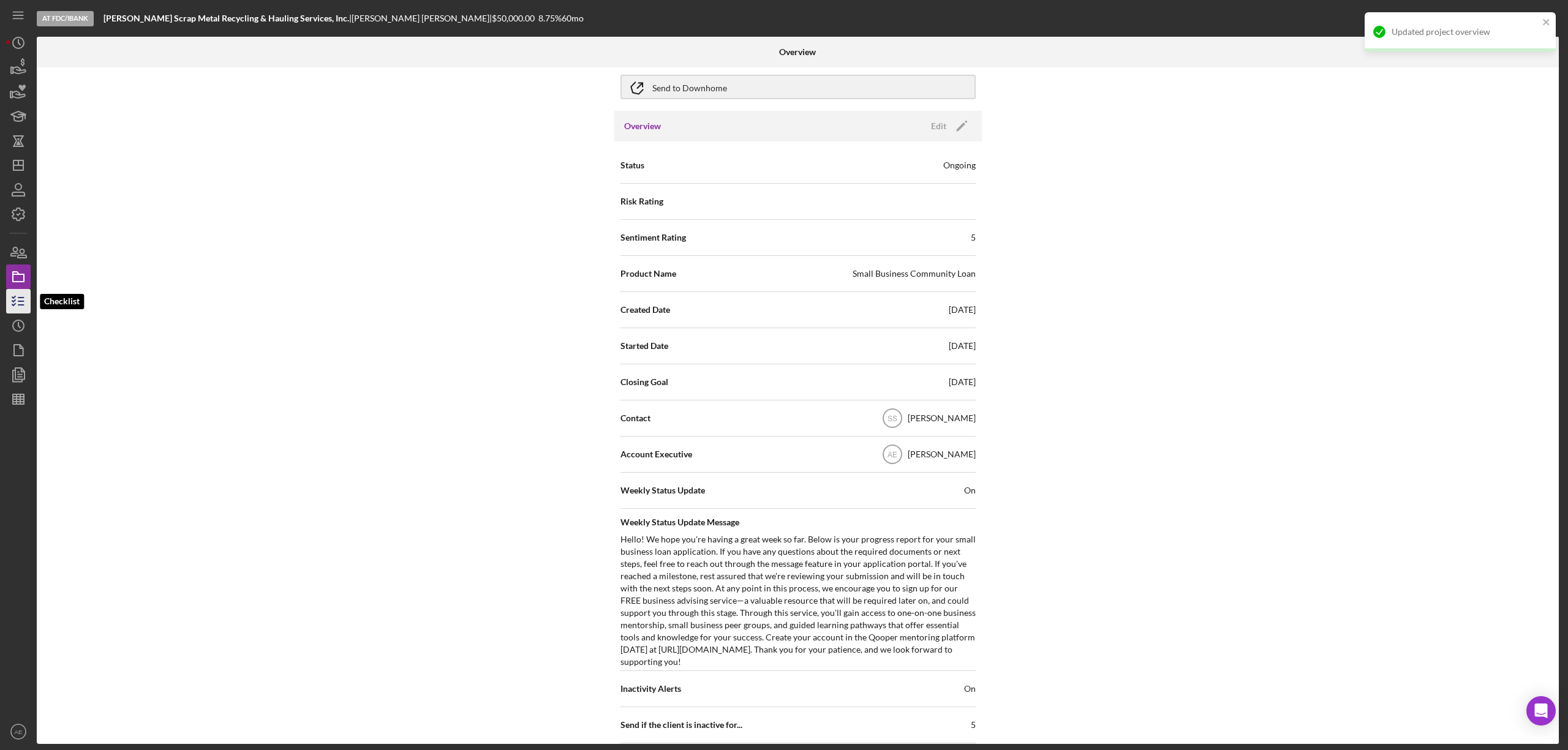
click at [29, 295] on icon "button" at bounding box center [19, 301] width 31 height 31
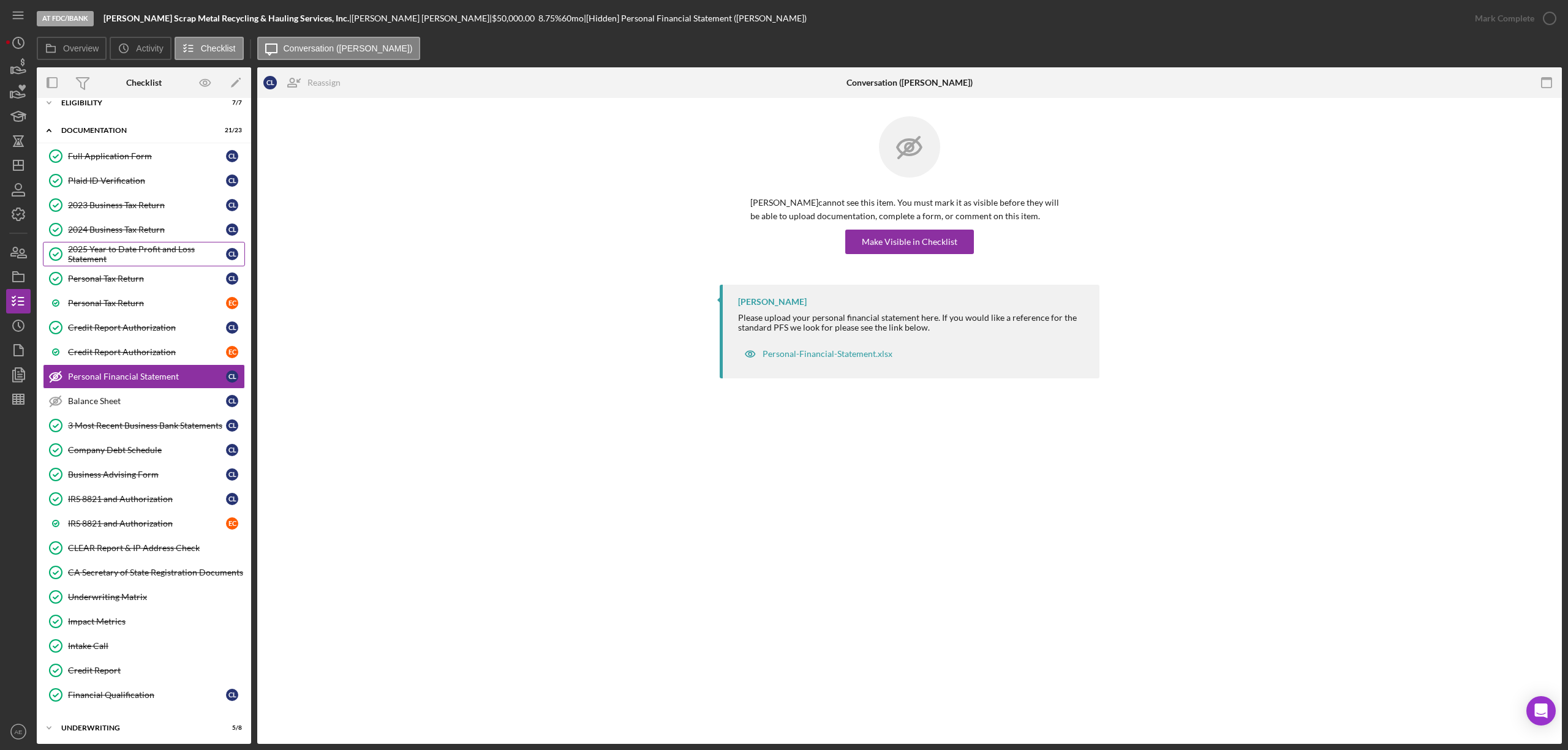
scroll to position [79, 0]
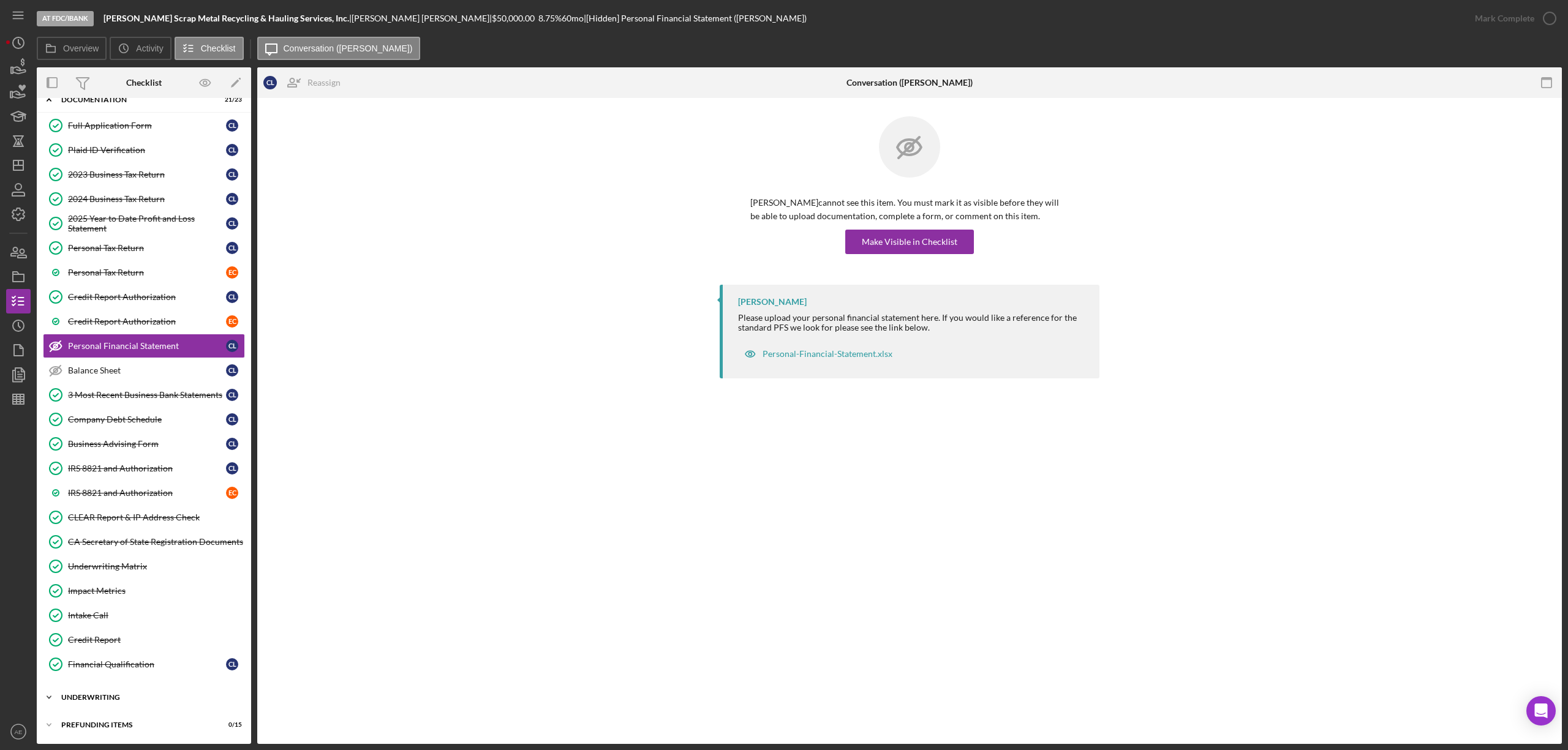
click at [153, 704] on div "Icon/Expander Underwriting 5 / 8" at bounding box center [143, 697] width 214 height 24
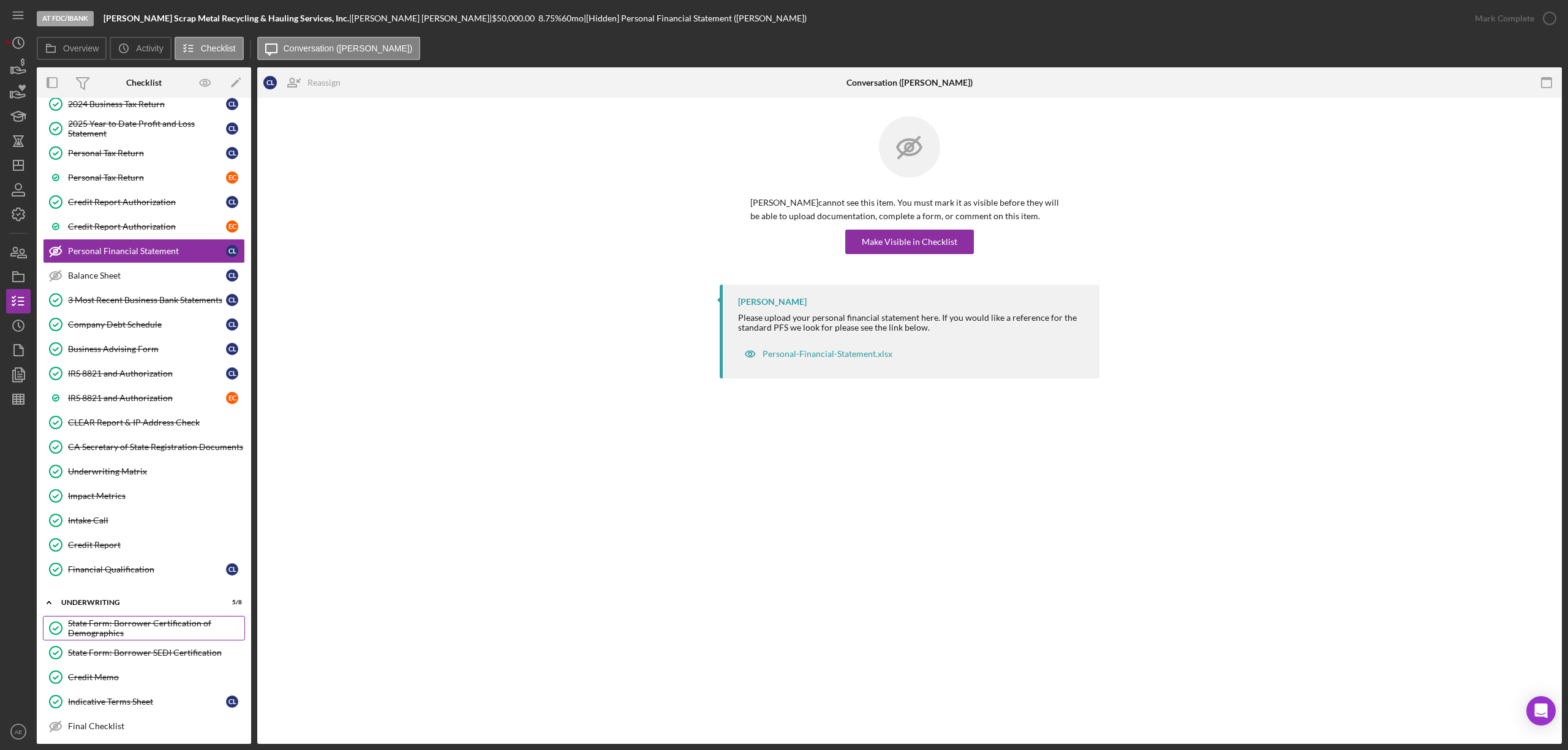
scroll to position [285, 0]
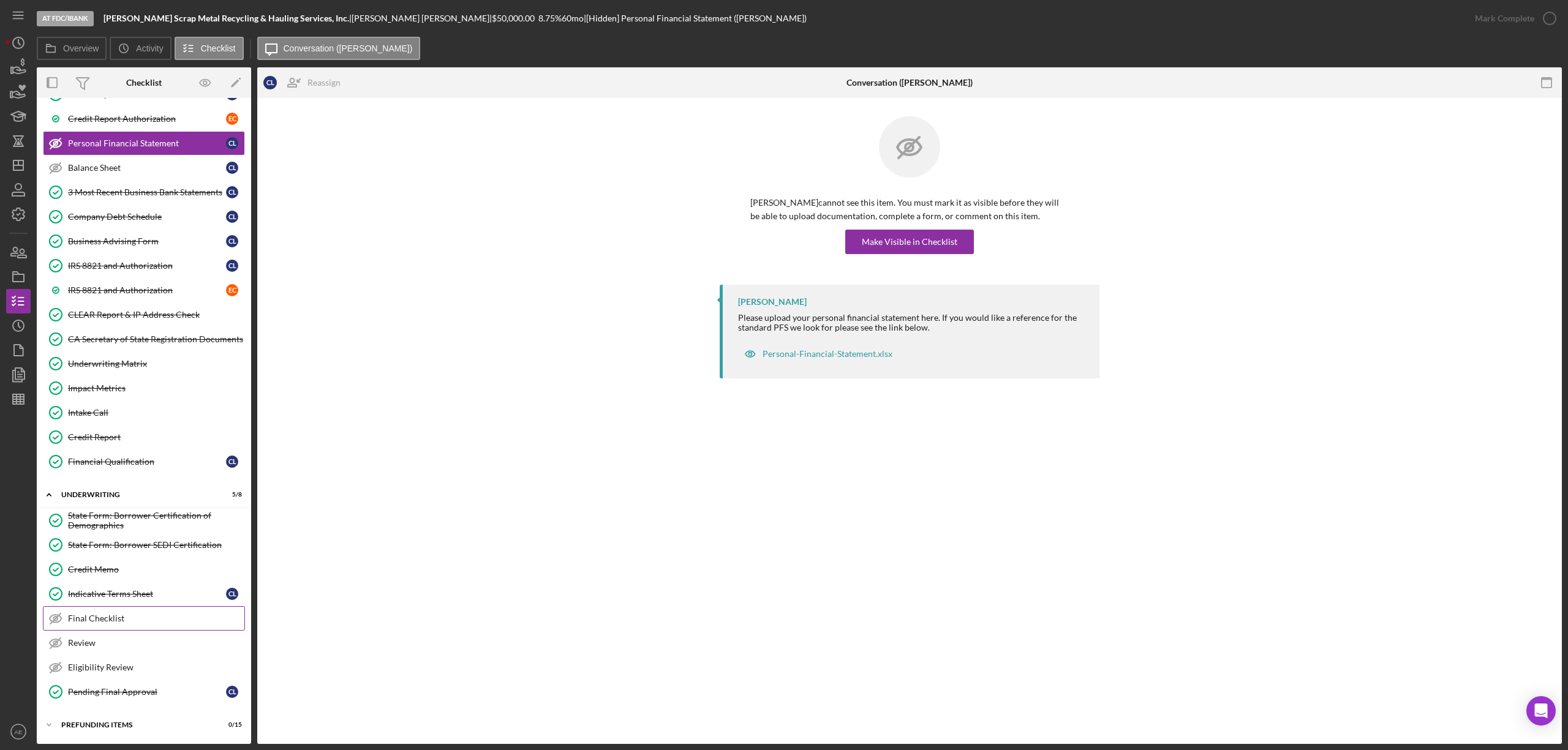
drag, startPoint x: 108, startPoint y: 718, endPoint x: 120, endPoint y: 620, distance: 98.7
click at [108, 716] on div "Icon/Expander Prefunding Items 0 / 15" at bounding box center [143, 725] width 214 height 24
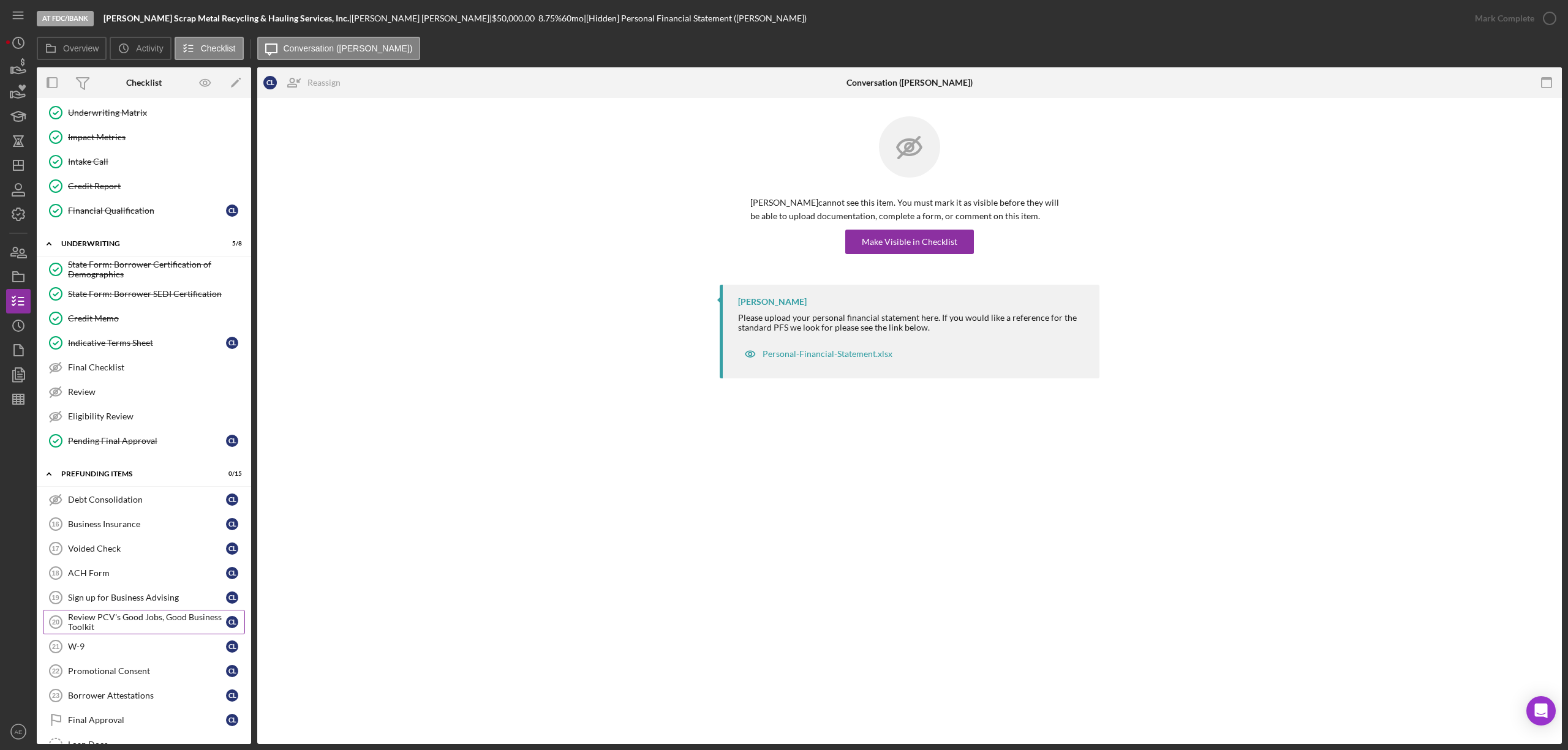
scroll to position [665, 0]
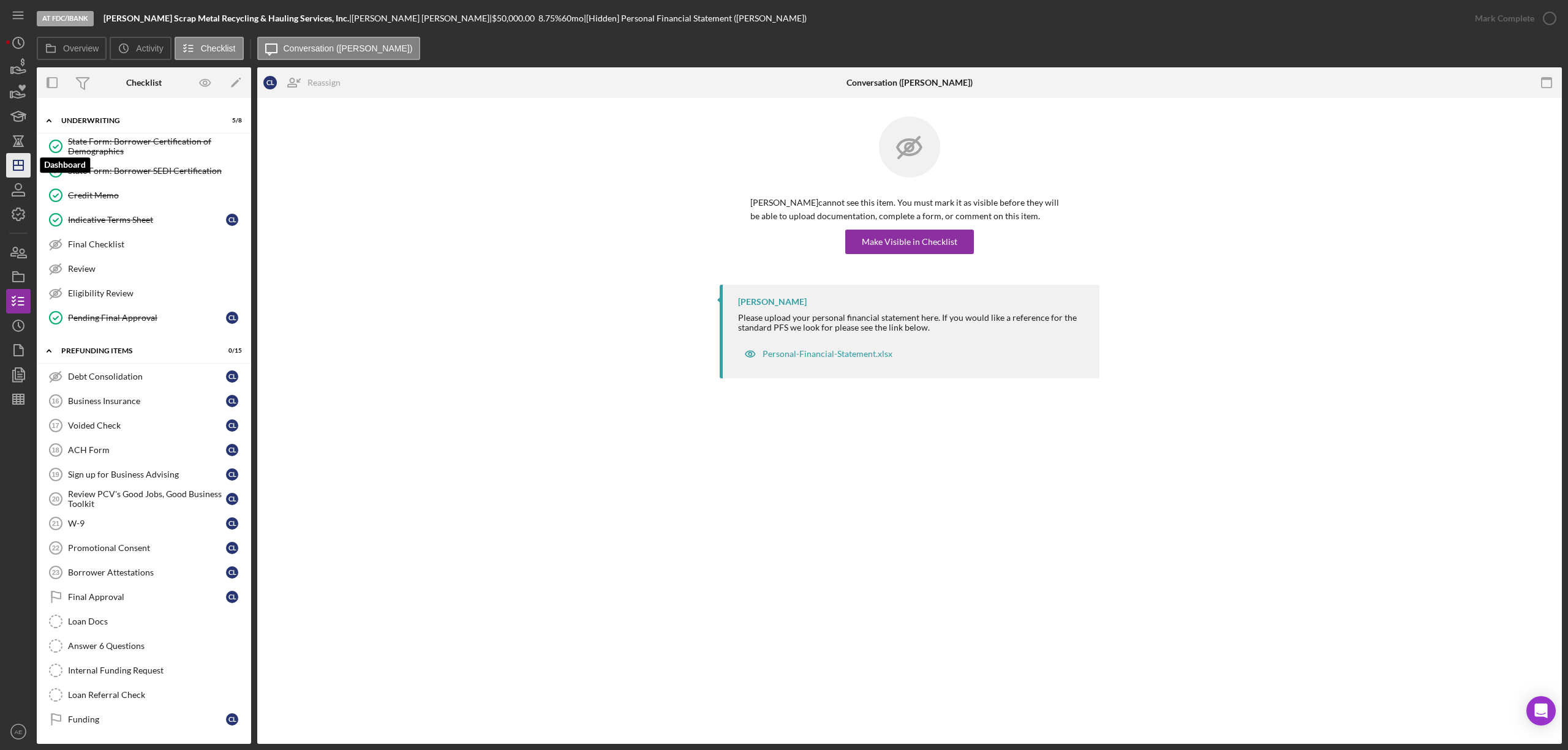
click at [16, 158] on icon "Icon/Dashboard" at bounding box center [19, 165] width 31 height 31
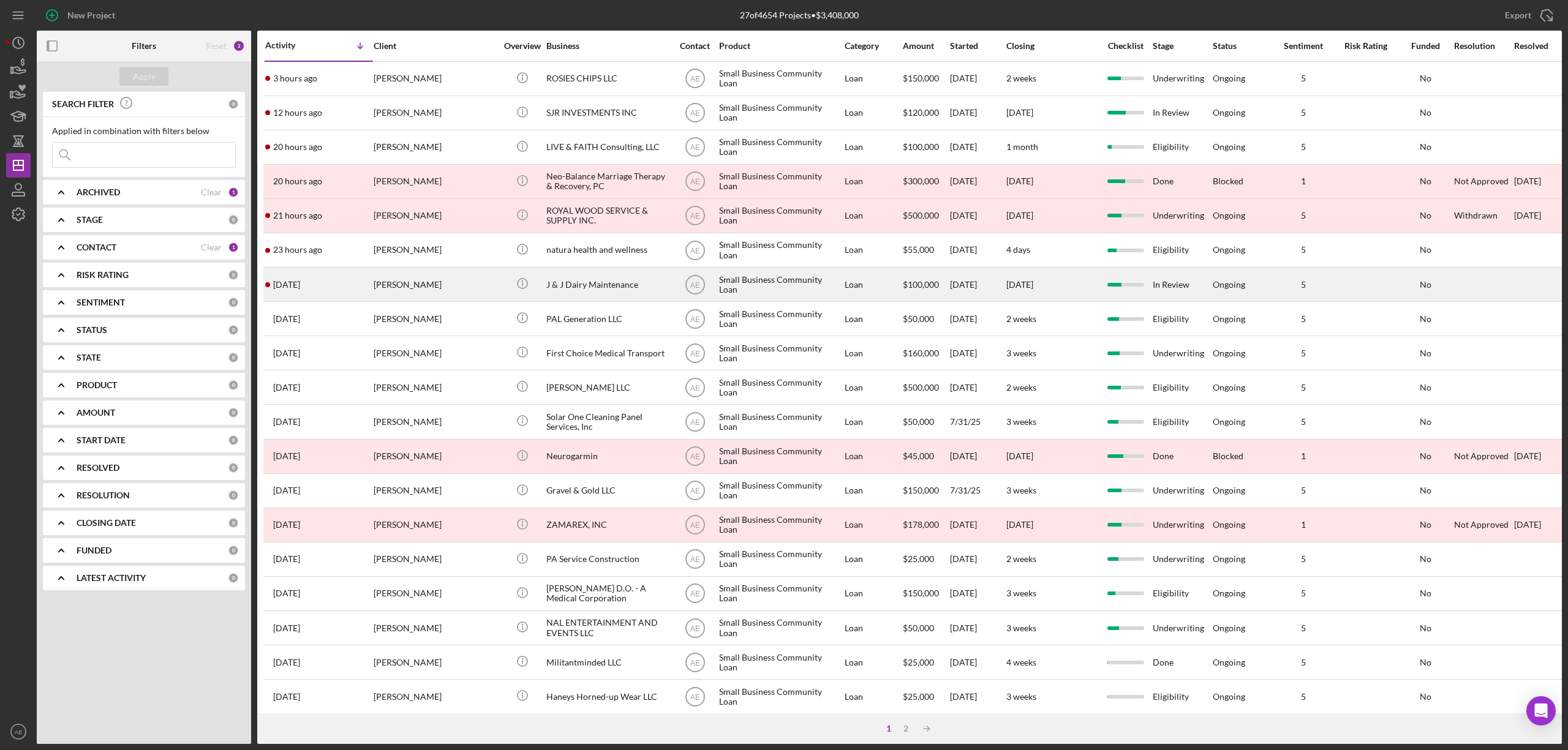
click at [566, 287] on div "J & J Dairy Maintenance" at bounding box center [608, 284] width 122 height 33
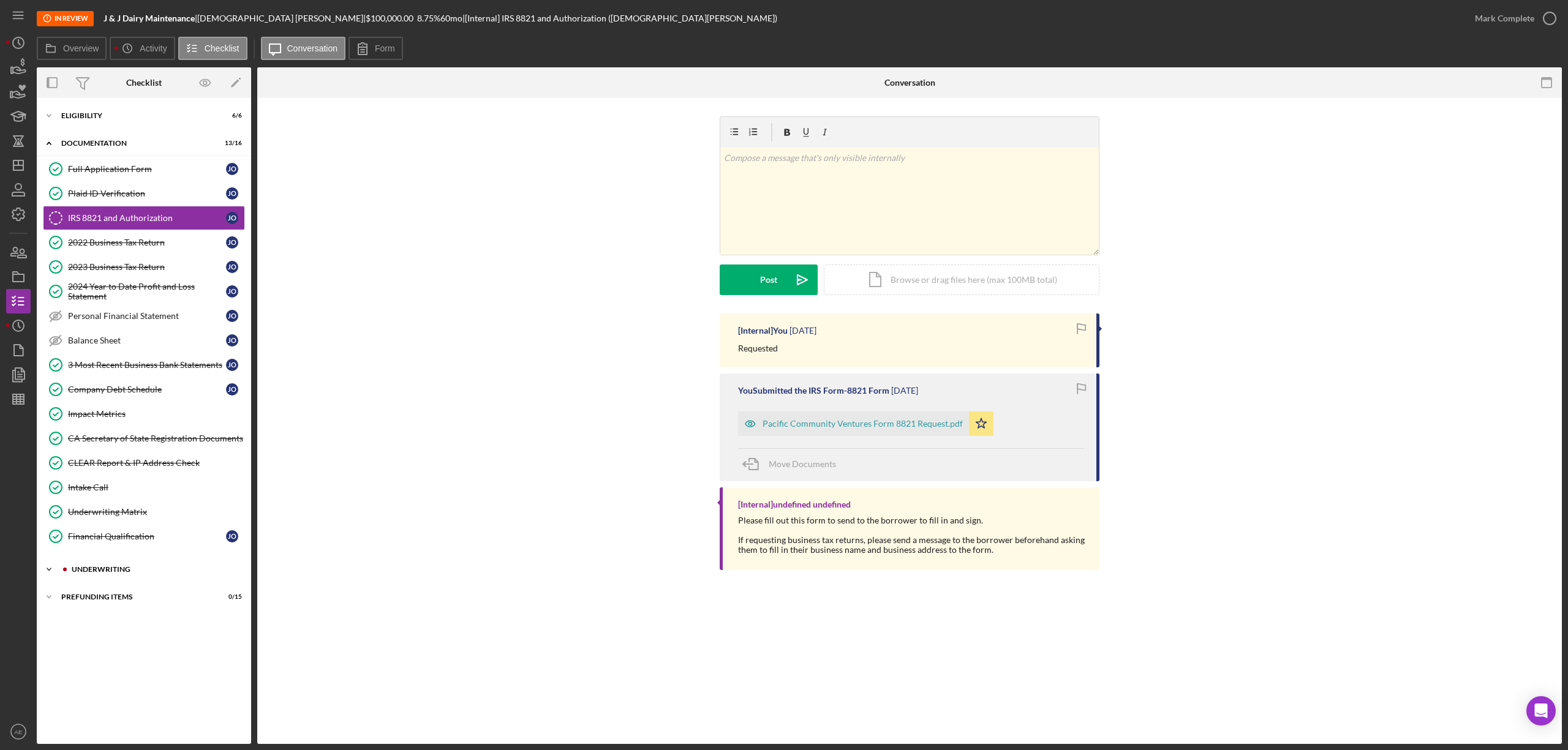
click at [112, 573] on div "Underwriting" at bounding box center [154, 569] width 165 height 7
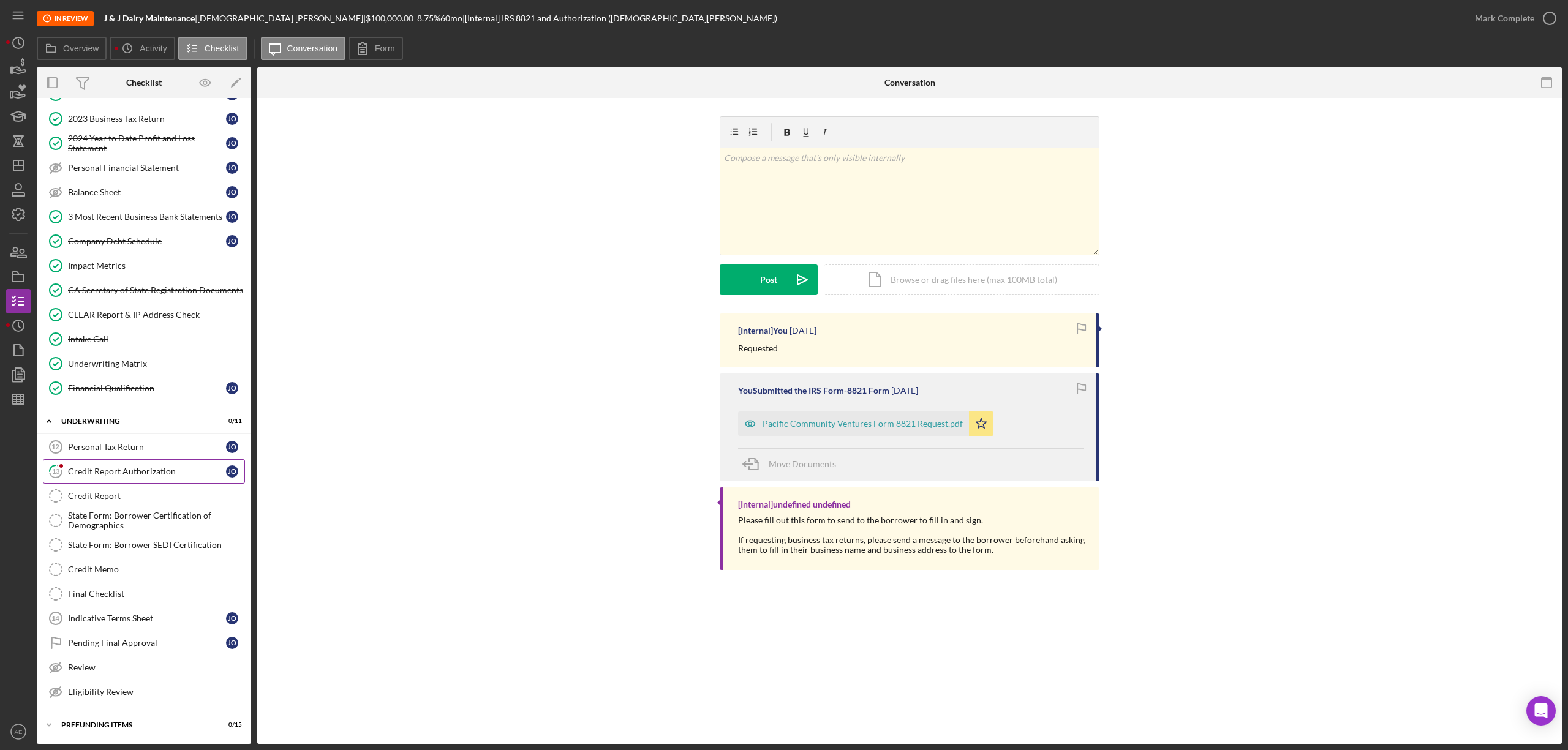
click at [165, 471] on div "Credit Report Authorization" at bounding box center [147, 471] width 158 height 10
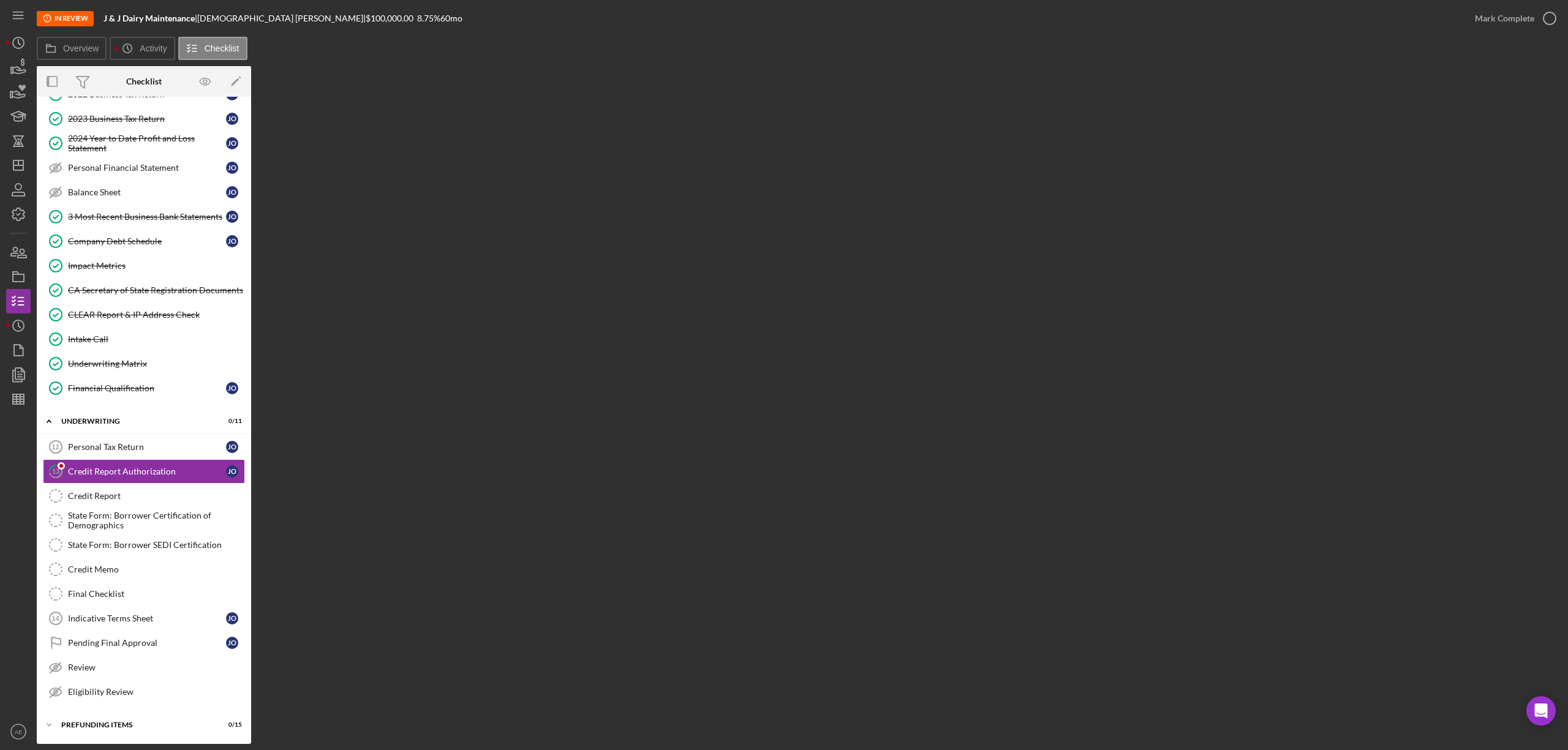
scroll to position [159, 0]
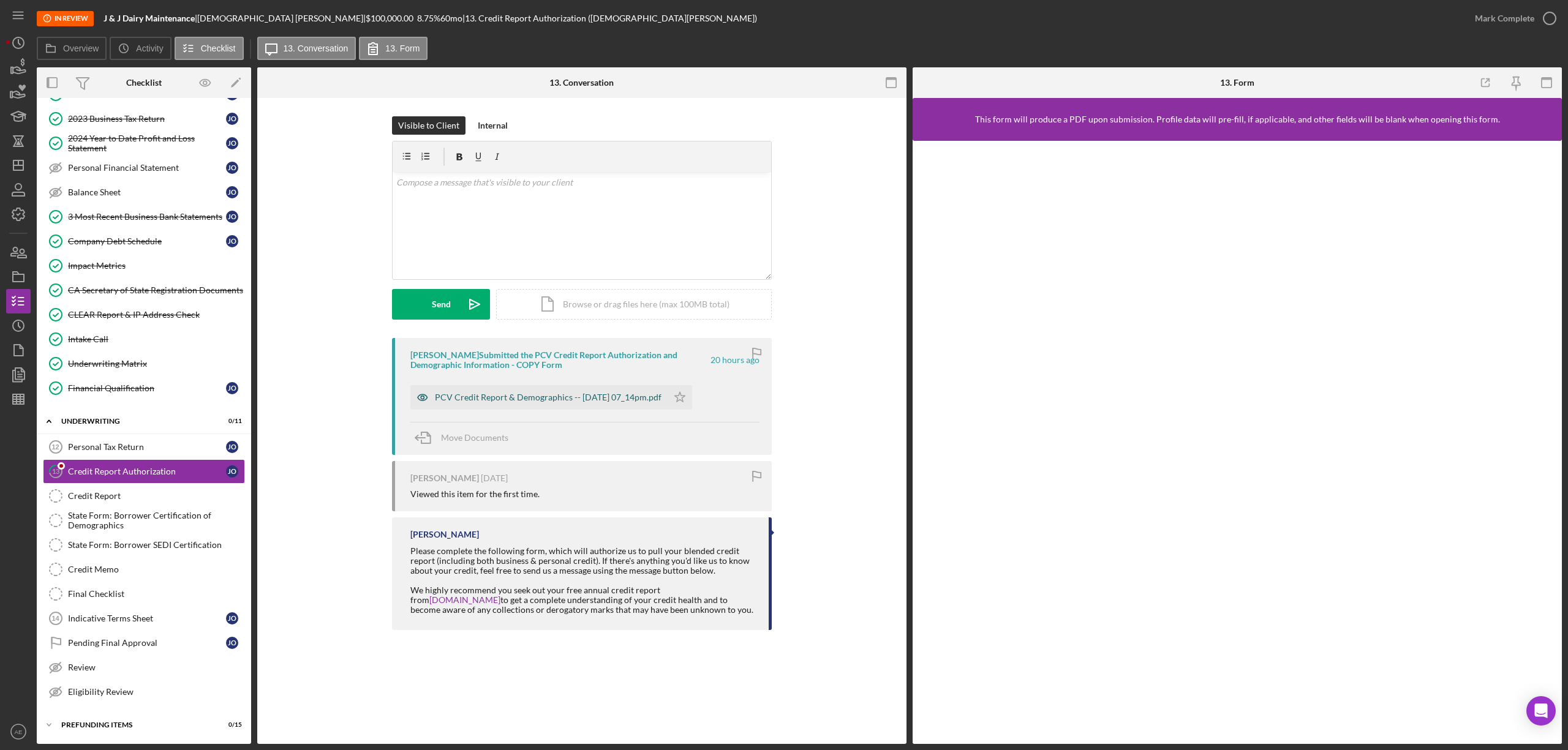
click at [421, 402] on icon "button" at bounding box center [423, 397] width 24 height 24
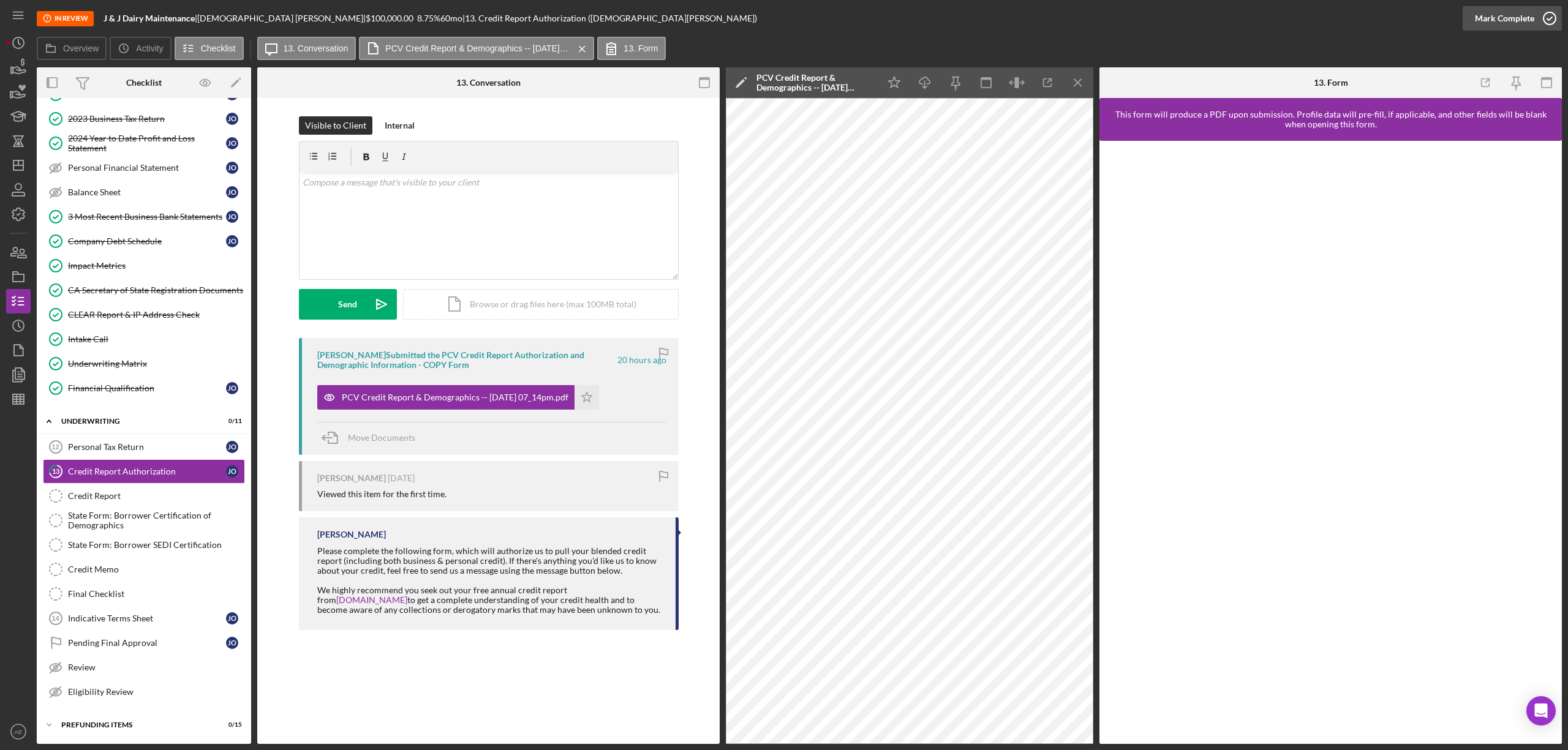
click at [1500, 23] on div "Mark Complete" at bounding box center [1504, 19] width 59 height 24
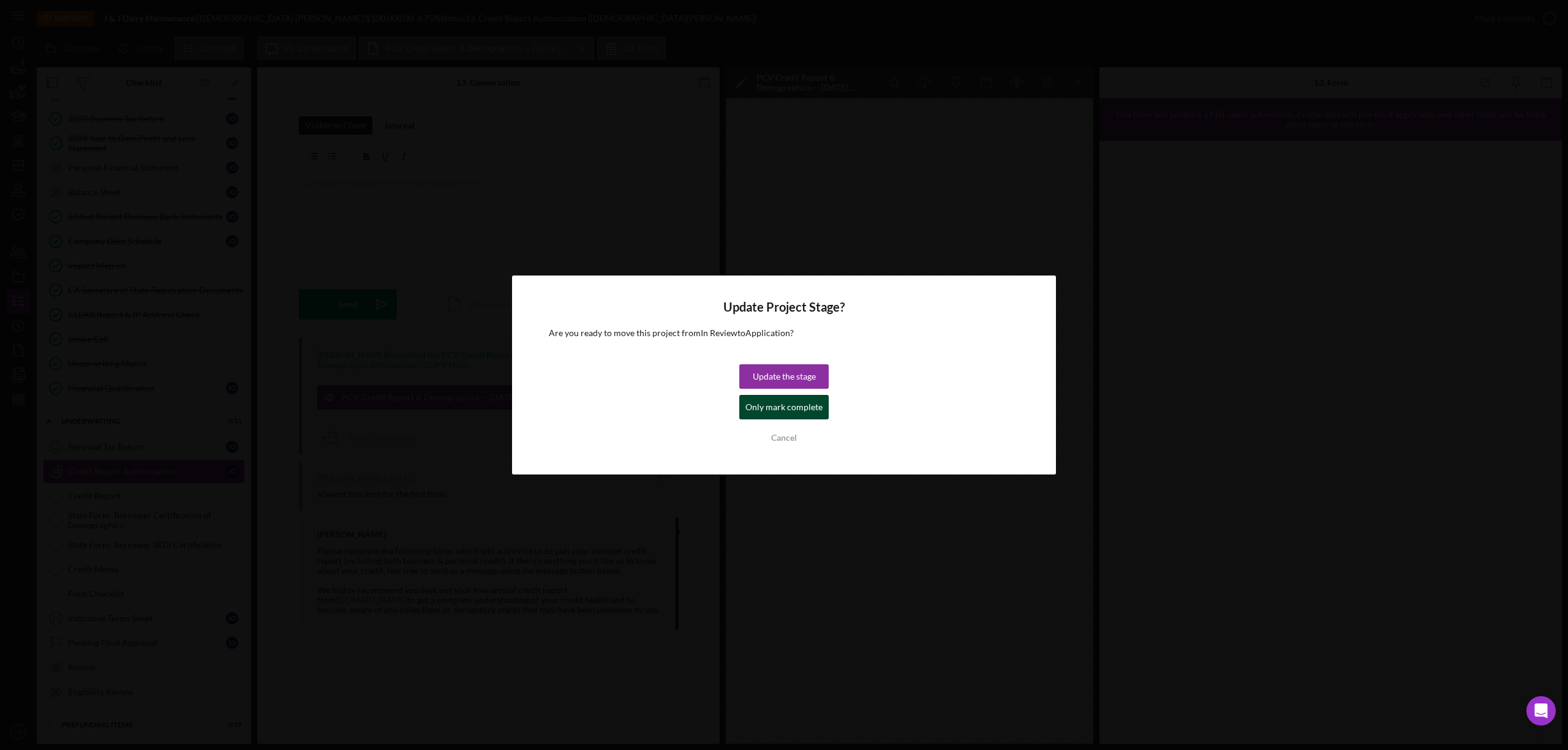
click at [775, 402] on div "Only mark complete" at bounding box center [784, 407] width 77 height 24
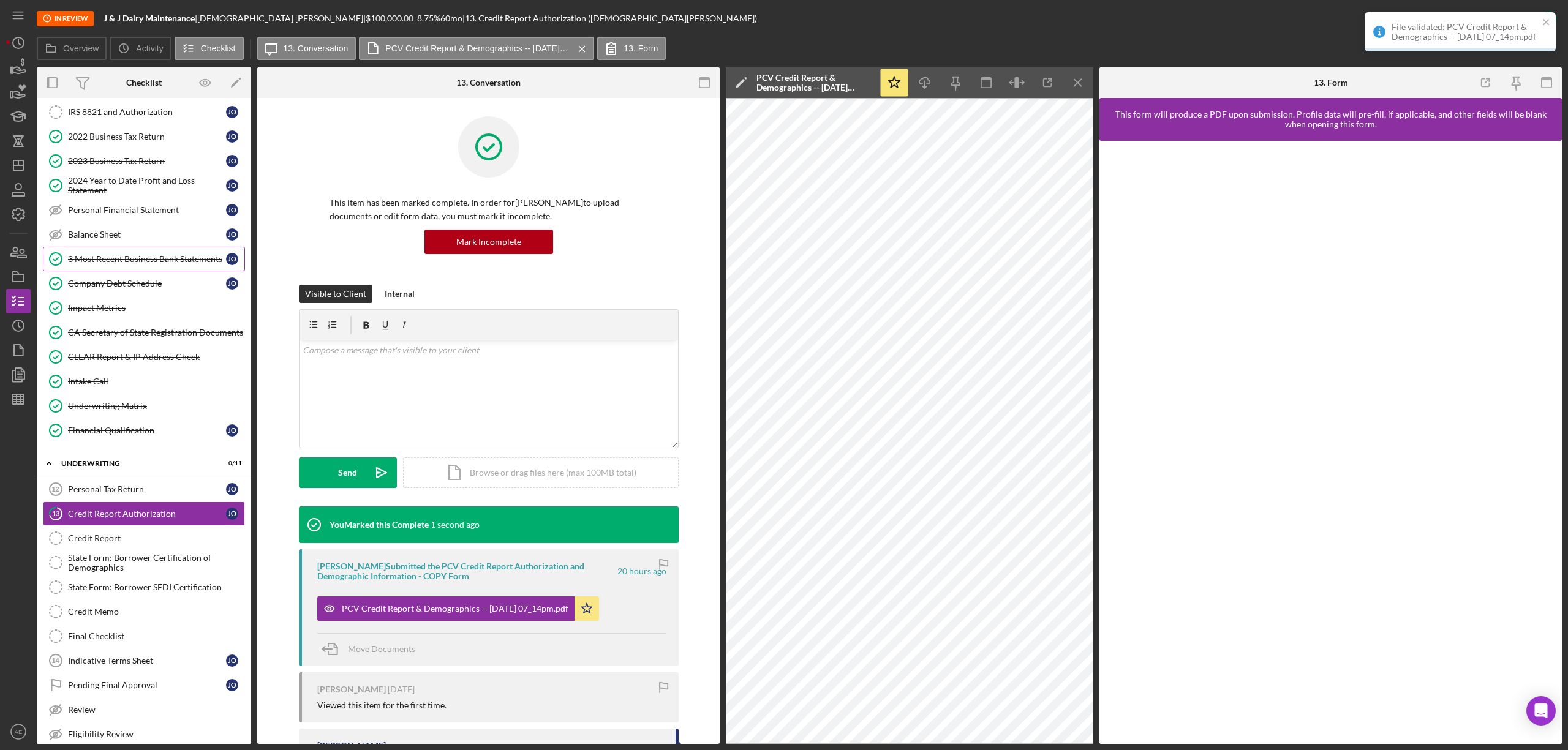
scroll to position [77, 0]
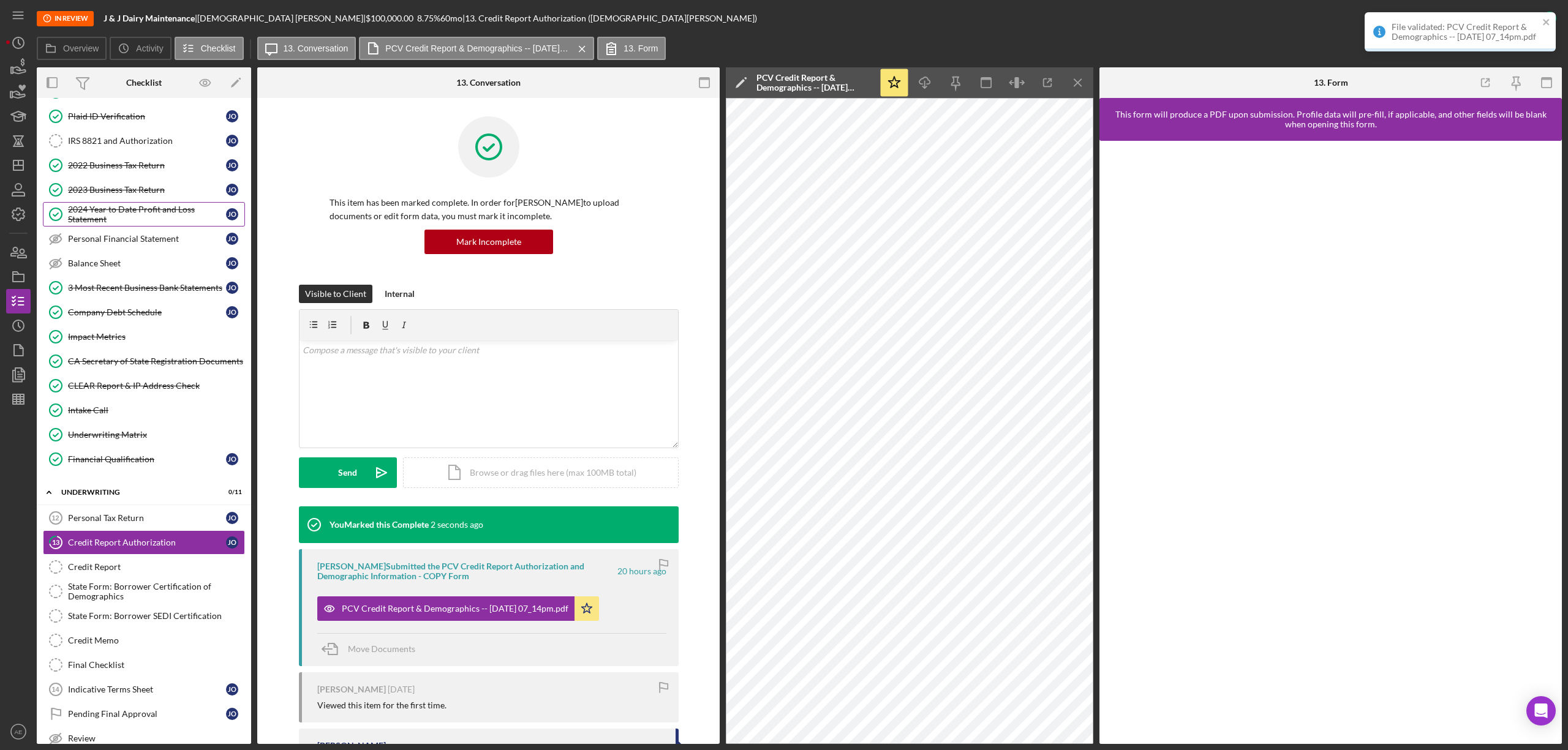
click at [129, 219] on div "2024 Year to Date Profit and Loss Statement" at bounding box center [147, 214] width 158 height 20
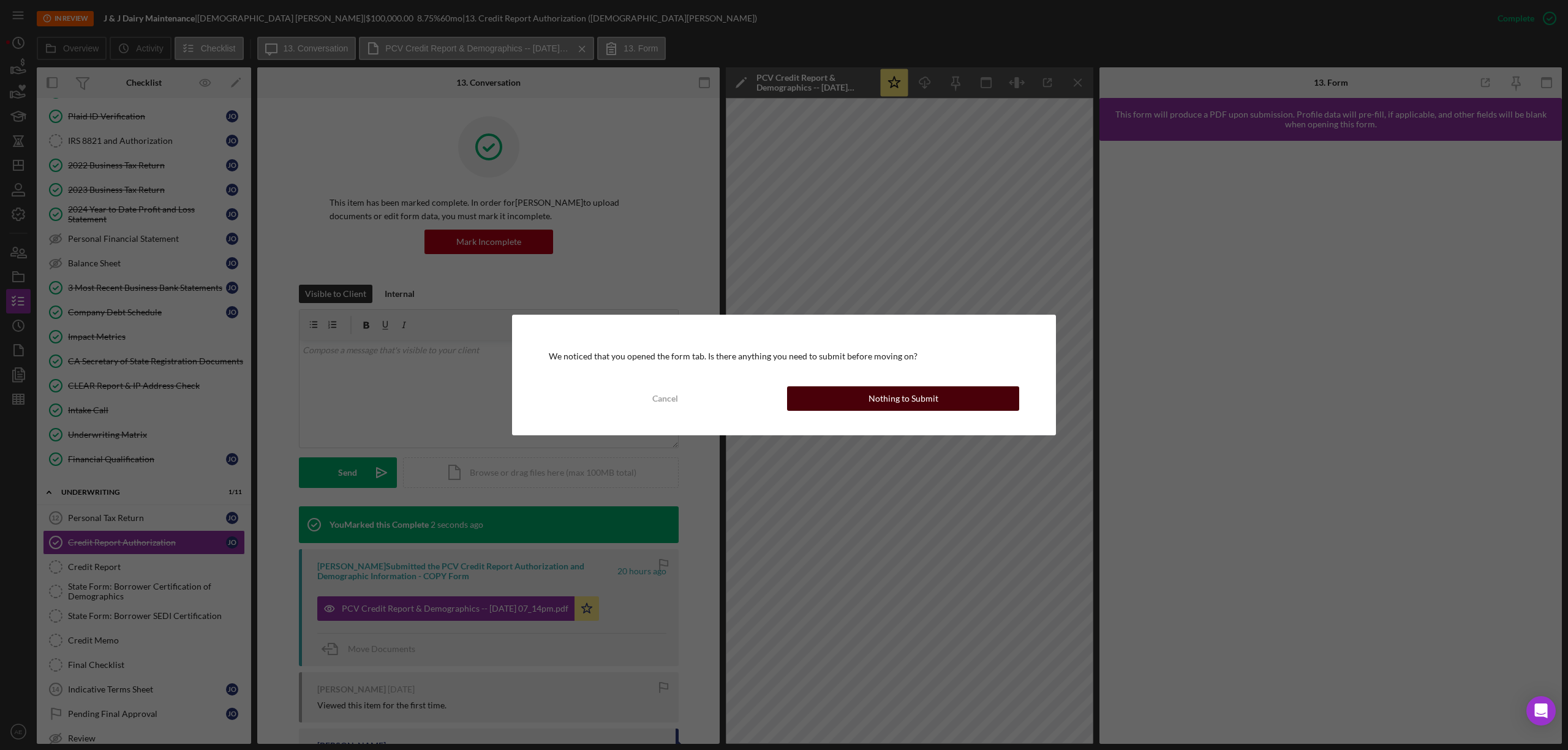
click at [867, 405] on button "Nothing to Submit" at bounding box center [903, 398] width 232 height 24
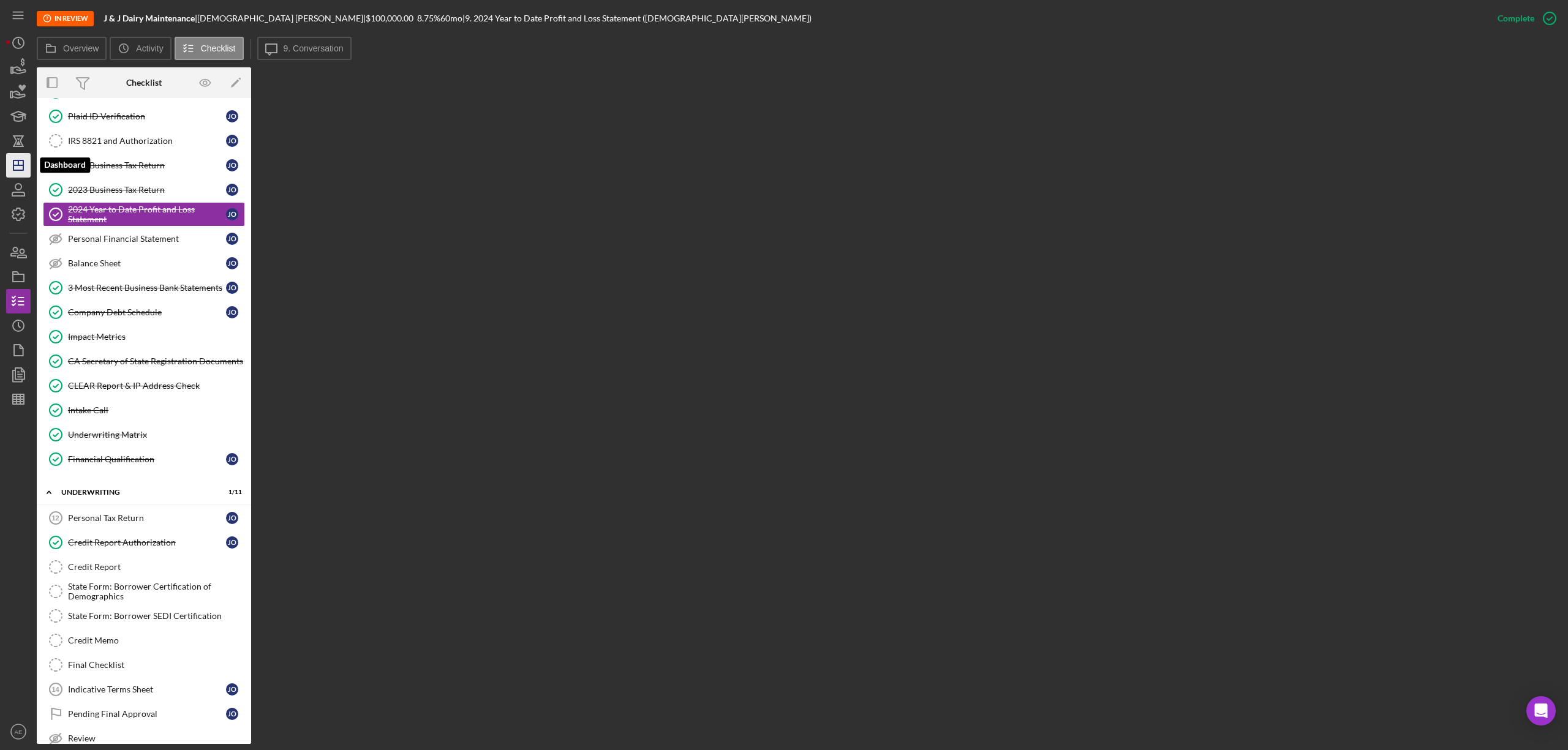
click at [19, 169] on icon "Icon/Dashboard" at bounding box center [19, 165] width 31 height 31
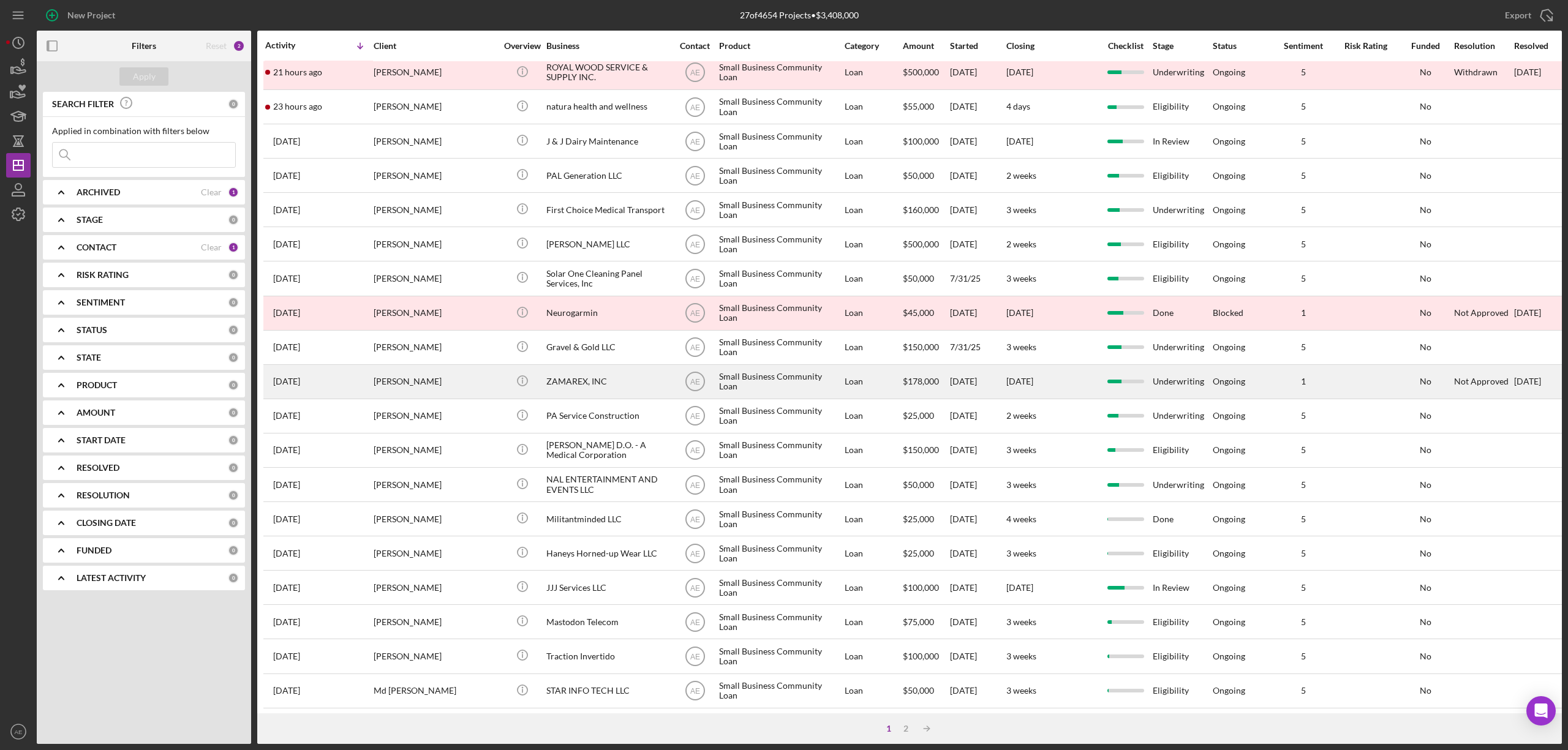
scroll to position [224, 0]
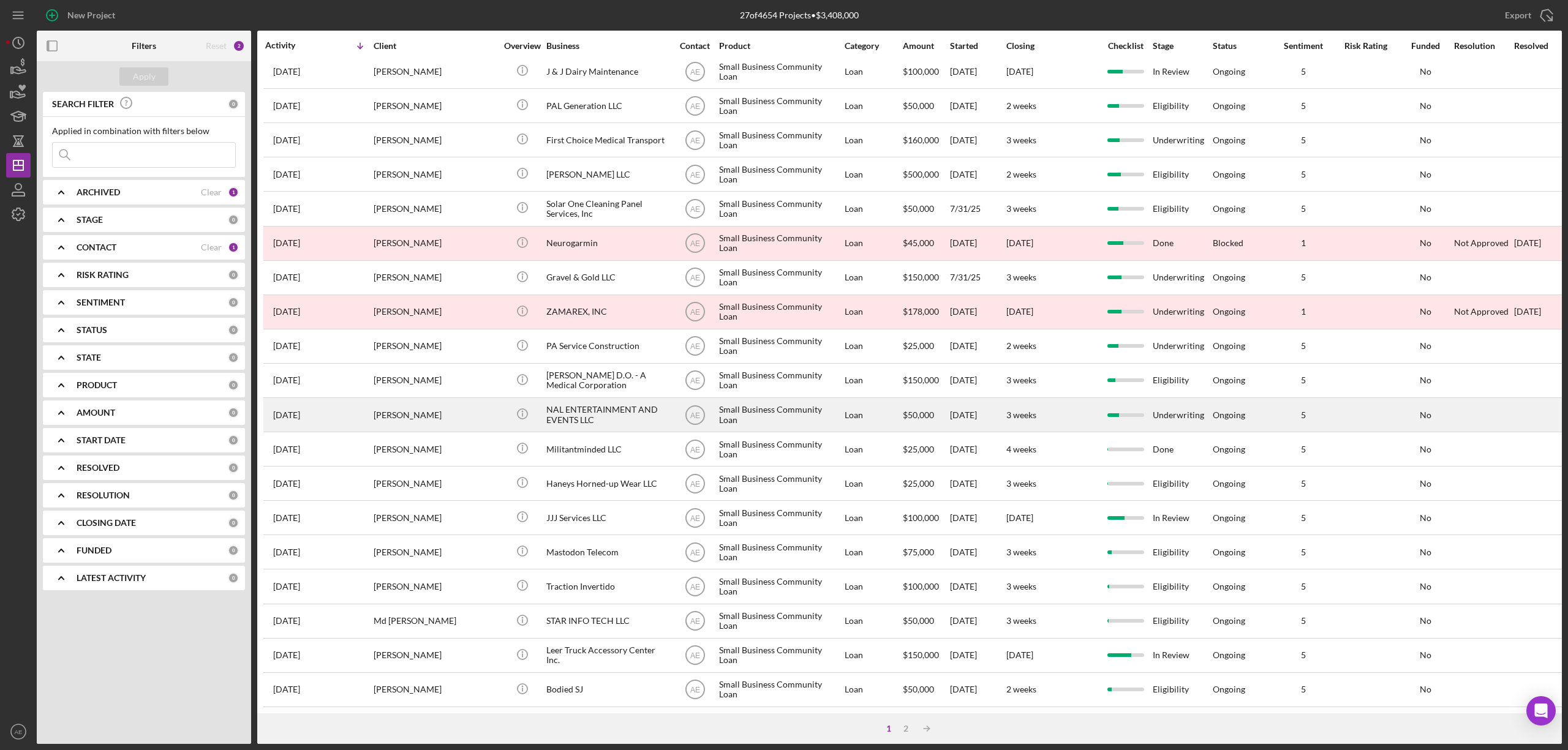
click at [593, 406] on div "NAL ENTERTAINMENT AND EVENTS LLC" at bounding box center [608, 414] width 122 height 33
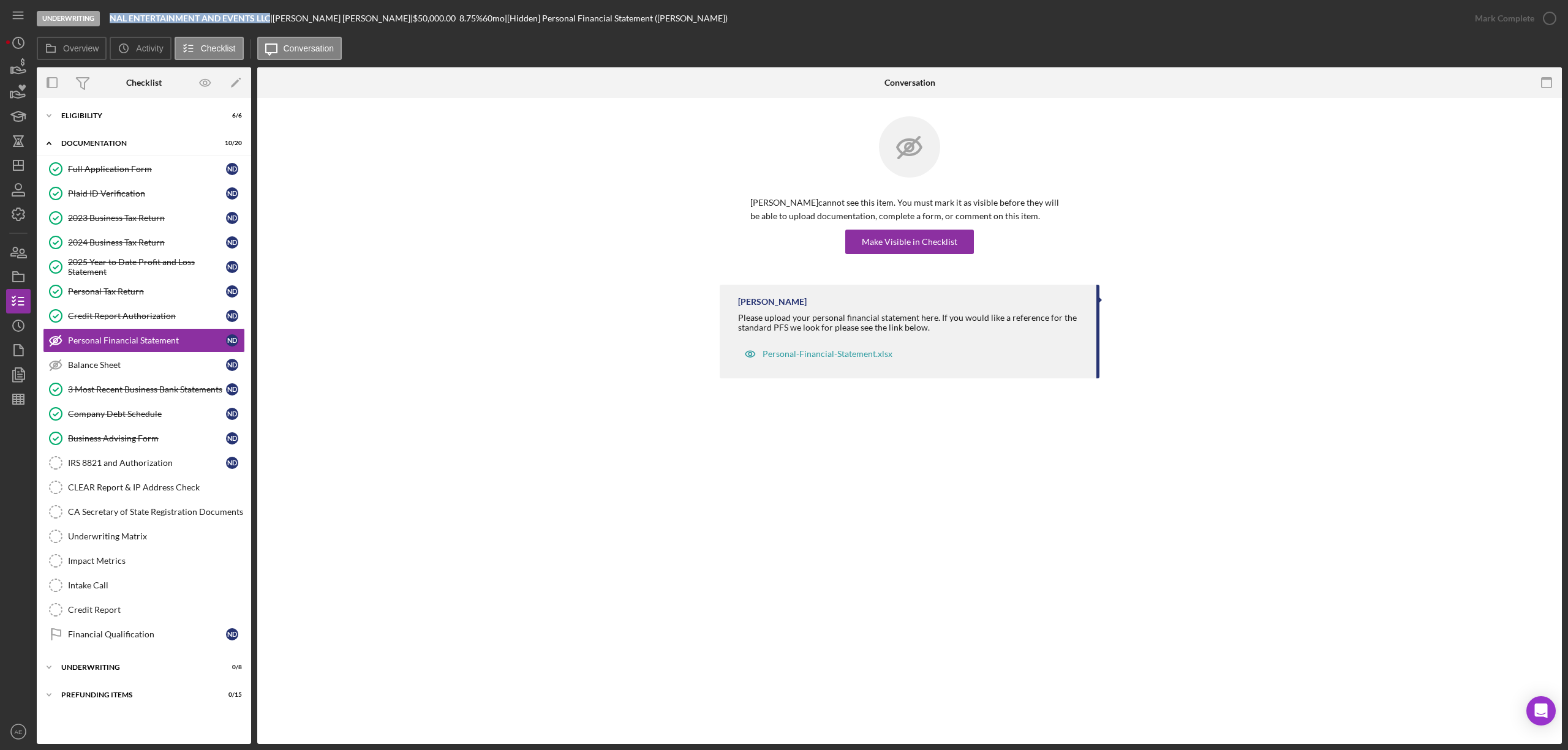
drag, startPoint x: 108, startPoint y: 19, endPoint x: 270, endPoint y: 15, distance: 162.0
click at [270, 15] on div "Underwriting NAL ENTERTAINMENT AND EVENTS LLC | [PERSON_NAME] | $50,000.00 8.75…" at bounding box center [749, 18] width 1425 height 37
copy b "NAL ENTERTAINMENT AND EVENTS LLC"
click at [123, 121] on div "Icon/Expander Eligibility 6 / 6" at bounding box center [143, 116] width 214 height 24
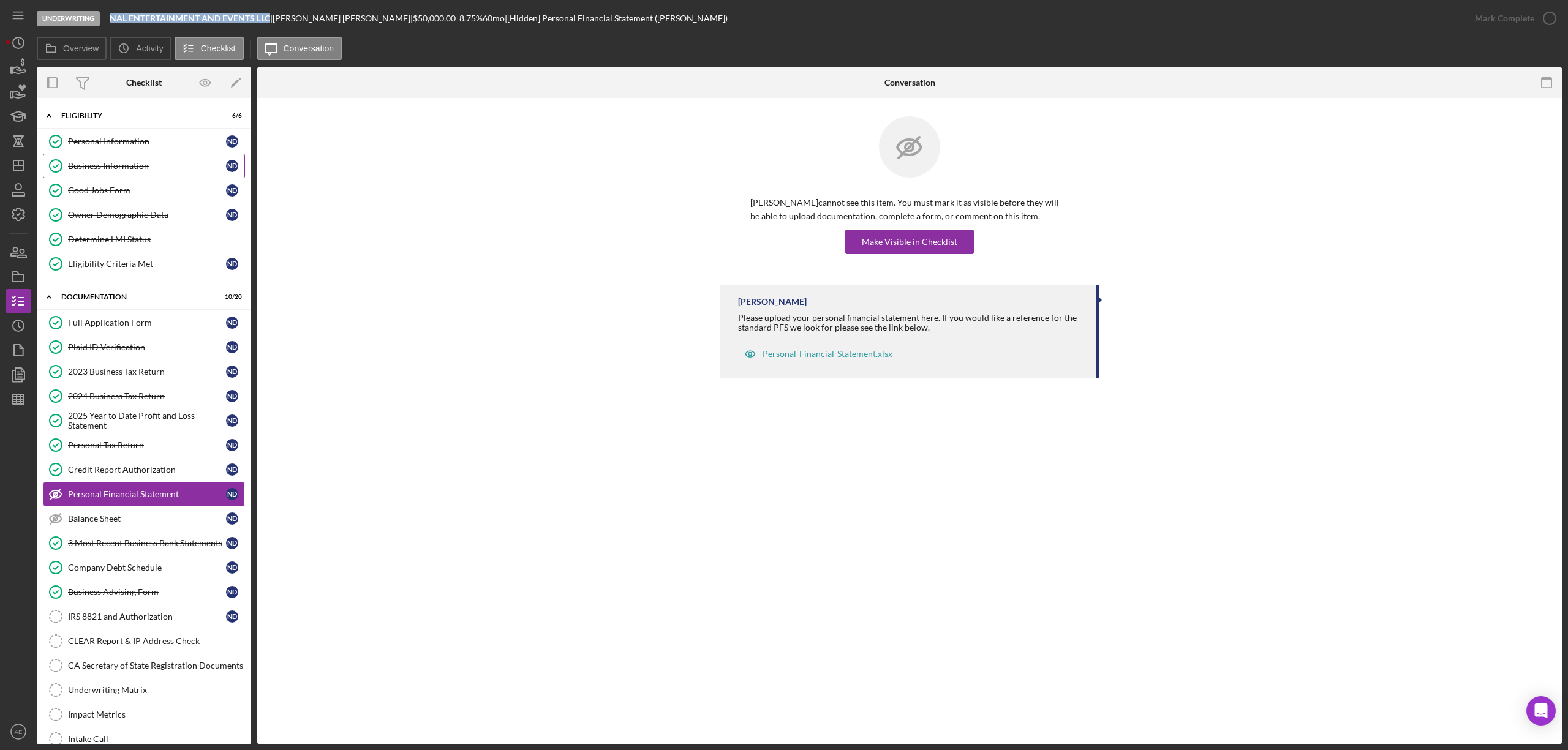
click at [118, 167] on div "Business Information" at bounding box center [147, 166] width 158 height 10
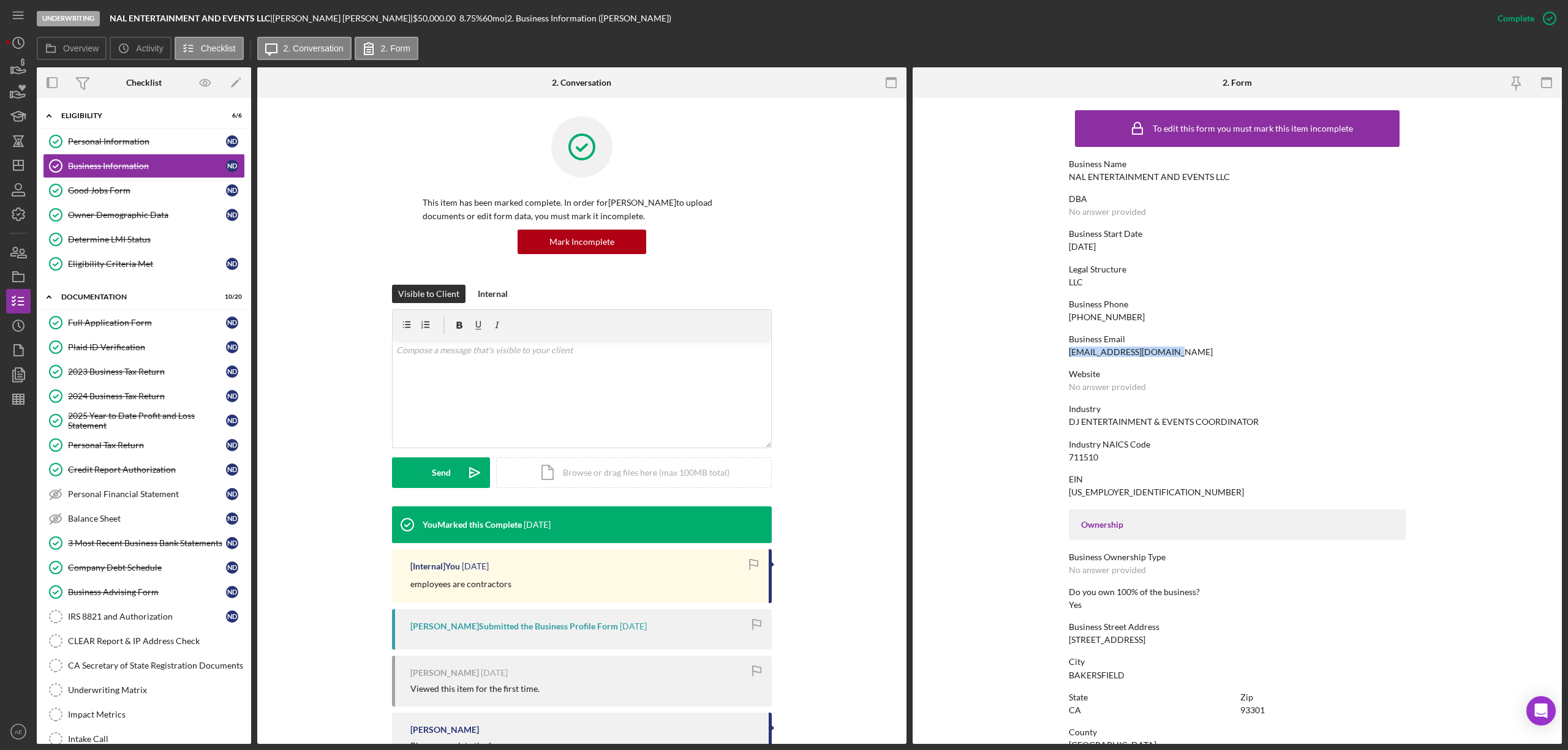
drag, startPoint x: 1066, startPoint y: 357, endPoint x: 1196, endPoint y: 357, distance: 130.0
click at [1196, 357] on div "Business Email [EMAIL_ADDRESS][DOMAIN_NAME]" at bounding box center [1237, 346] width 337 height 23
copy div "[EMAIL_ADDRESS][DOMAIN_NAME]"
click at [13, 326] on circle "button" at bounding box center [19, 326] width 11 height 11
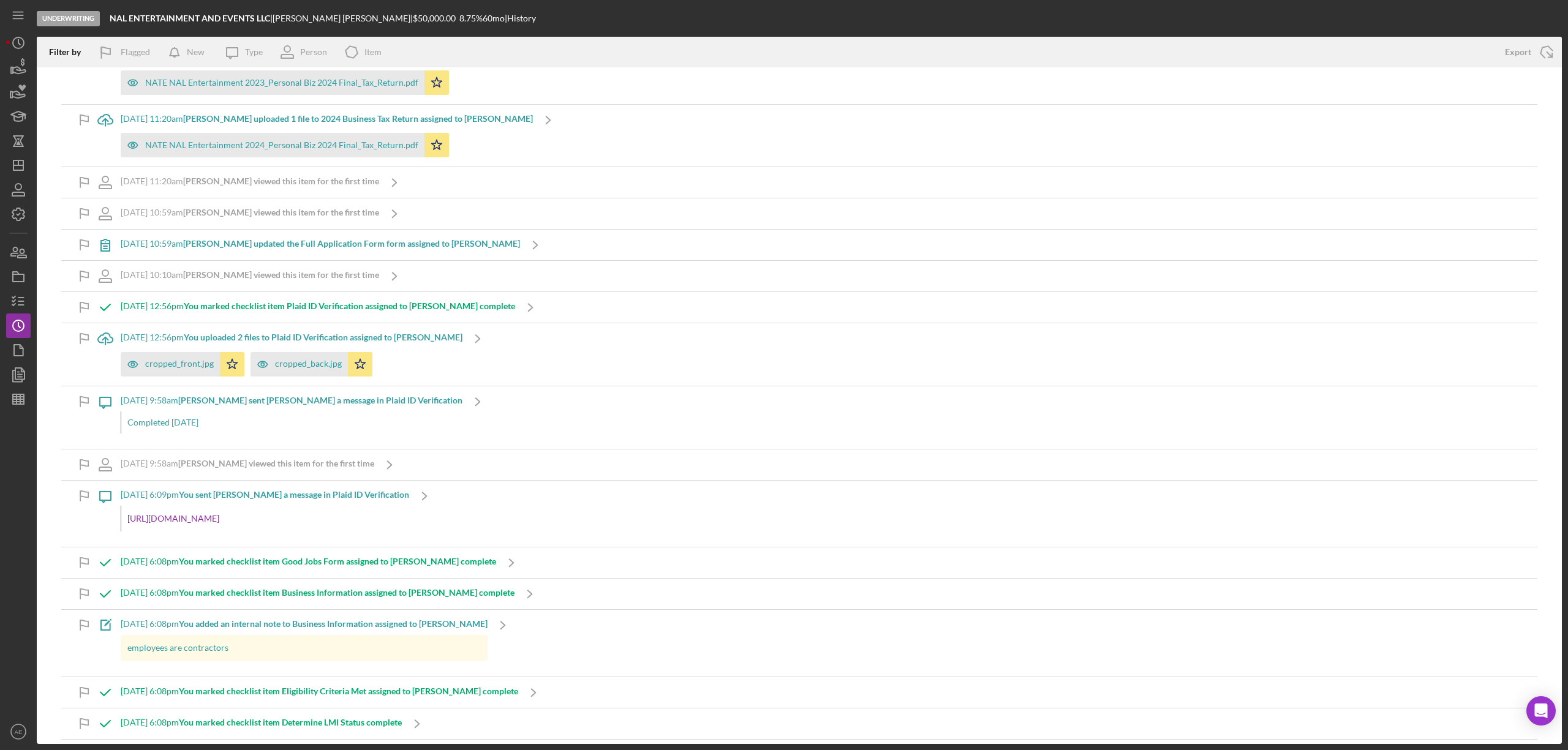
scroll to position [1800, 0]
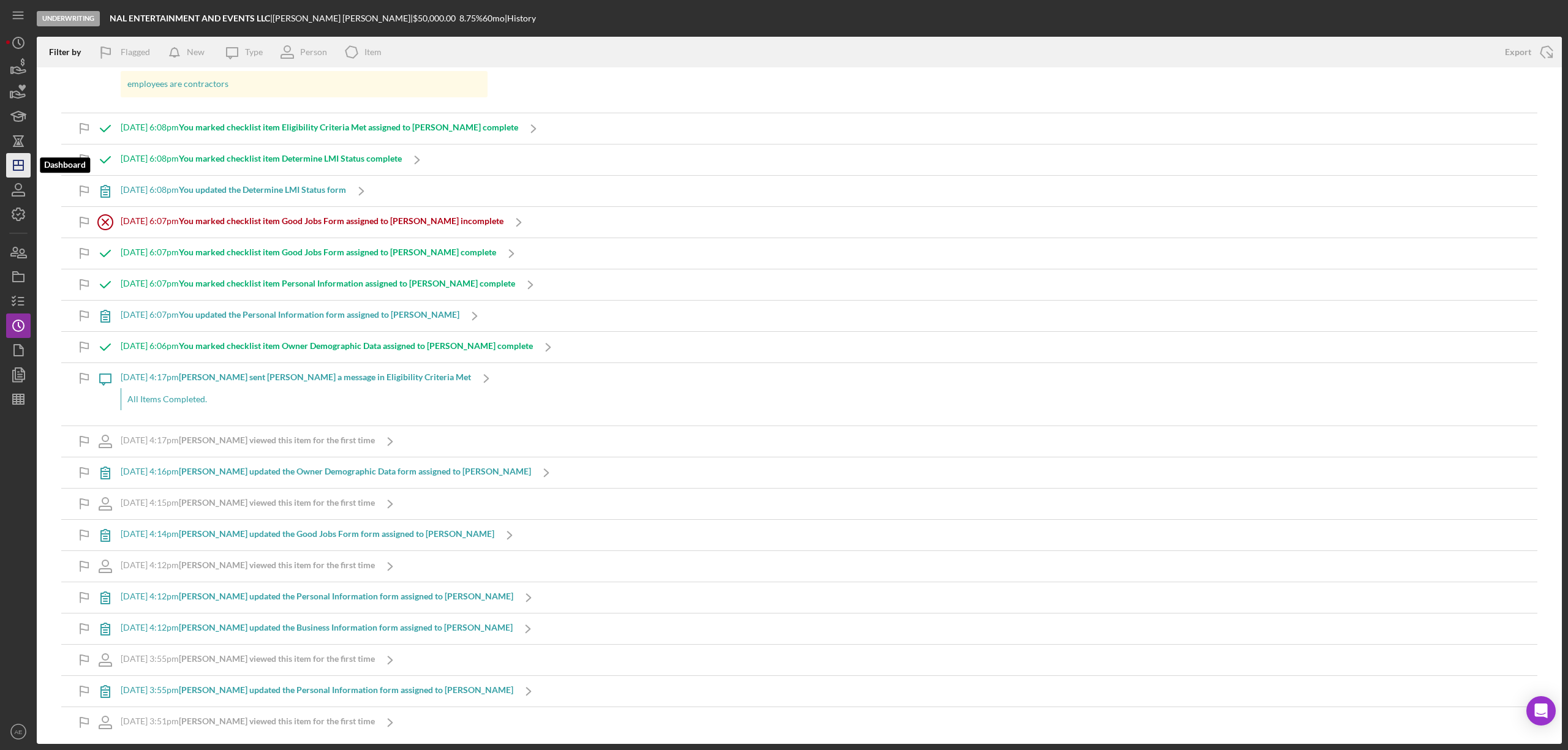
click at [13, 172] on icon "Icon/Dashboard" at bounding box center [19, 165] width 31 height 31
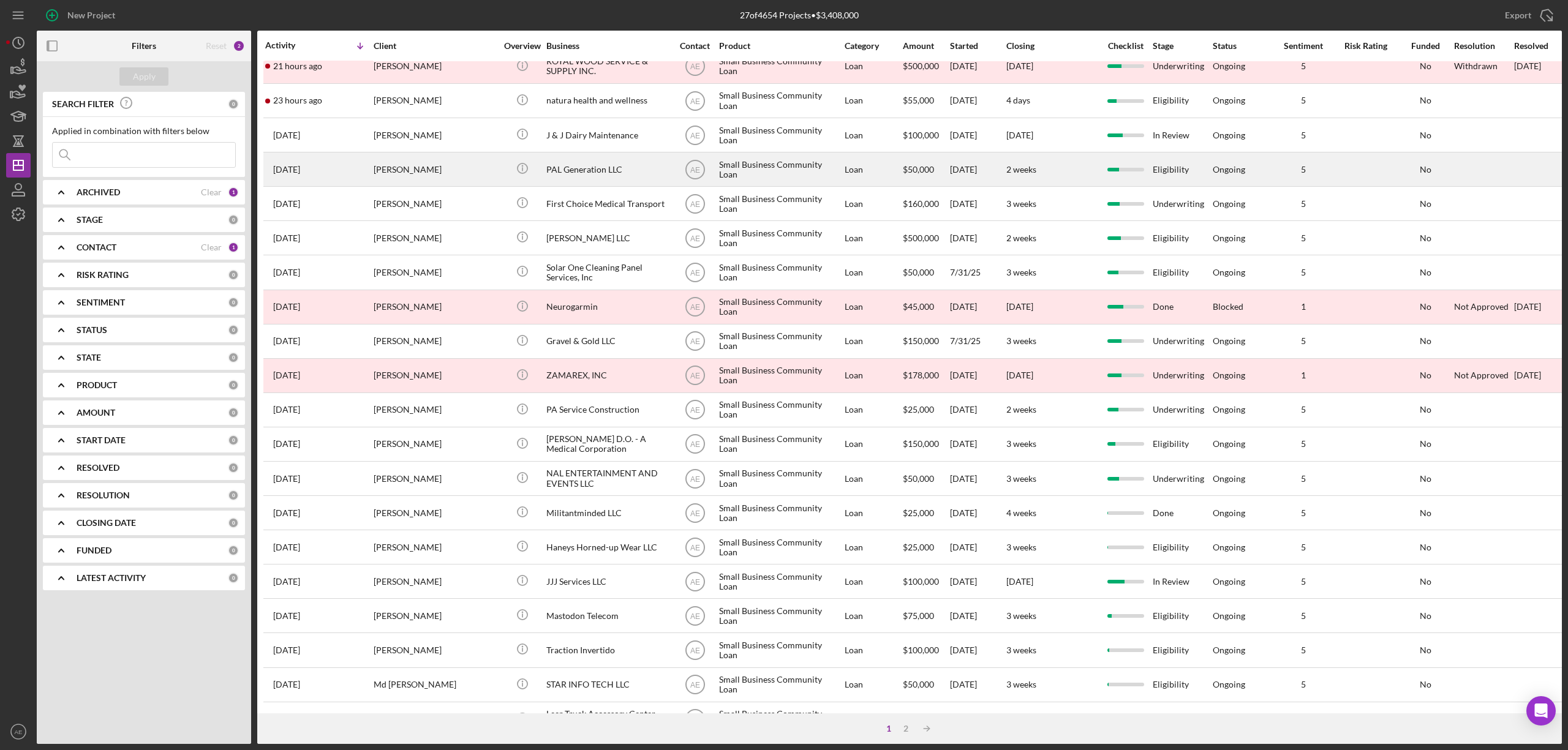
scroll to position [163, 0]
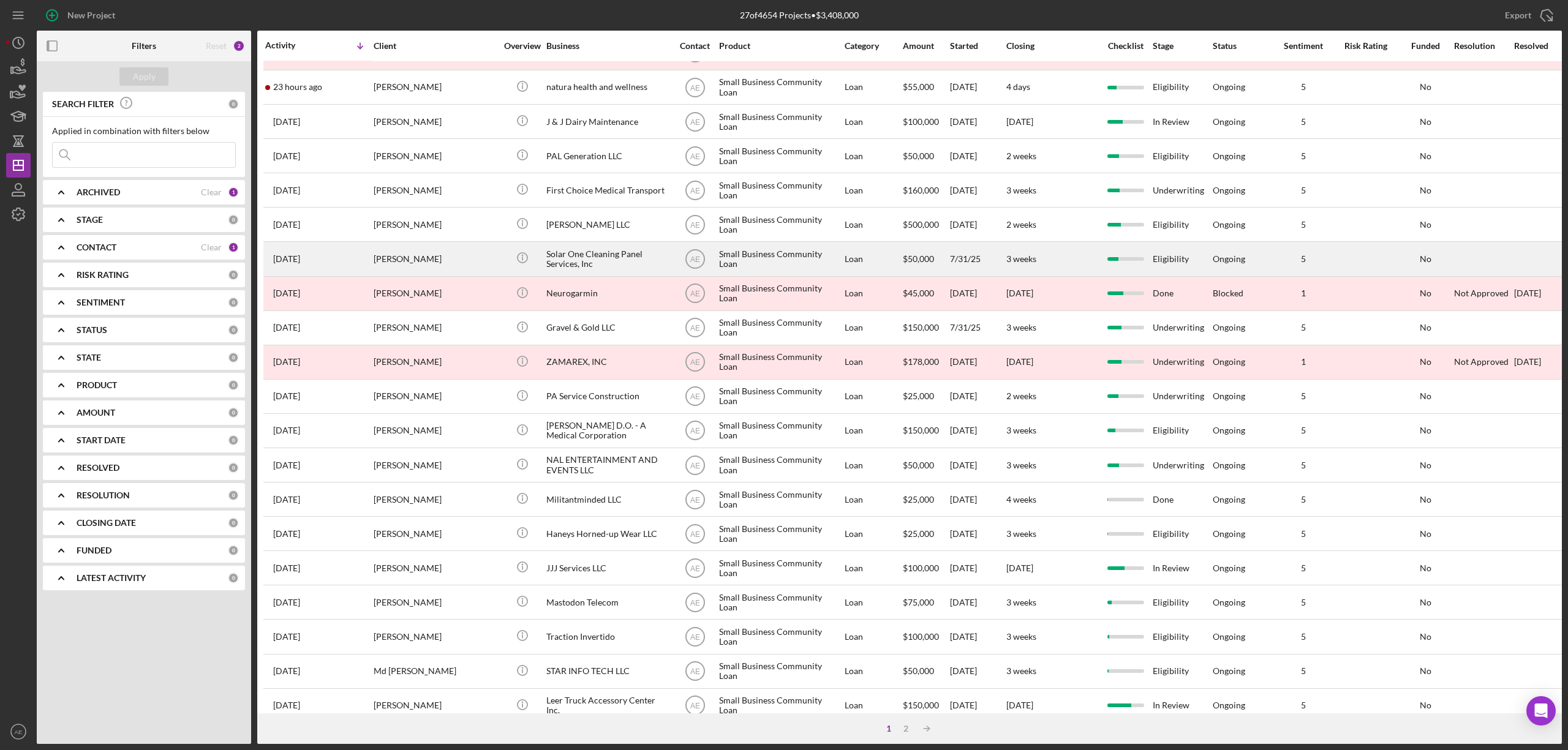
click at [598, 261] on div "Solar One Cleaning Panel Services, Inc" at bounding box center [608, 259] width 122 height 33
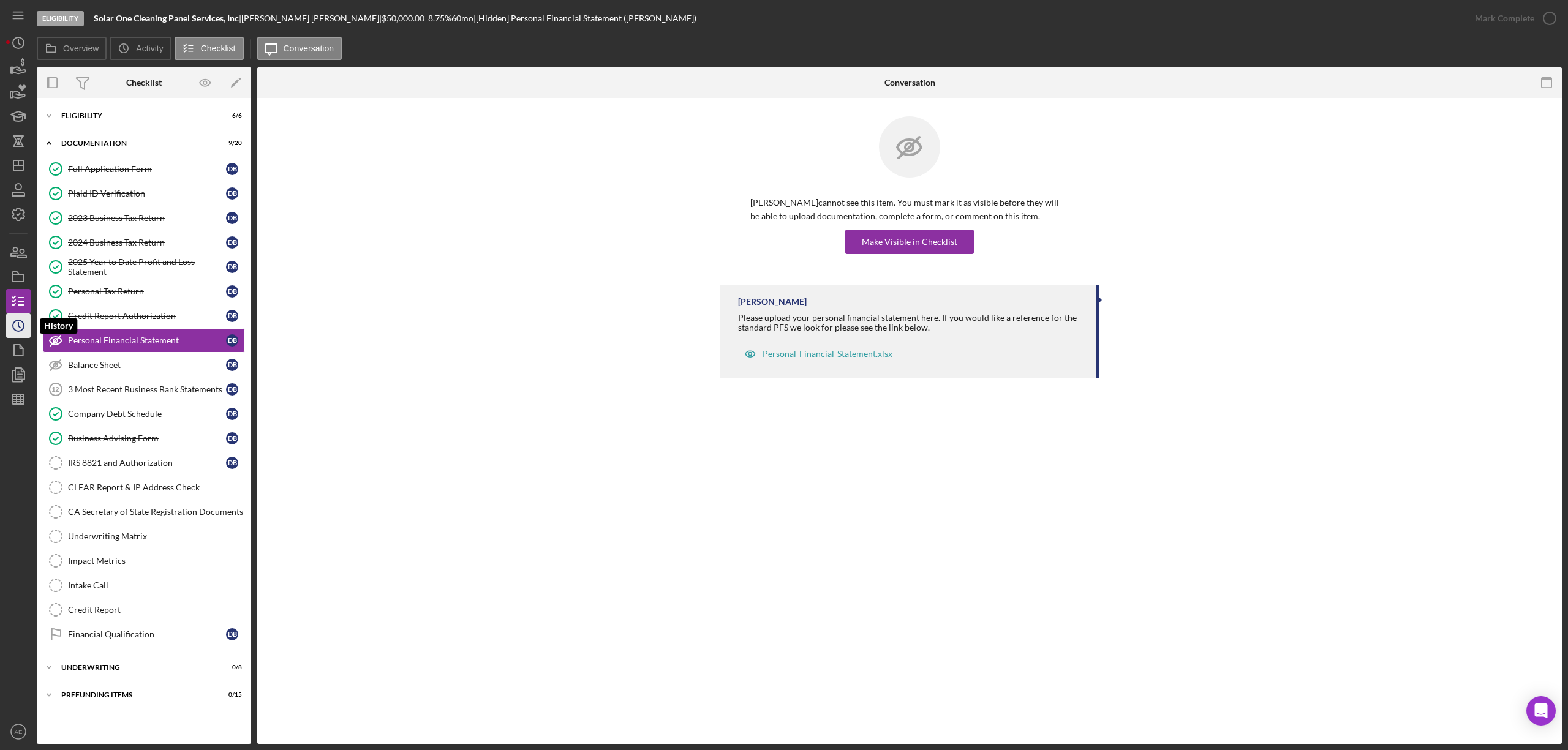
click at [20, 322] on icon "Icon/History" at bounding box center [19, 326] width 31 height 31
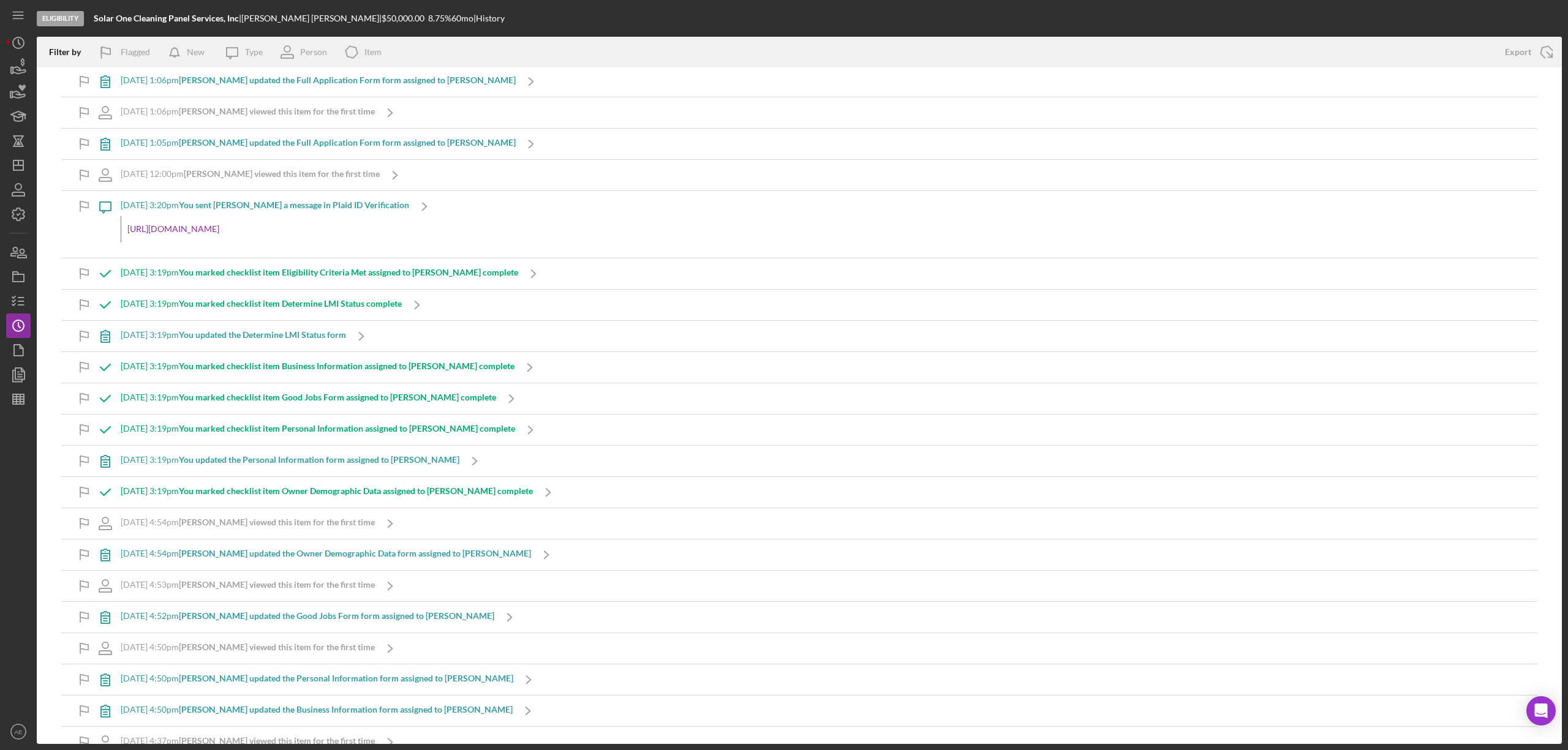
scroll to position [1604, 0]
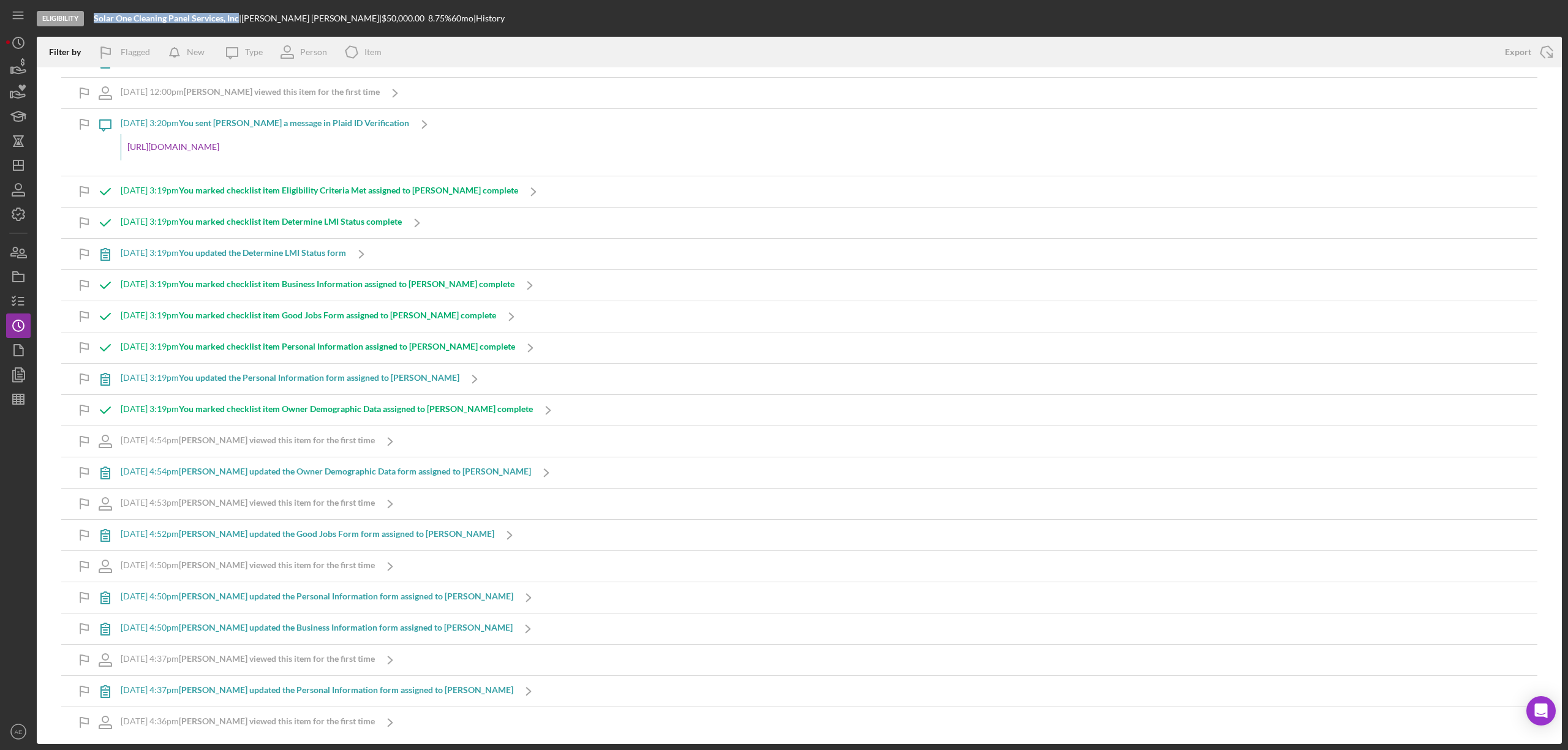
drag, startPoint x: 92, startPoint y: 18, endPoint x: 239, endPoint y: 20, distance: 147.0
click at [239, 20] on div "Eligibility Solar One Cleaning Panel Services, Inc | [PERSON_NAME] | $50,000.00…" at bounding box center [799, 18] width 1525 height 37
copy b "Solar One Cleaning Panel Services, Inc"
click at [20, 292] on icon "button" at bounding box center [19, 301] width 31 height 31
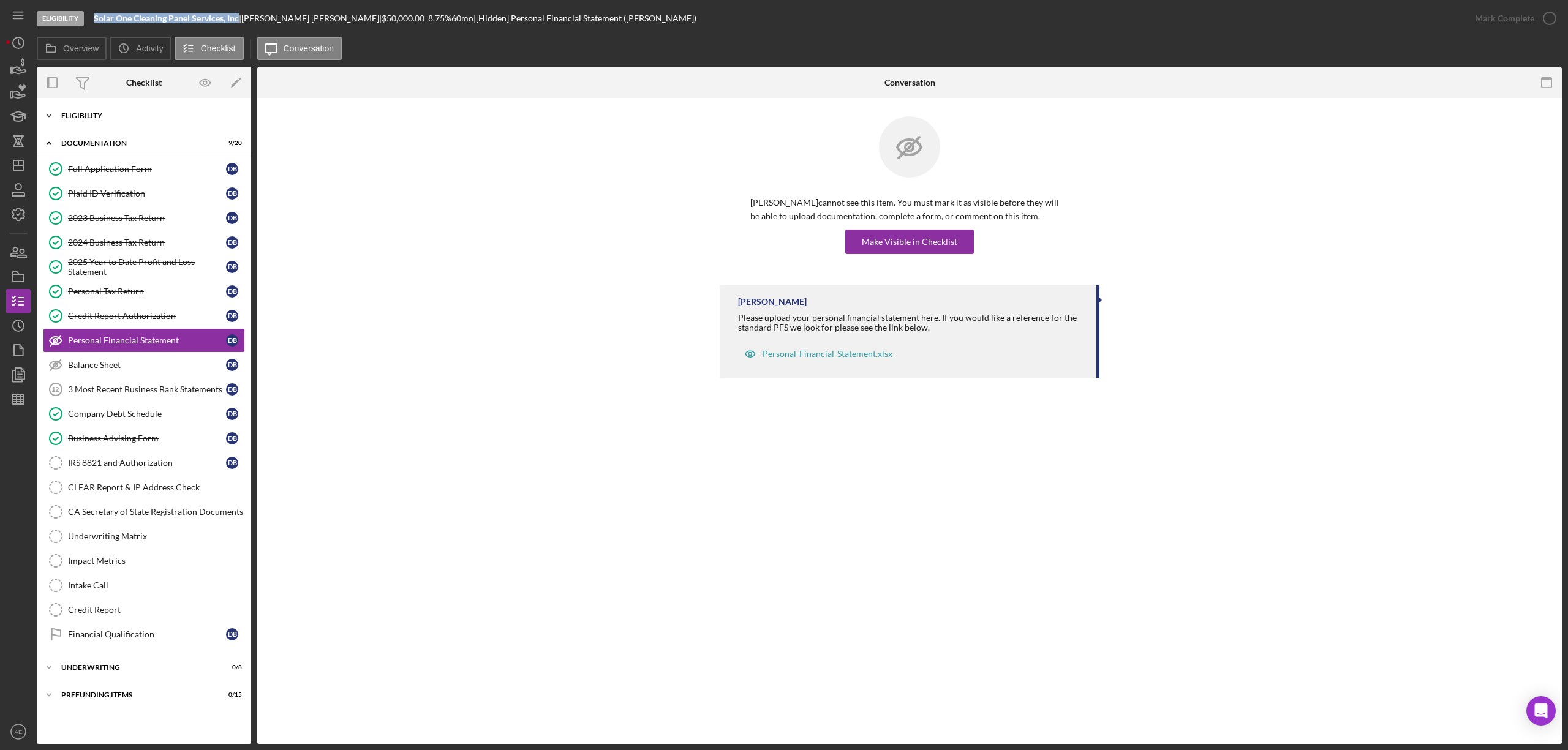
click at [121, 126] on div "Icon/Expander Eligibility 6 / 6" at bounding box center [143, 116] width 214 height 24
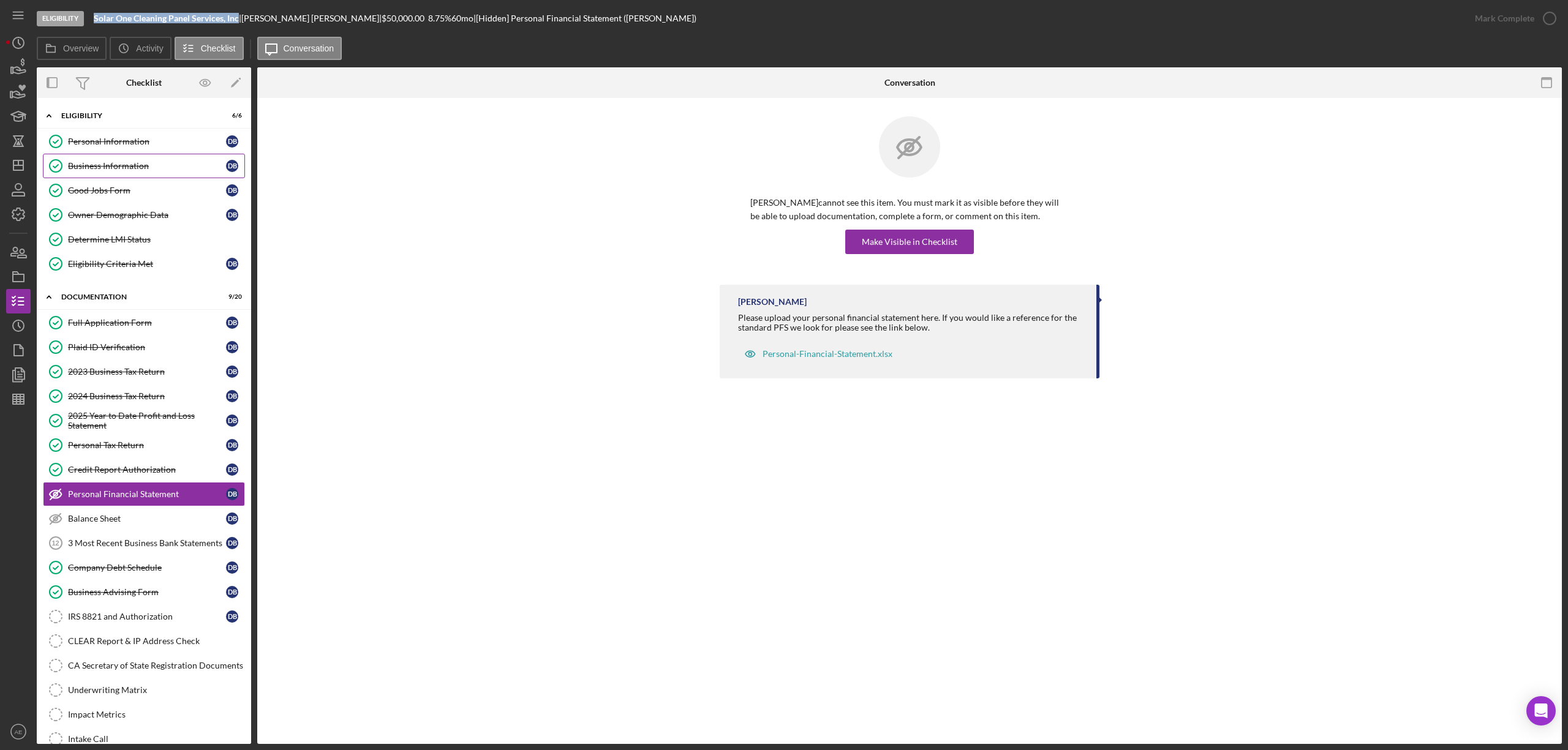
click at [128, 168] on div "Business Information" at bounding box center [147, 166] width 158 height 10
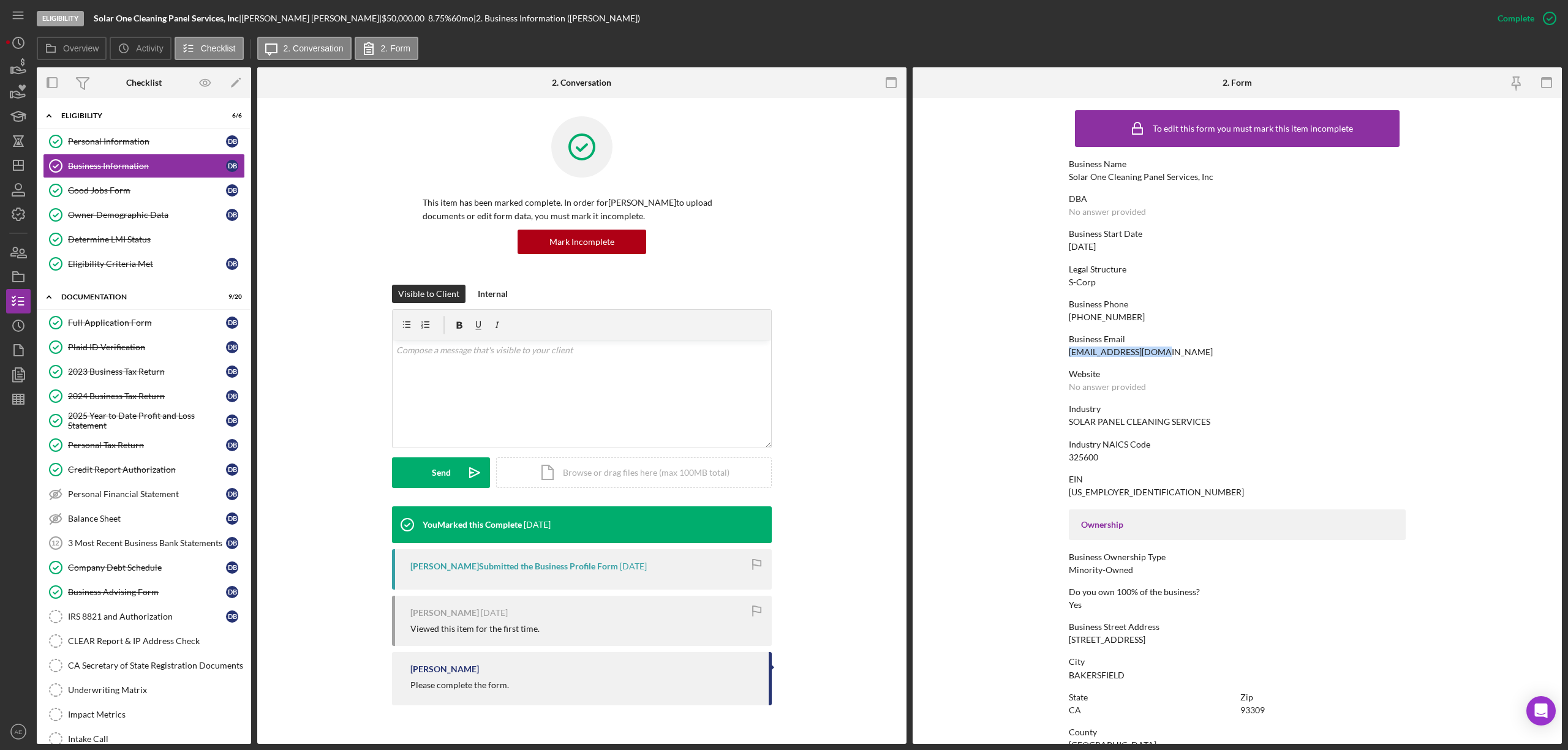
drag, startPoint x: 1068, startPoint y: 351, endPoint x: 1002, endPoint y: 392, distance: 77.7
click at [1174, 349] on div "Business Email [EMAIL_ADDRESS][DOMAIN_NAME]" at bounding box center [1237, 346] width 337 height 23
copy div "[EMAIL_ADDRESS][DOMAIN_NAME]"
drag, startPoint x: 8, startPoint y: 164, endPoint x: 21, endPoint y: 161, distance: 13.3
click at [8, 164] on icon "Icon/Dashboard" at bounding box center [19, 165] width 31 height 31
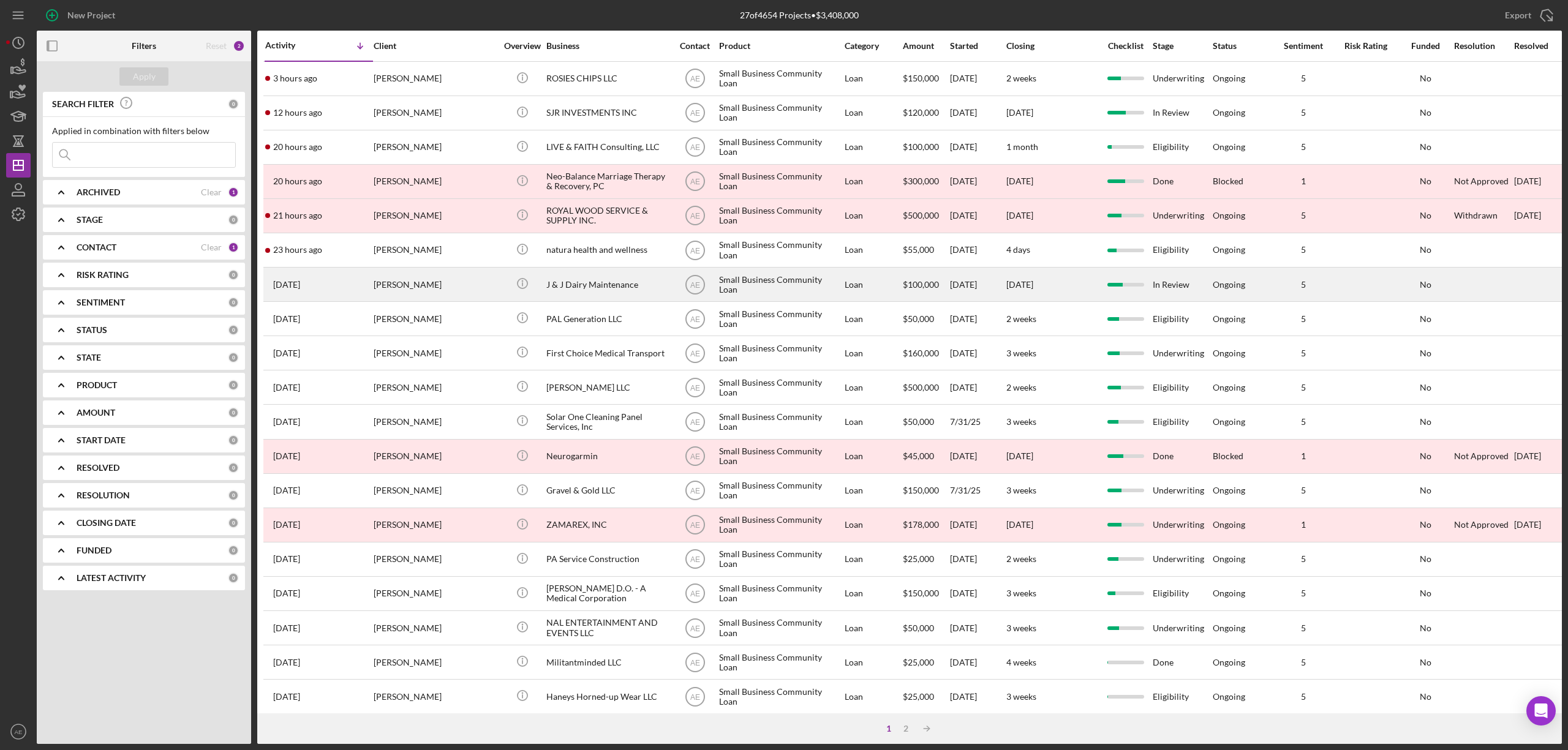
click at [348, 283] on div "[DATE] [PERSON_NAME]" at bounding box center [319, 284] width 108 height 33
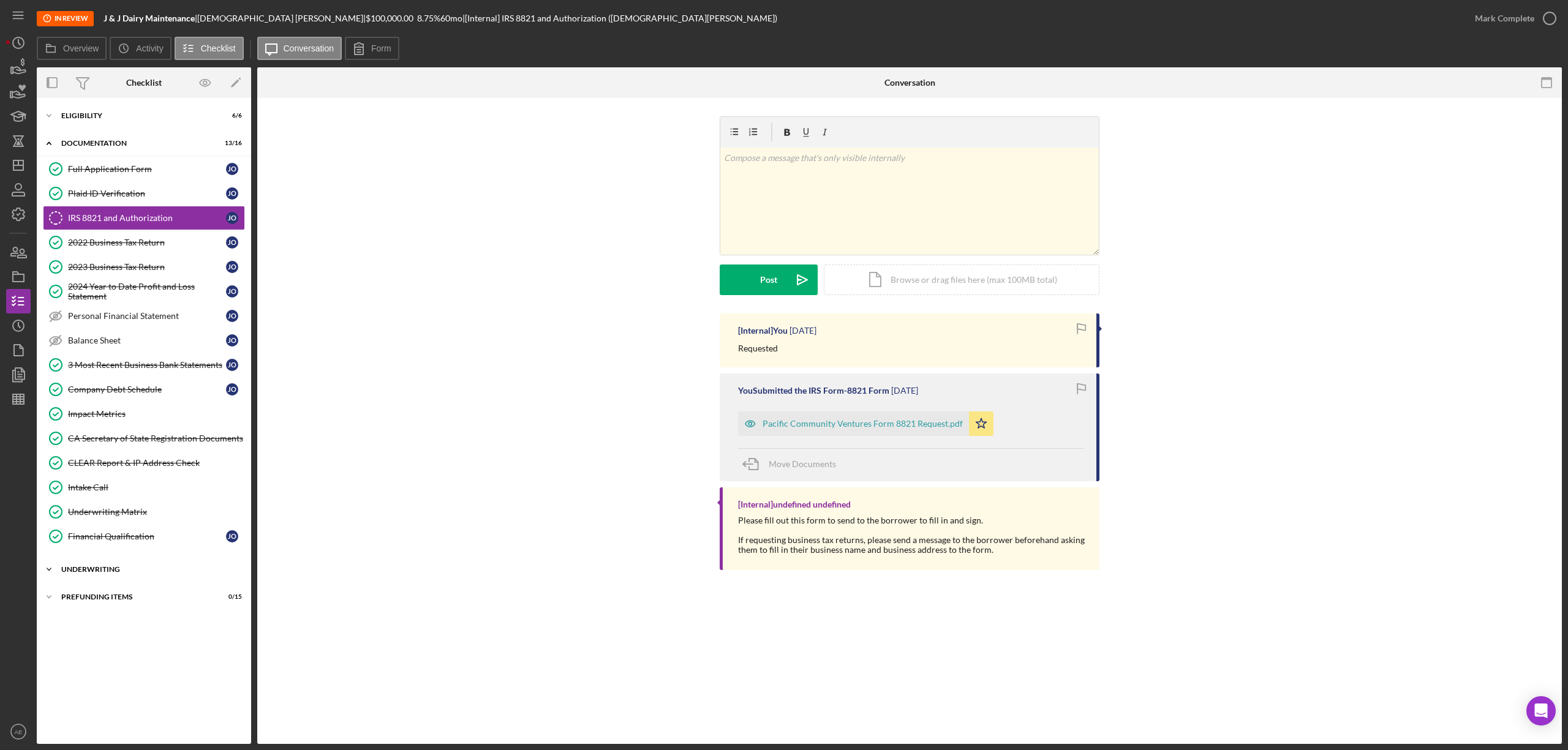
click at [112, 573] on div "Underwriting" at bounding box center [148, 569] width 174 height 7
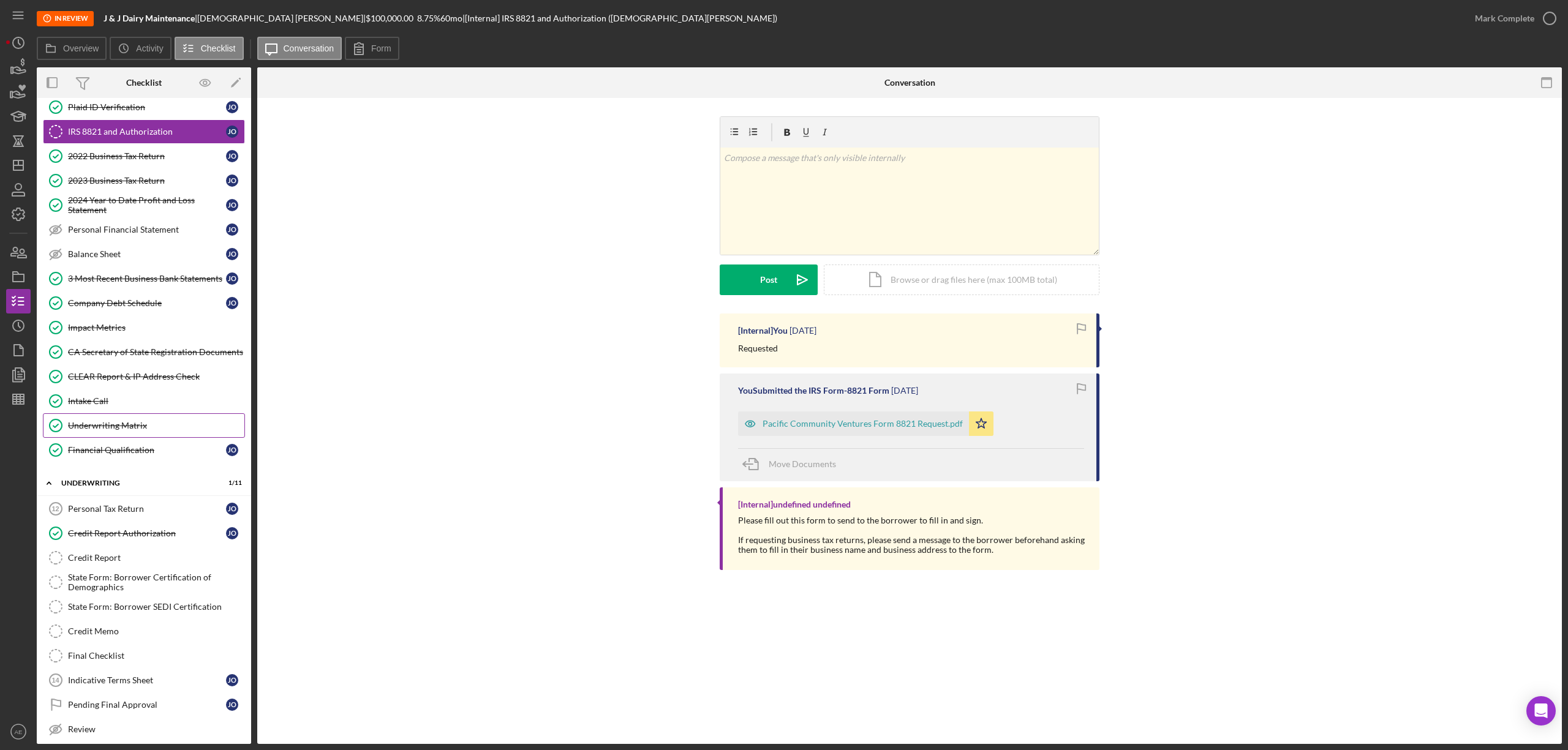
scroll to position [159, 0]
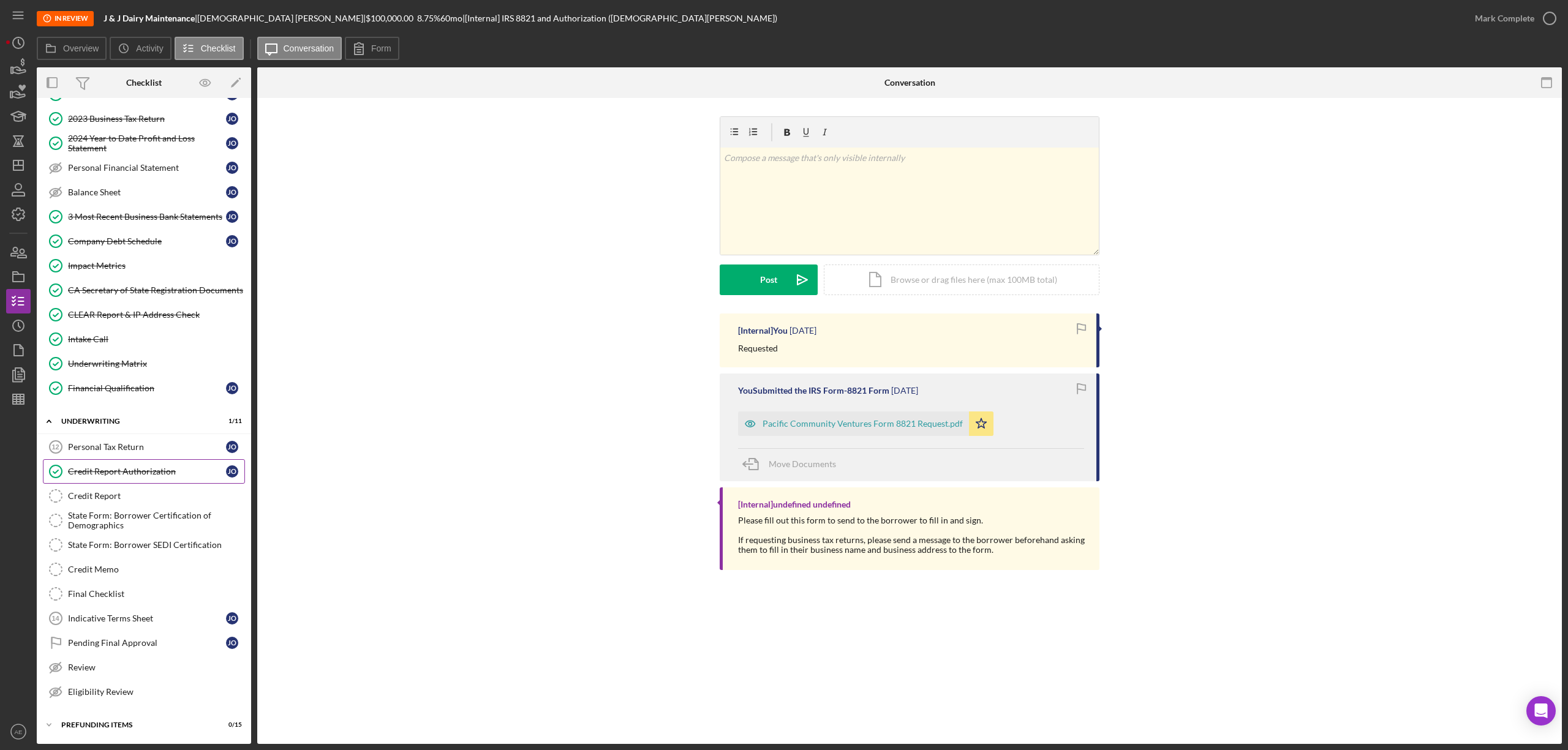
click at [148, 467] on div "Credit Report Authorization" at bounding box center [147, 471] width 158 height 10
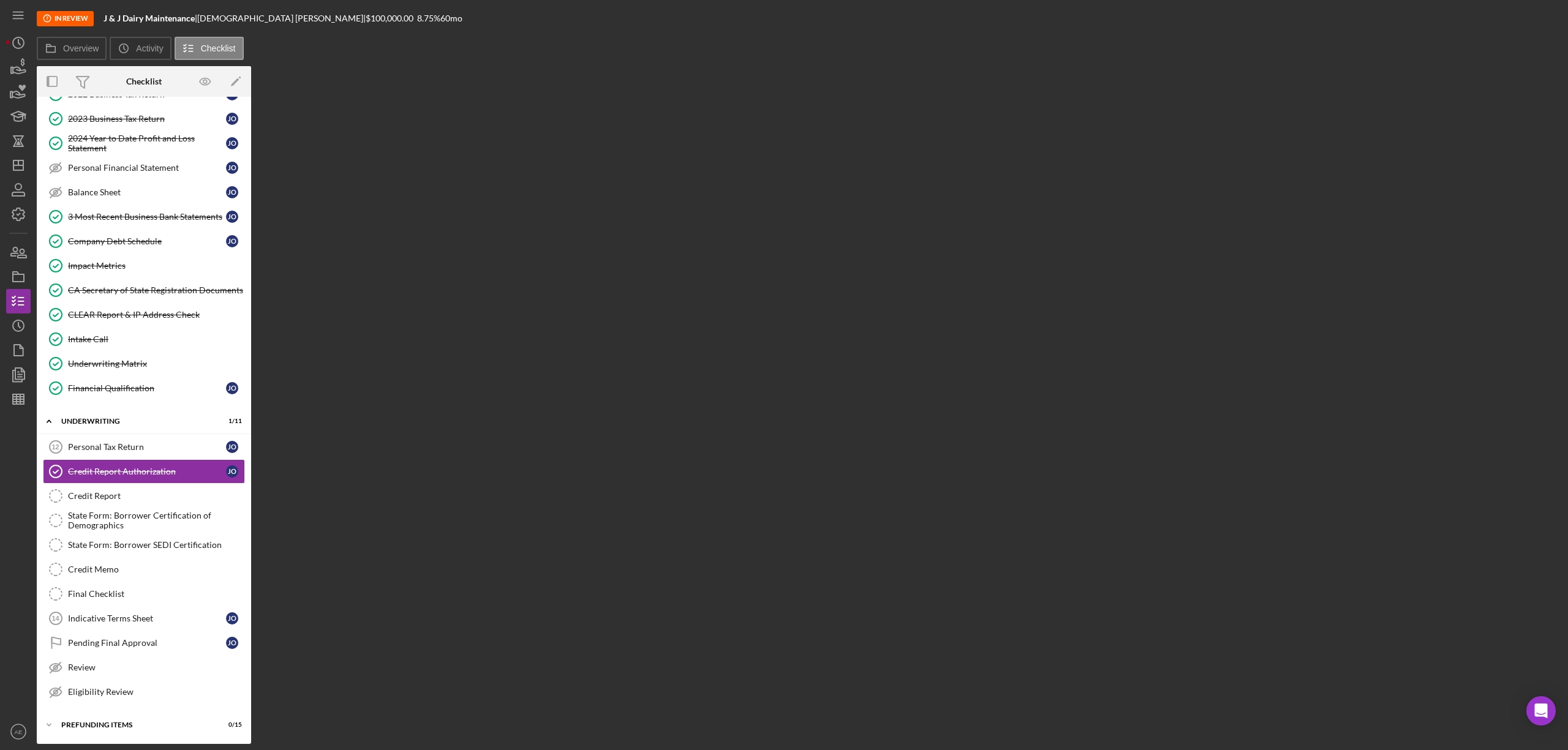
scroll to position [159, 0]
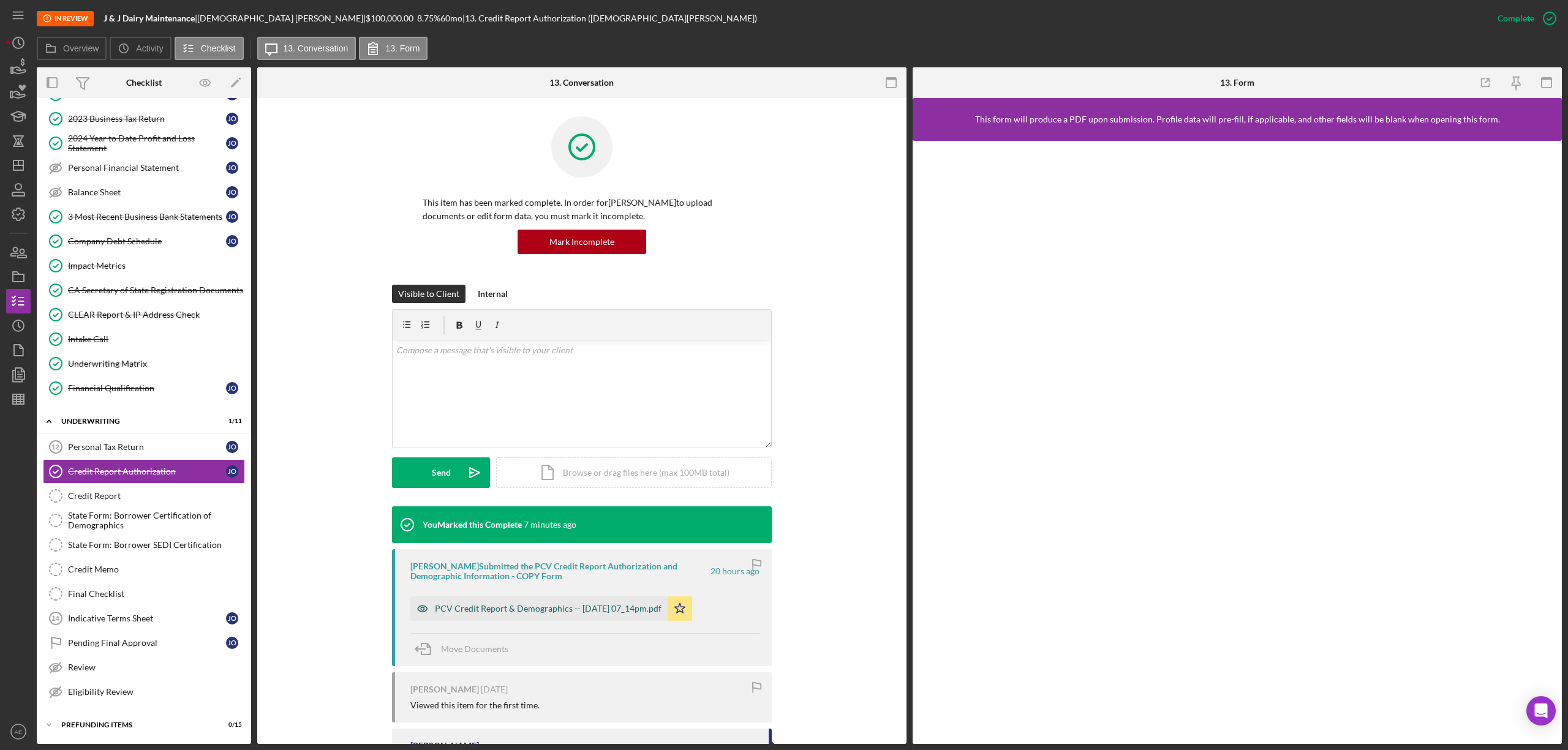
click at [604, 603] on div "PCV Credit Report & Demographics -- [DATE] 07_14pm.pdf" at bounding box center [539, 608] width 257 height 24
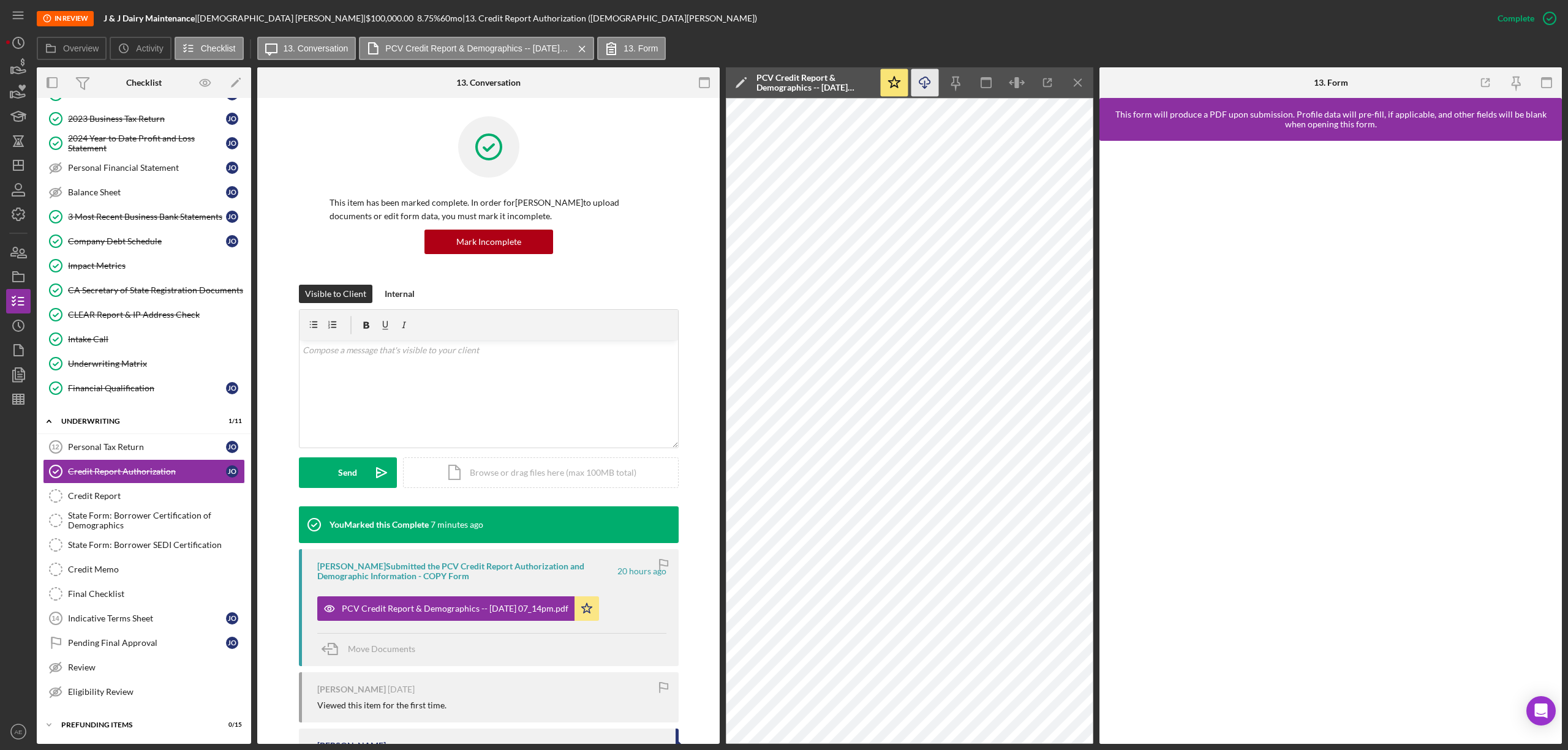
click at [922, 84] on icon "button" at bounding box center [925, 81] width 11 height 7
drag, startPoint x: 99, startPoint y: 17, endPoint x: 143, endPoint y: 19, distance: 44.0
click at [143, 19] on div "In Review J & J Dairy Maintenance | [PERSON_NAME] | $100,000.00 8.75 % 60 mo | …" at bounding box center [761, 18] width 1448 height 37
